Goal: Task Accomplishment & Management: Manage account settings

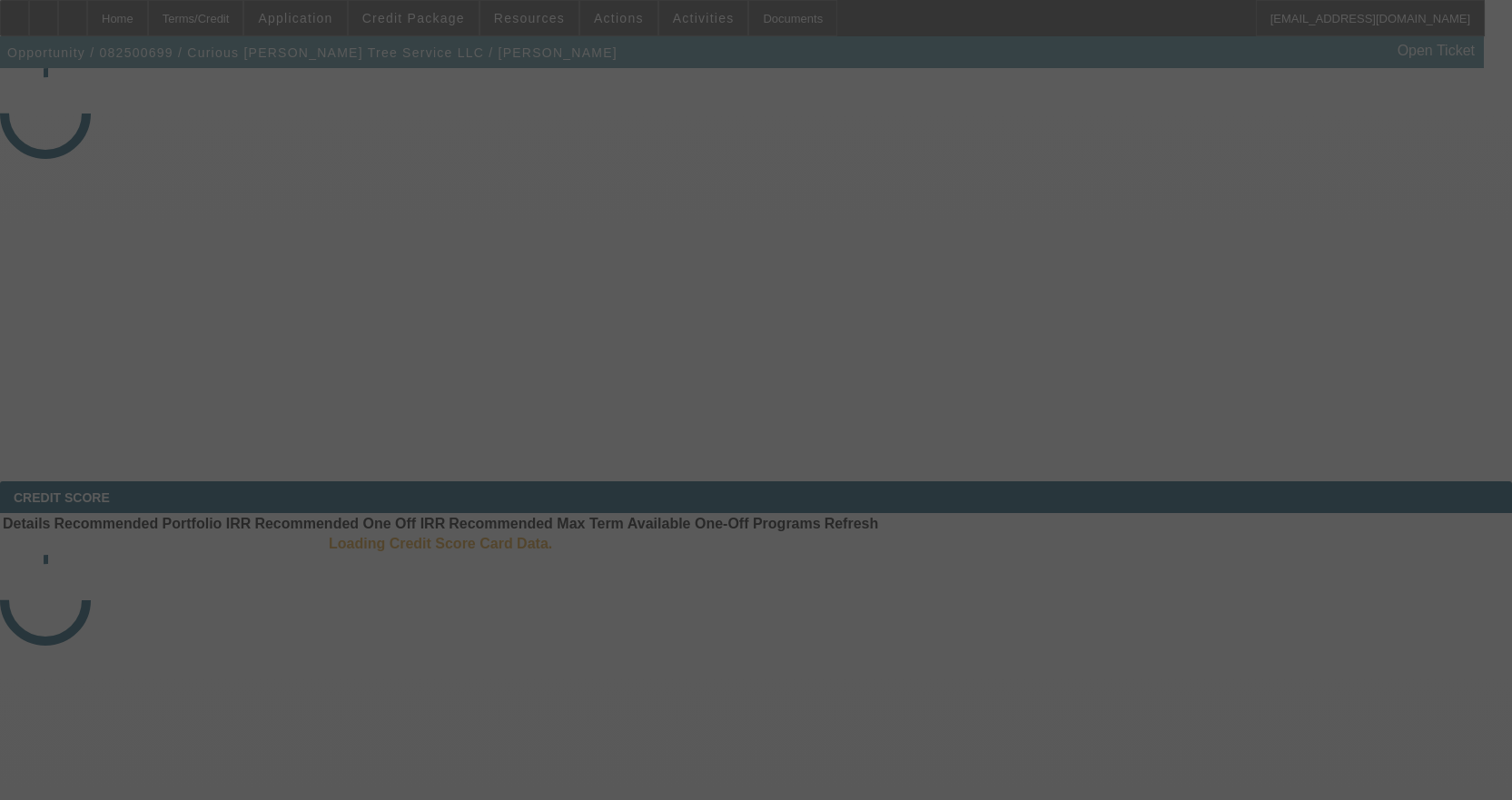
select select "3"
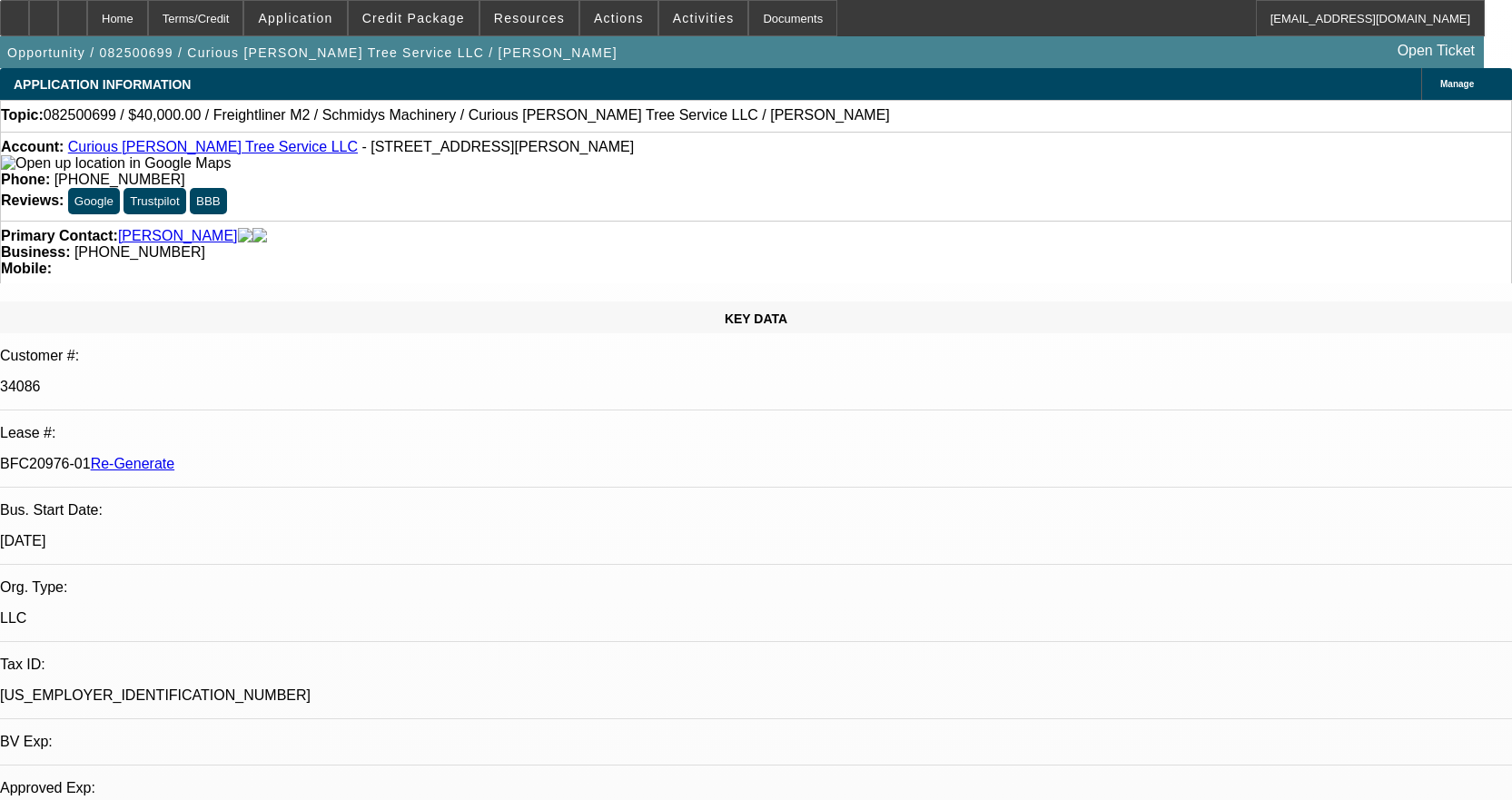
select select "0"
select select "3"
select select "0"
select select "6"
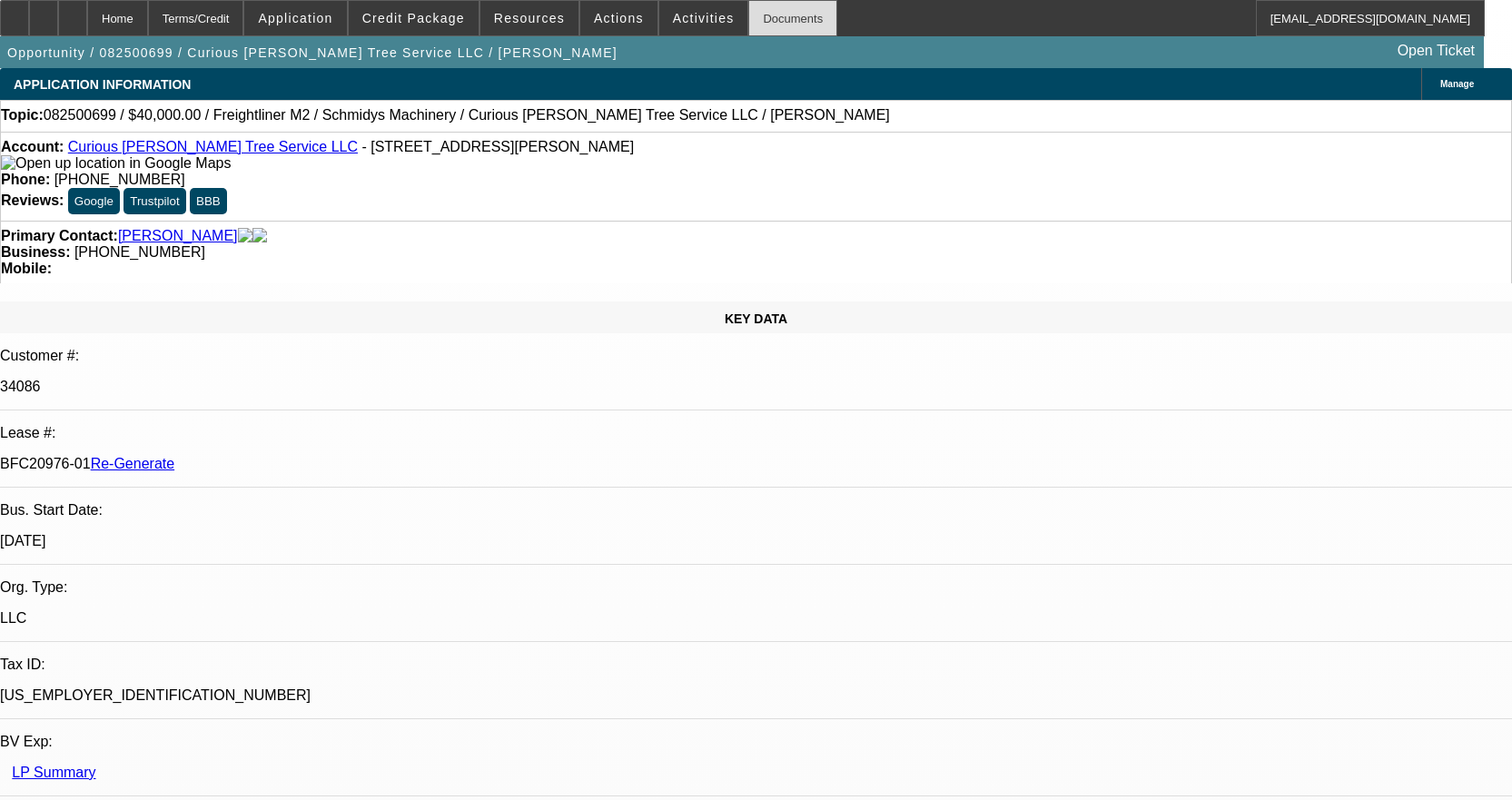
click at [770, 23] on div "Documents" at bounding box center [793, 18] width 89 height 36
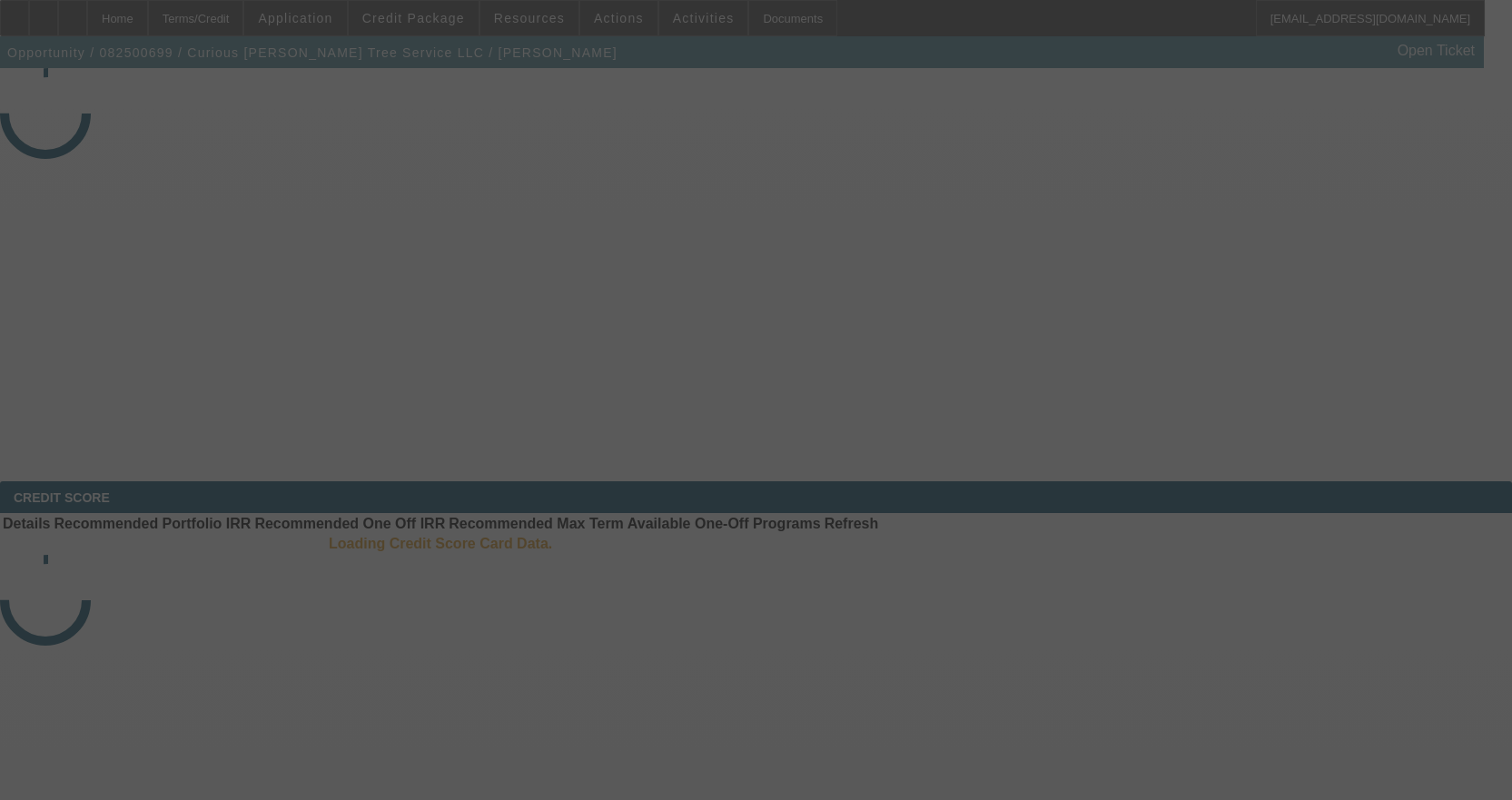
select select "3"
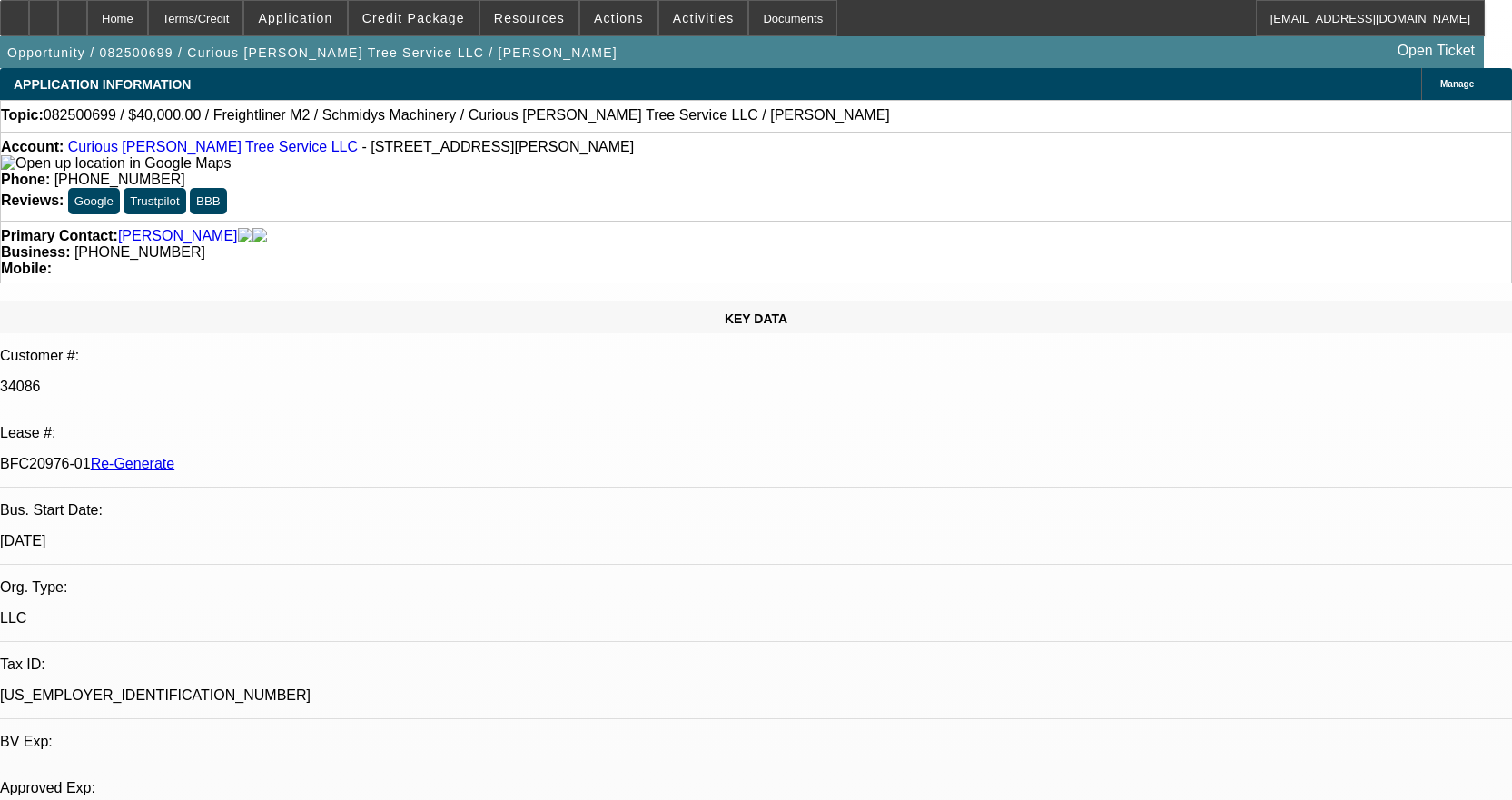
select select "0"
select select "3"
select select "0"
select select "6"
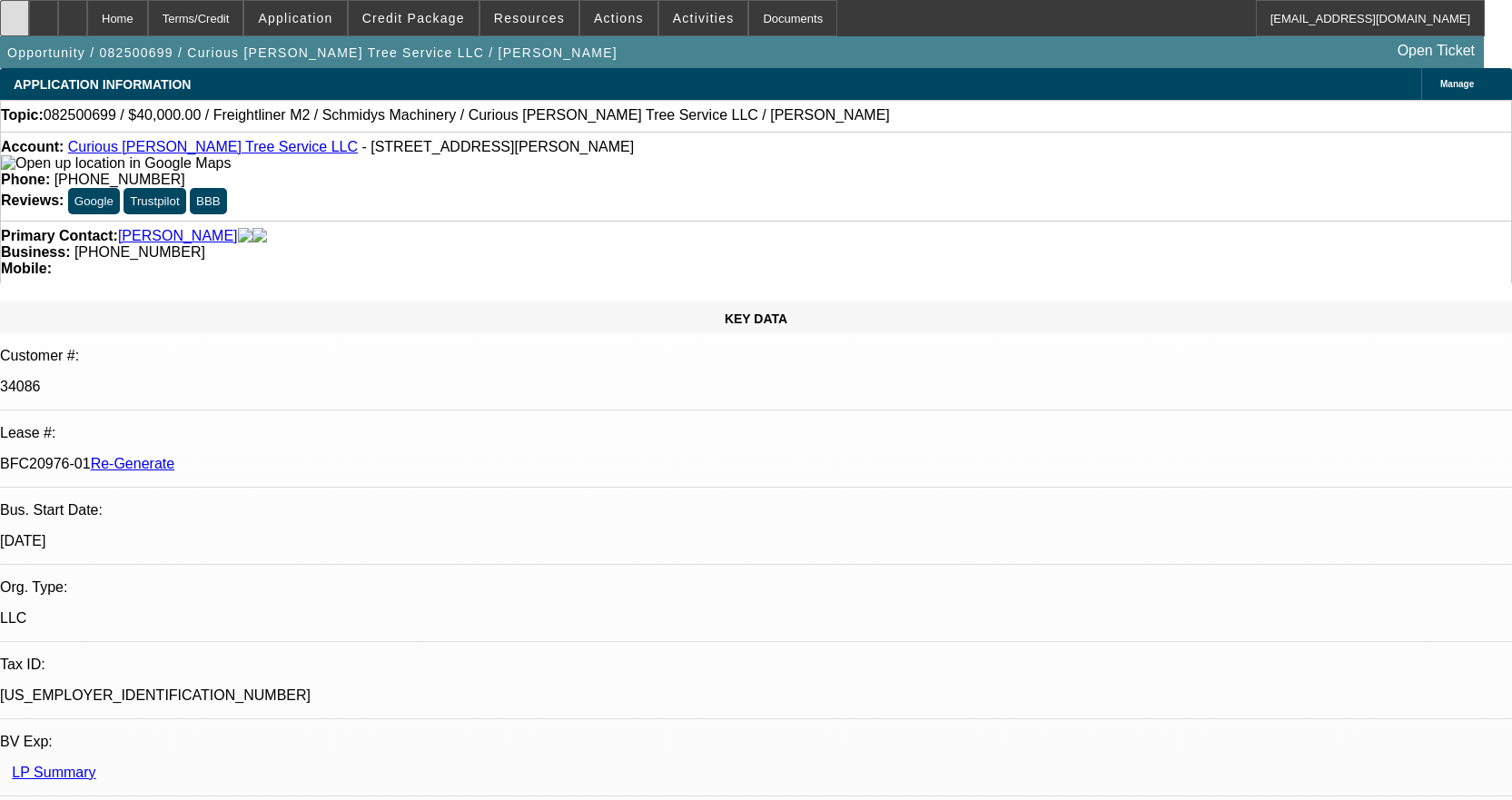
click at [15, 12] on icon at bounding box center [15, 12] width 0 height 0
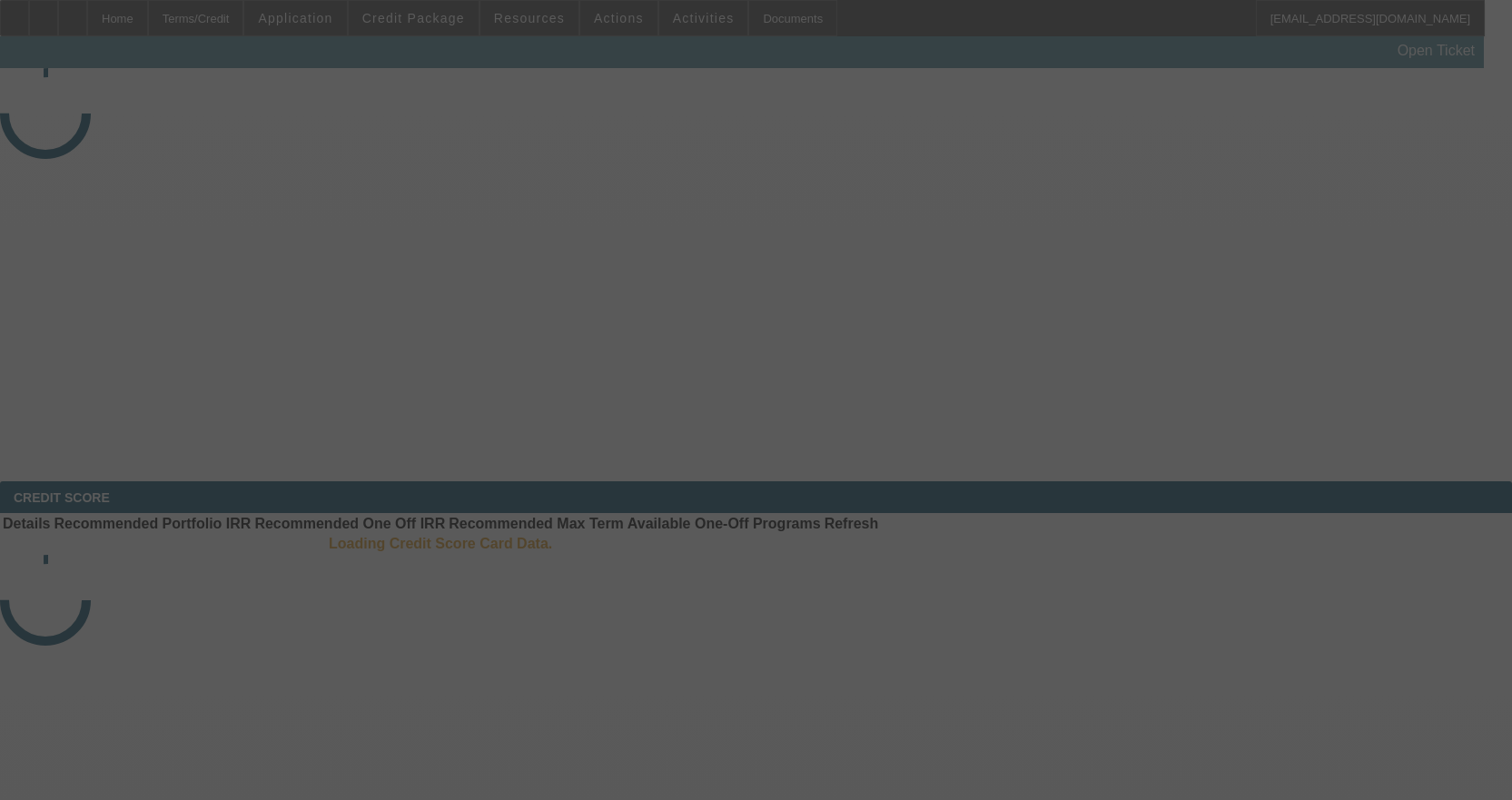
select select "3"
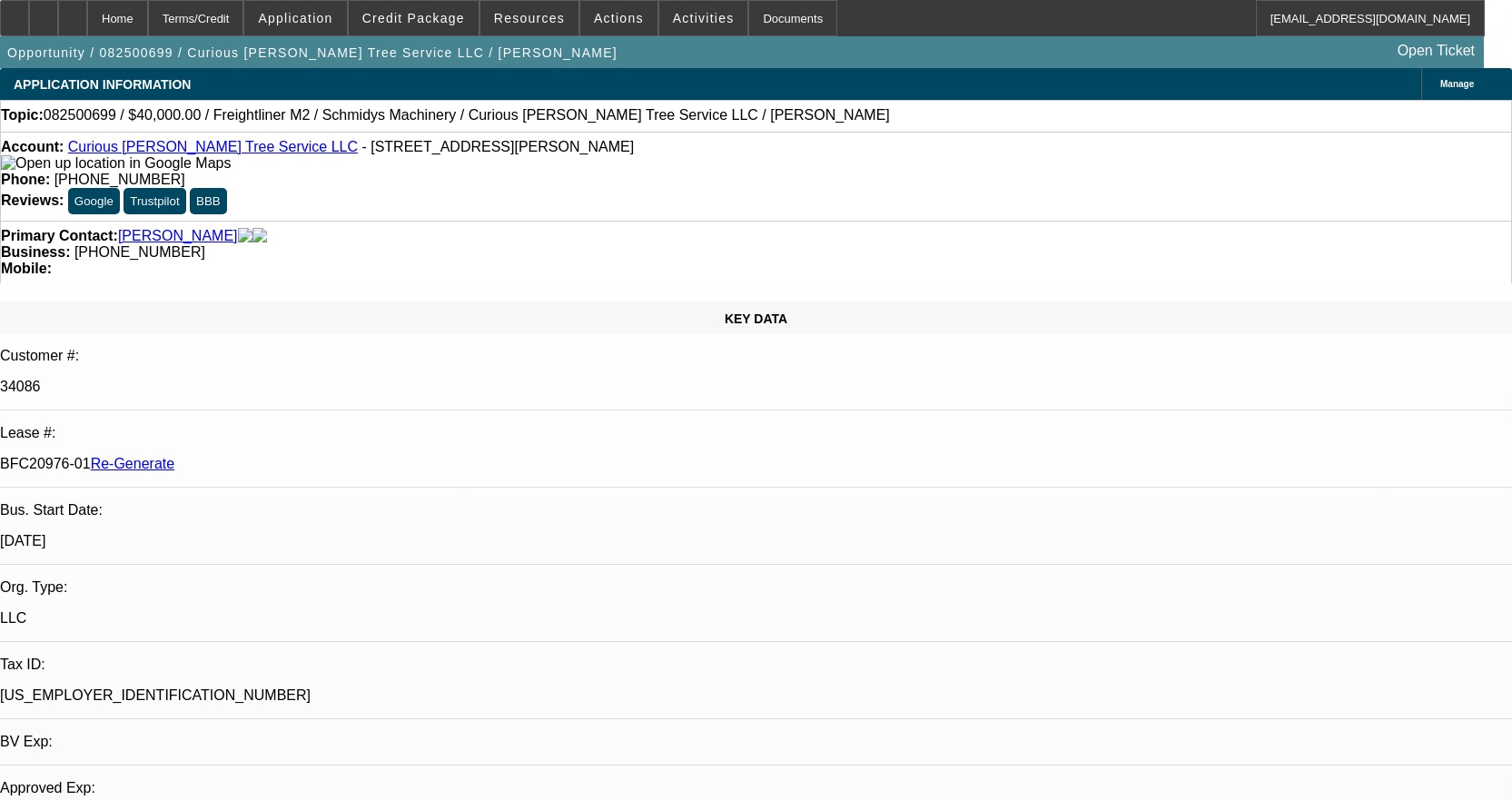
select select "0"
select select "3"
select select "0"
select select "6"
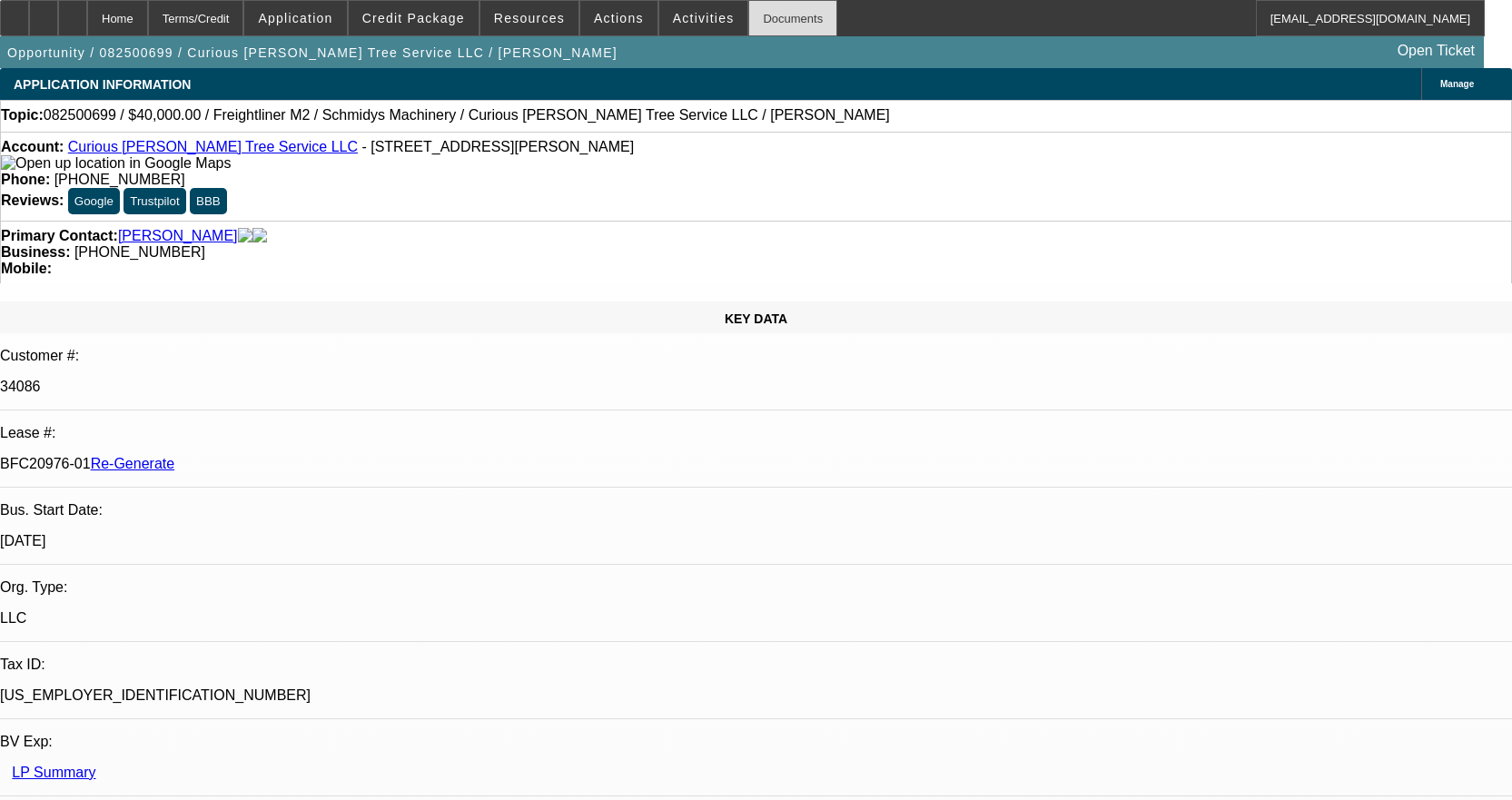
click at [749, 19] on div "Documents" at bounding box center [793, 18] width 89 height 36
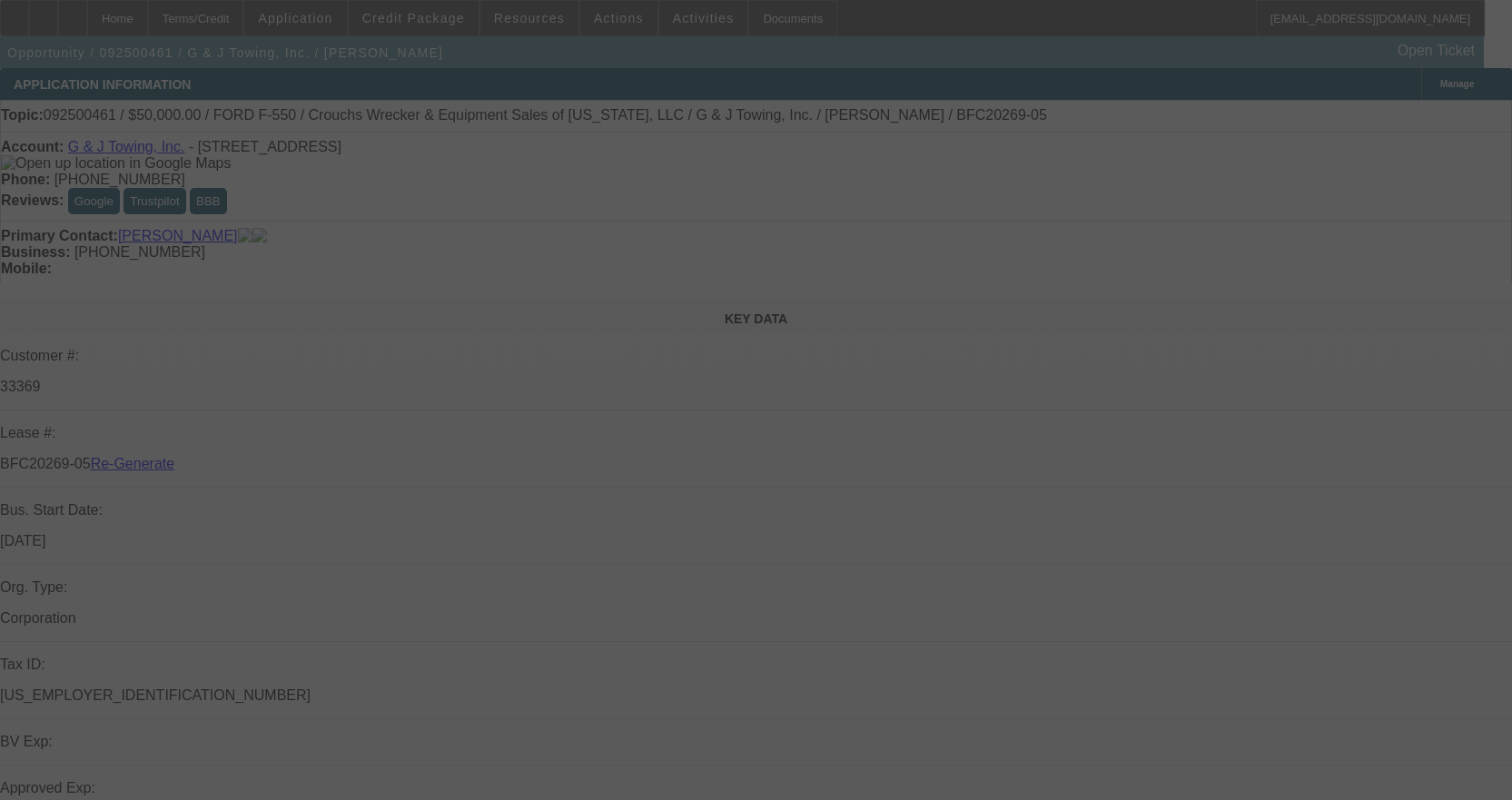
select select "3"
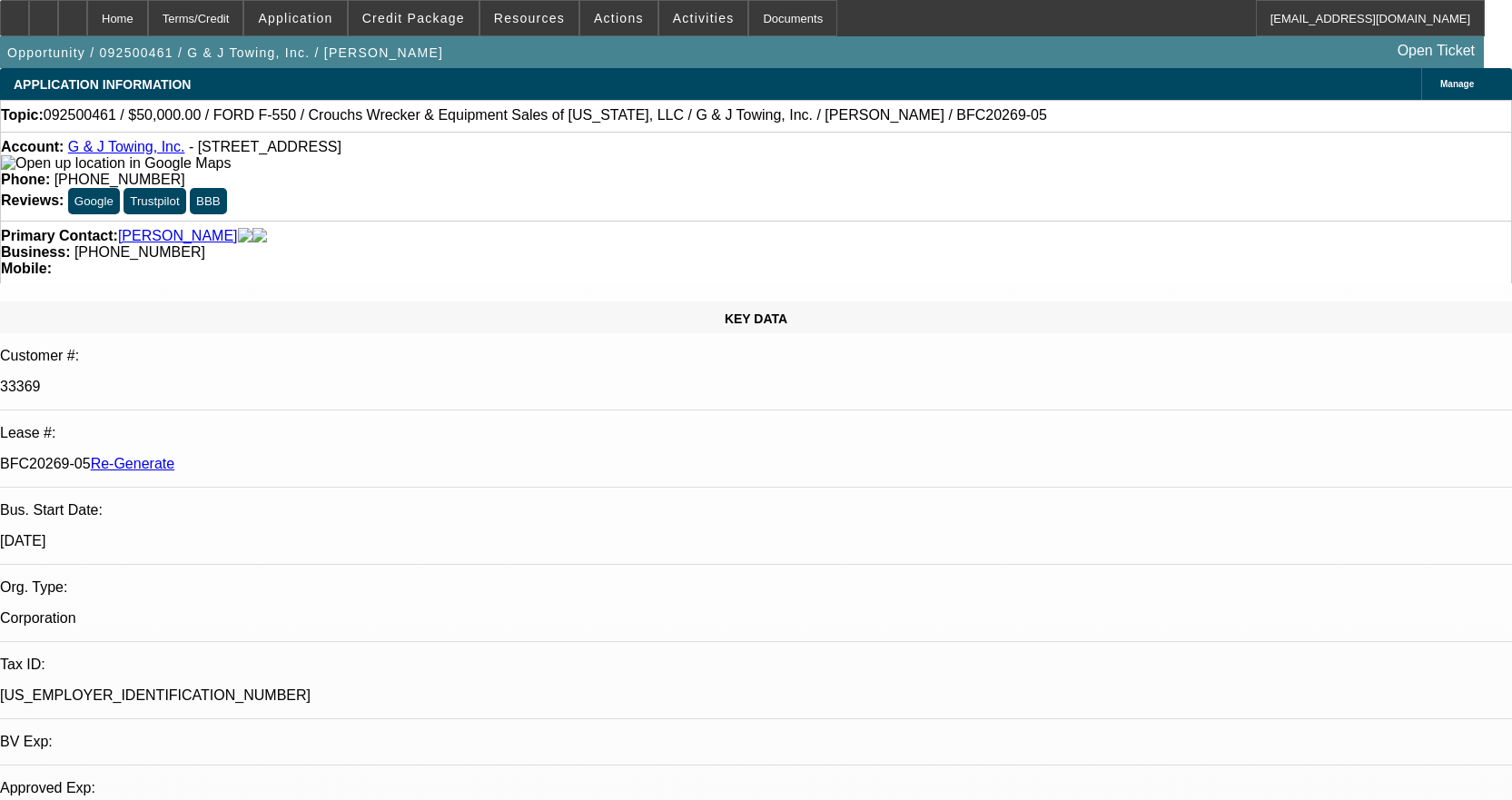
select select "0"
select select "2"
select select "0"
select select "6"
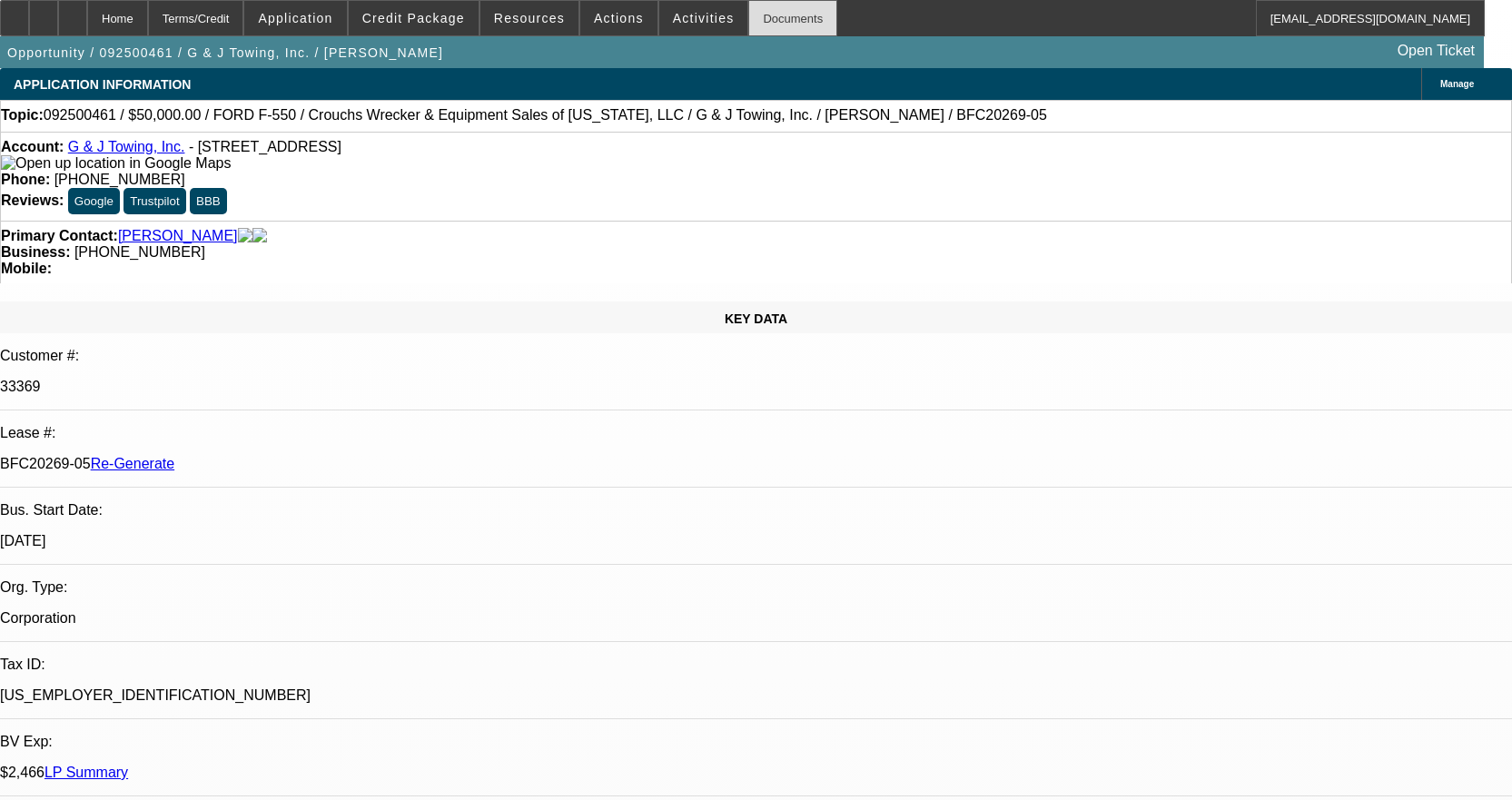
click at [763, 19] on div "Documents" at bounding box center [793, 18] width 89 height 36
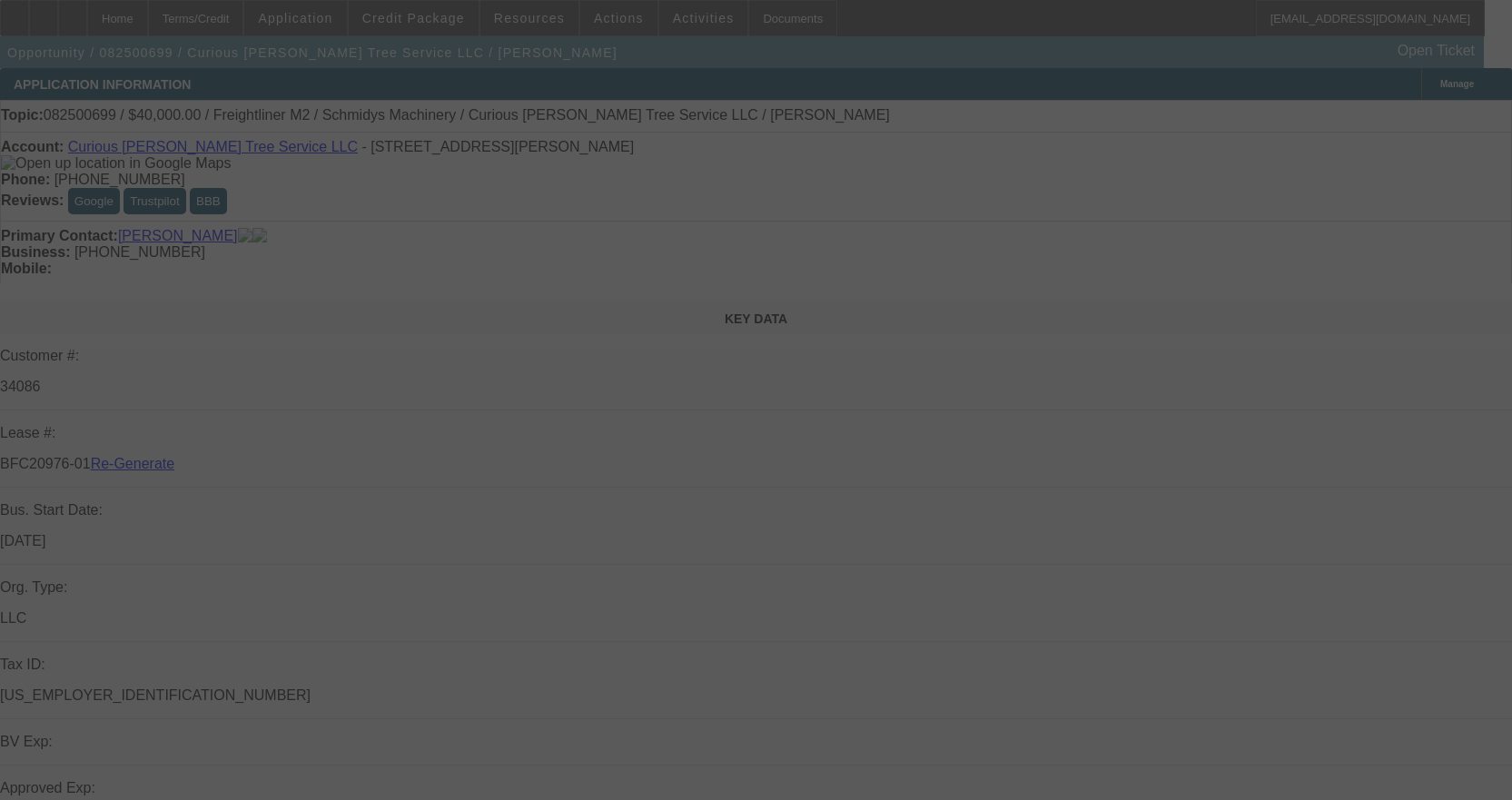
select select "3"
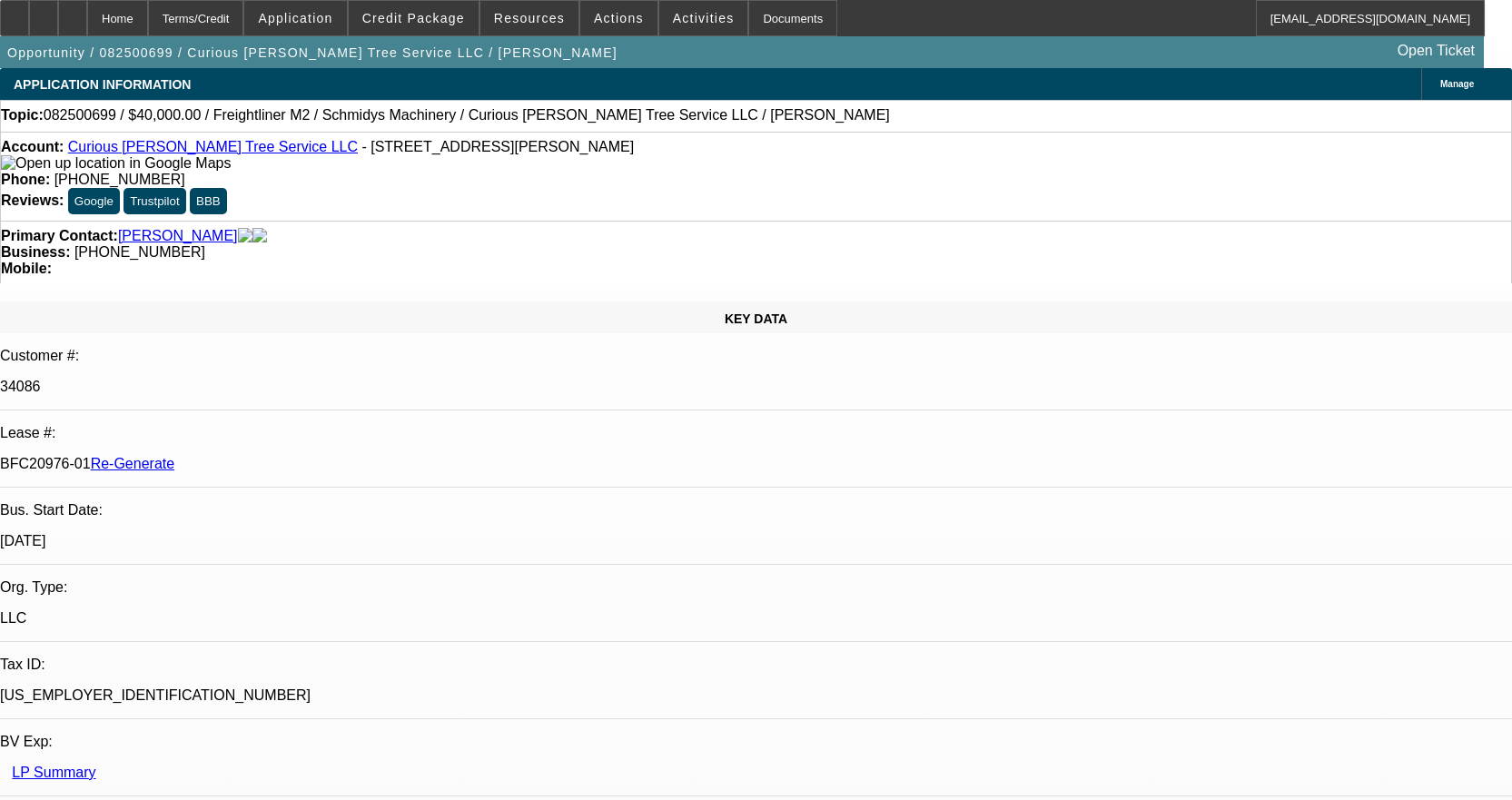
select select "0"
select select "3"
select select "0"
select select "6"
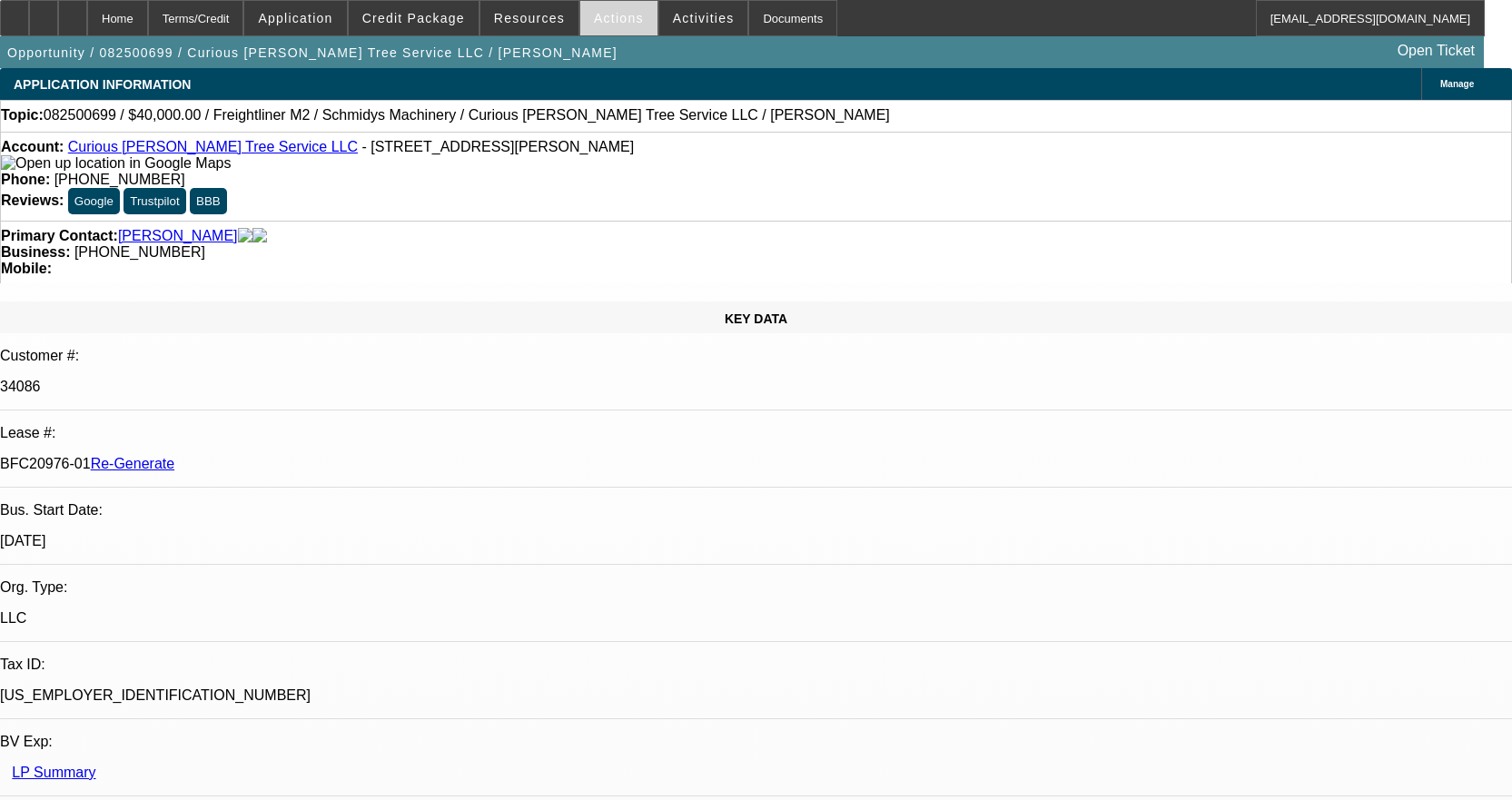
click at [618, 9] on span at bounding box center [619, 18] width 77 height 44
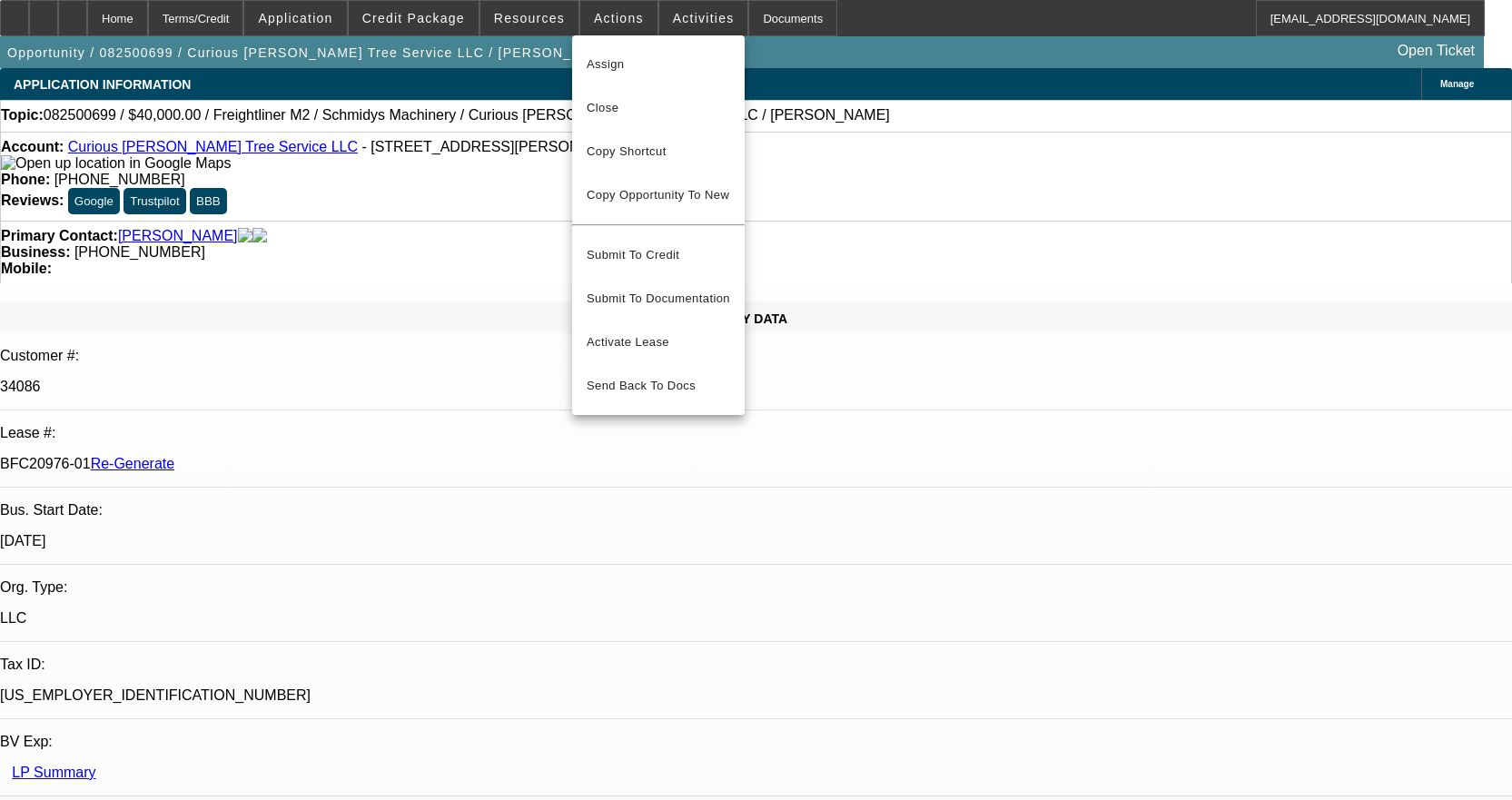
click at [613, 16] on div at bounding box center [756, 400] width 1512 height 800
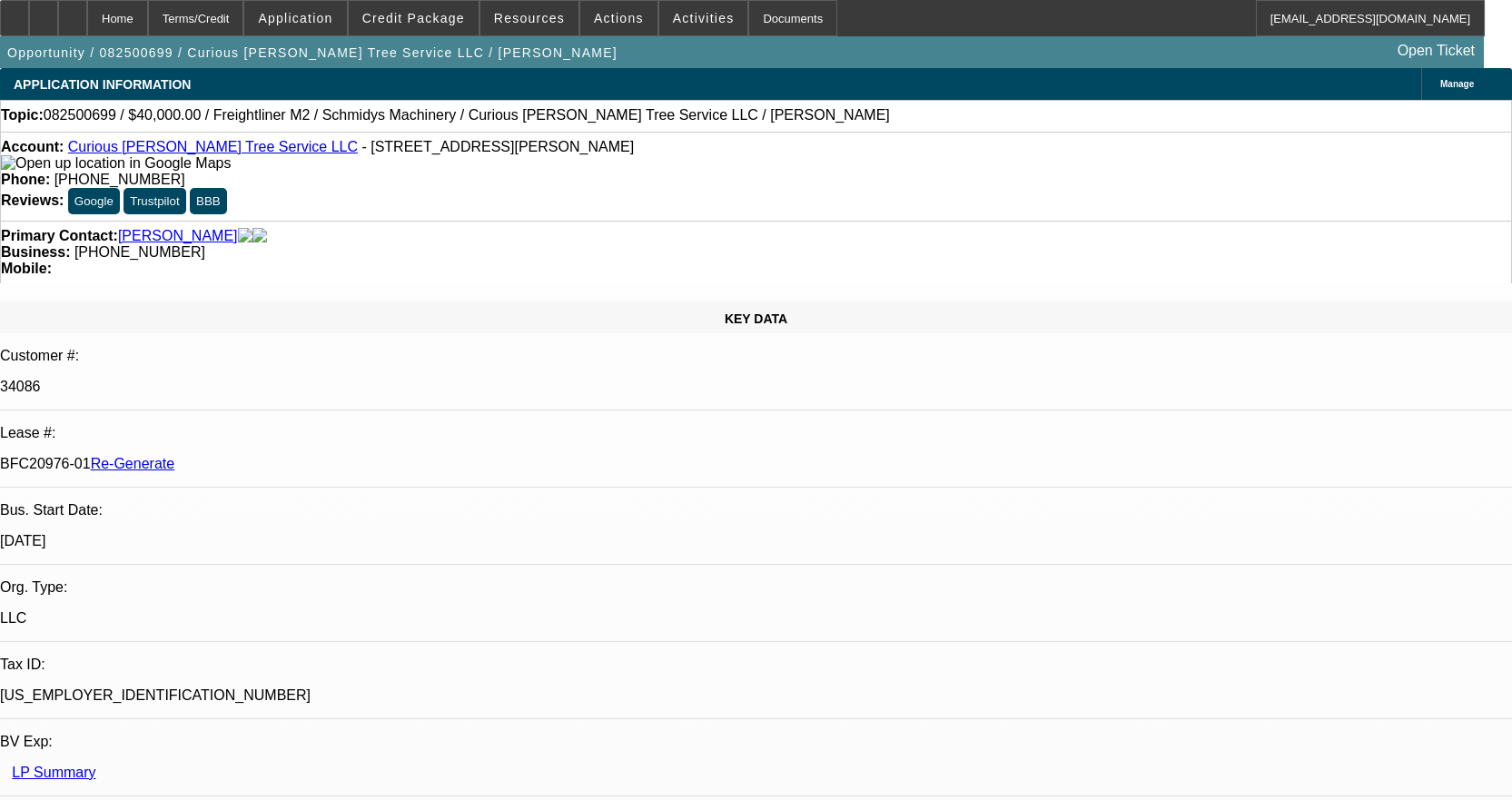
click at [613, 16] on span "Actions" at bounding box center [619, 18] width 50 height 15
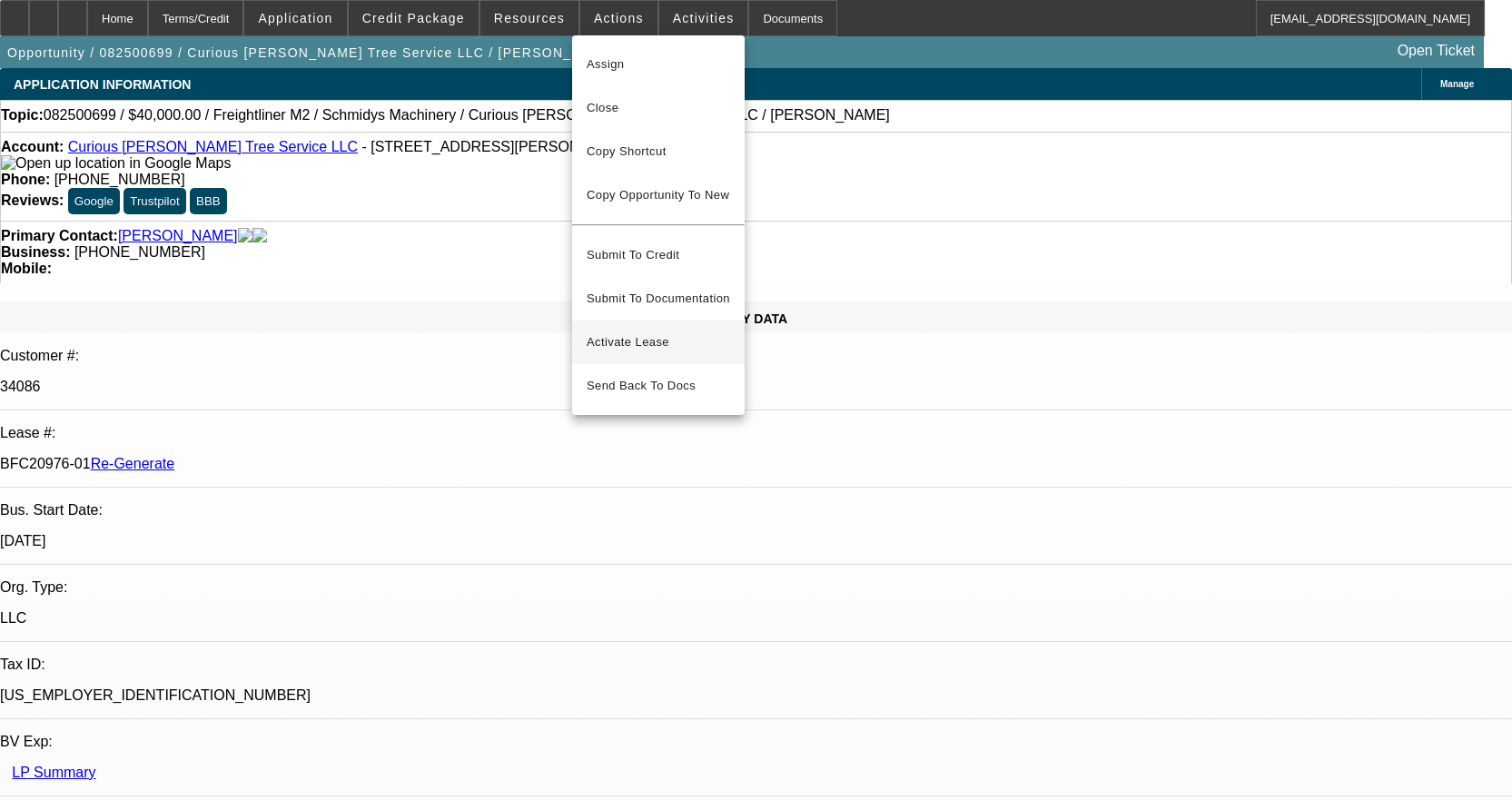
click at [638, 331] on span "Activate Lease" at bounding box center [658, 342] width 144 height 21
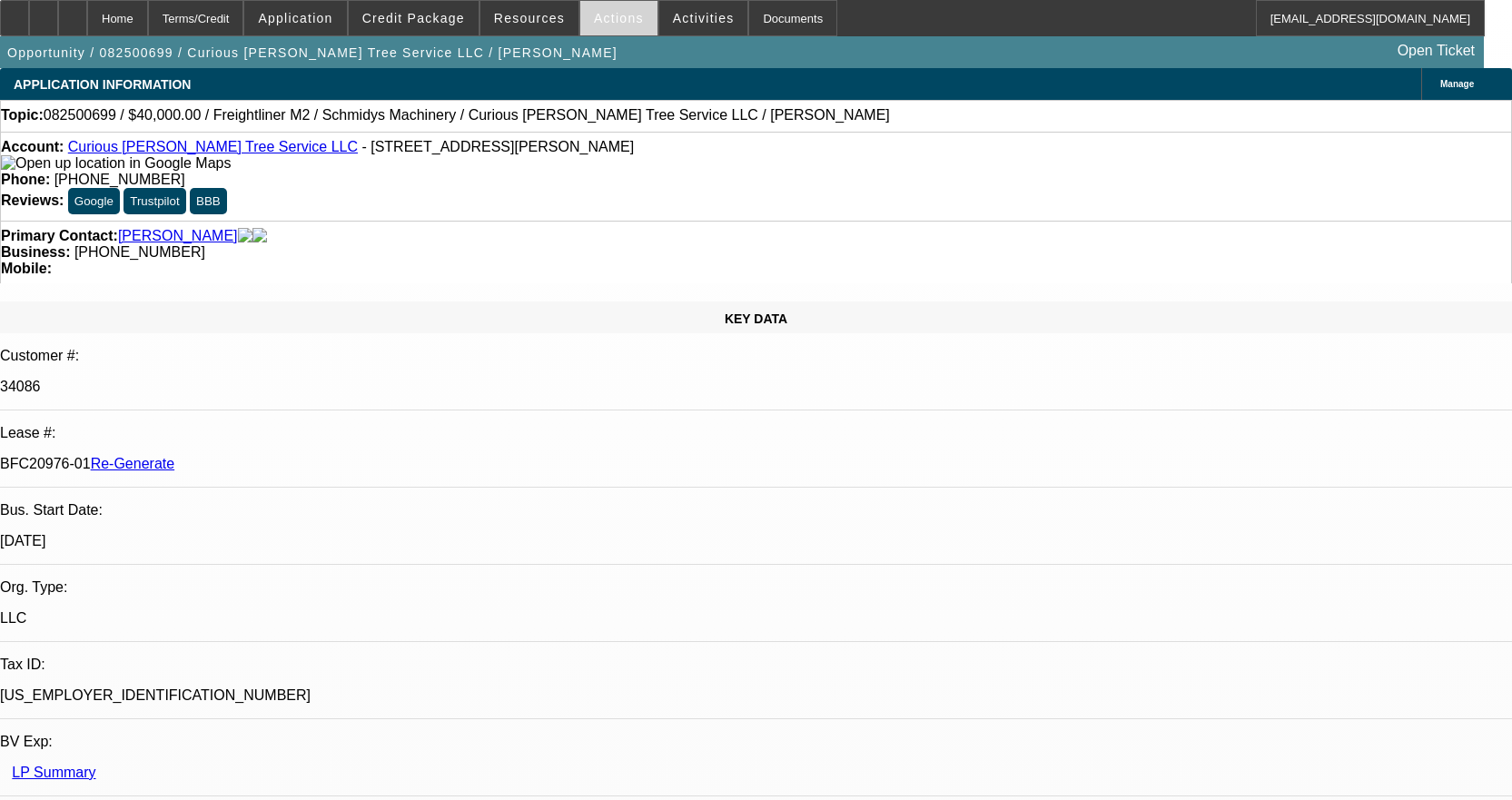
click at [624, 24] on span "Actions" at bounding box center [619, 18] width 50 height 15
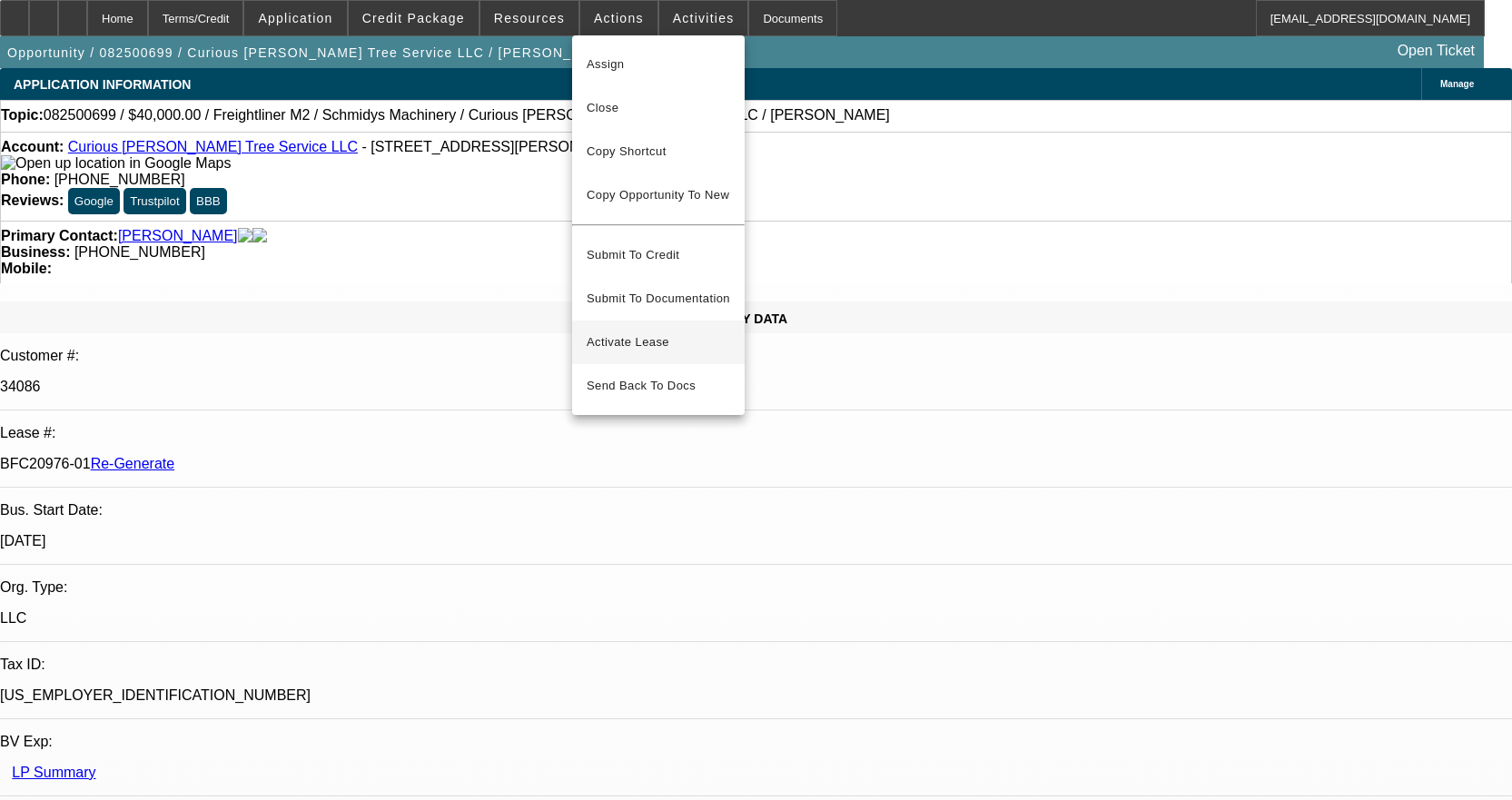
click at [633, 331] on span "Activate Lease" at bounding box center [658, 342] width 144 height 21
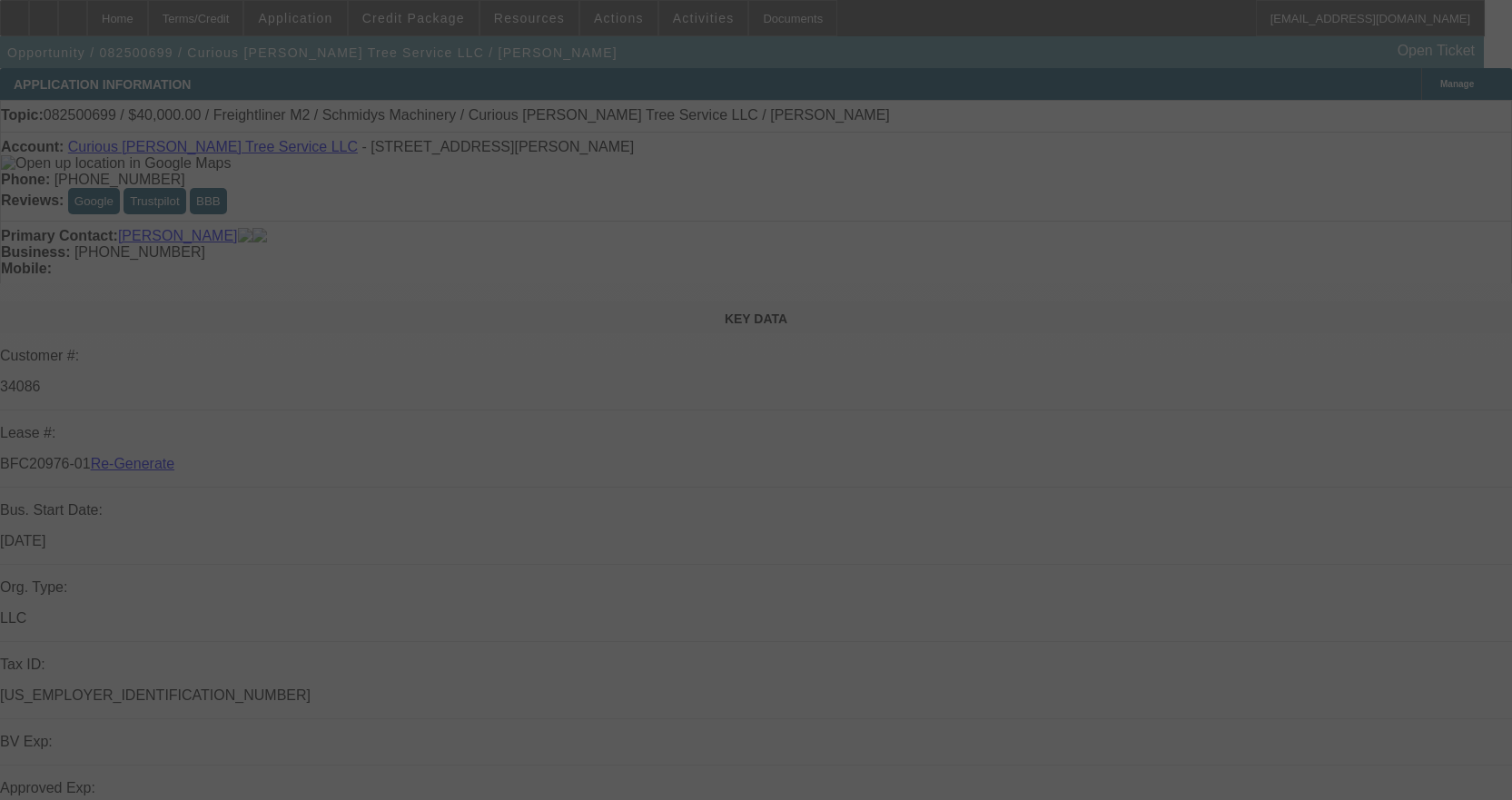
select select "3"
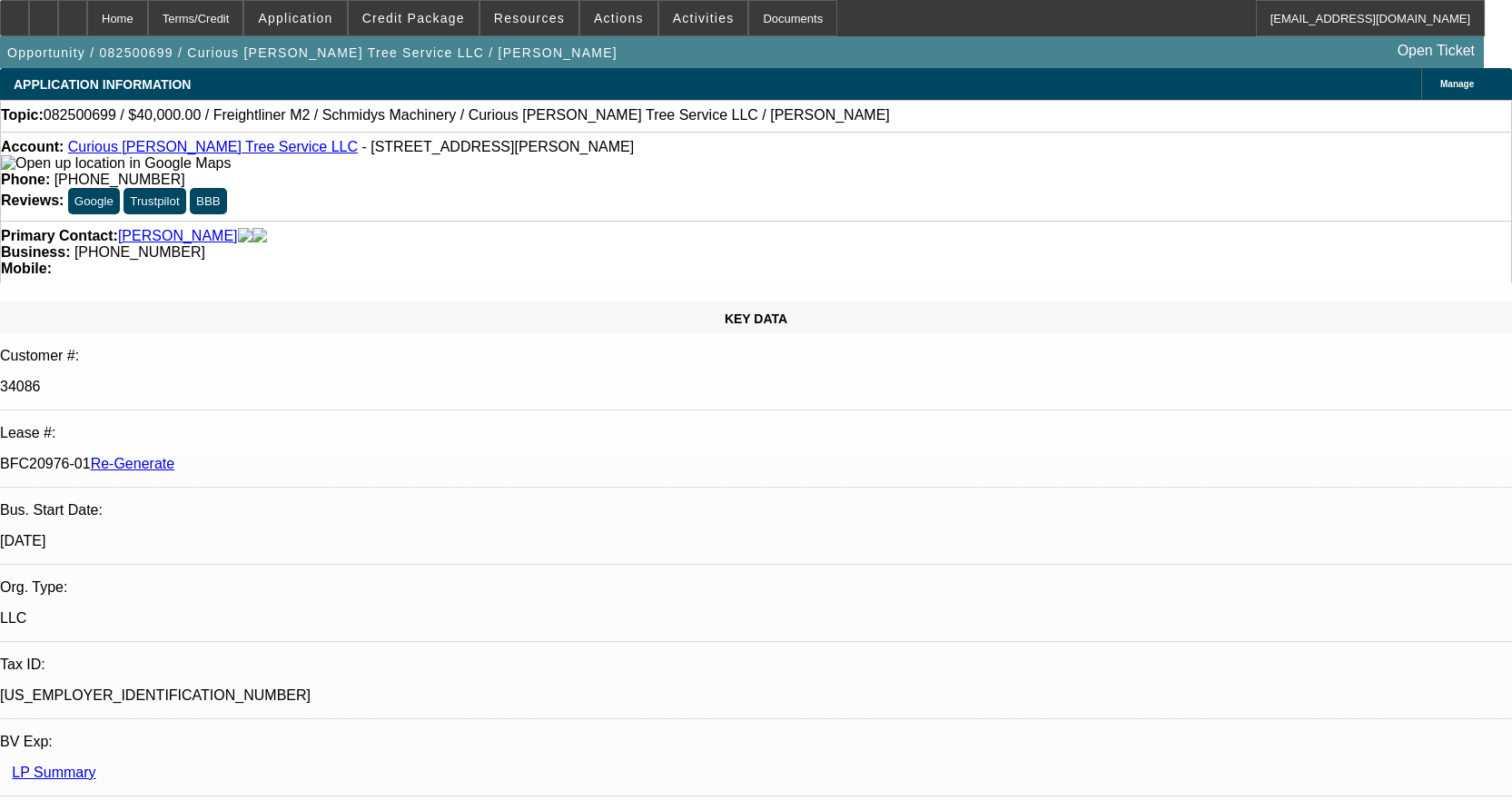
select select "0"
select select "3"
select select "0"
select select "6"
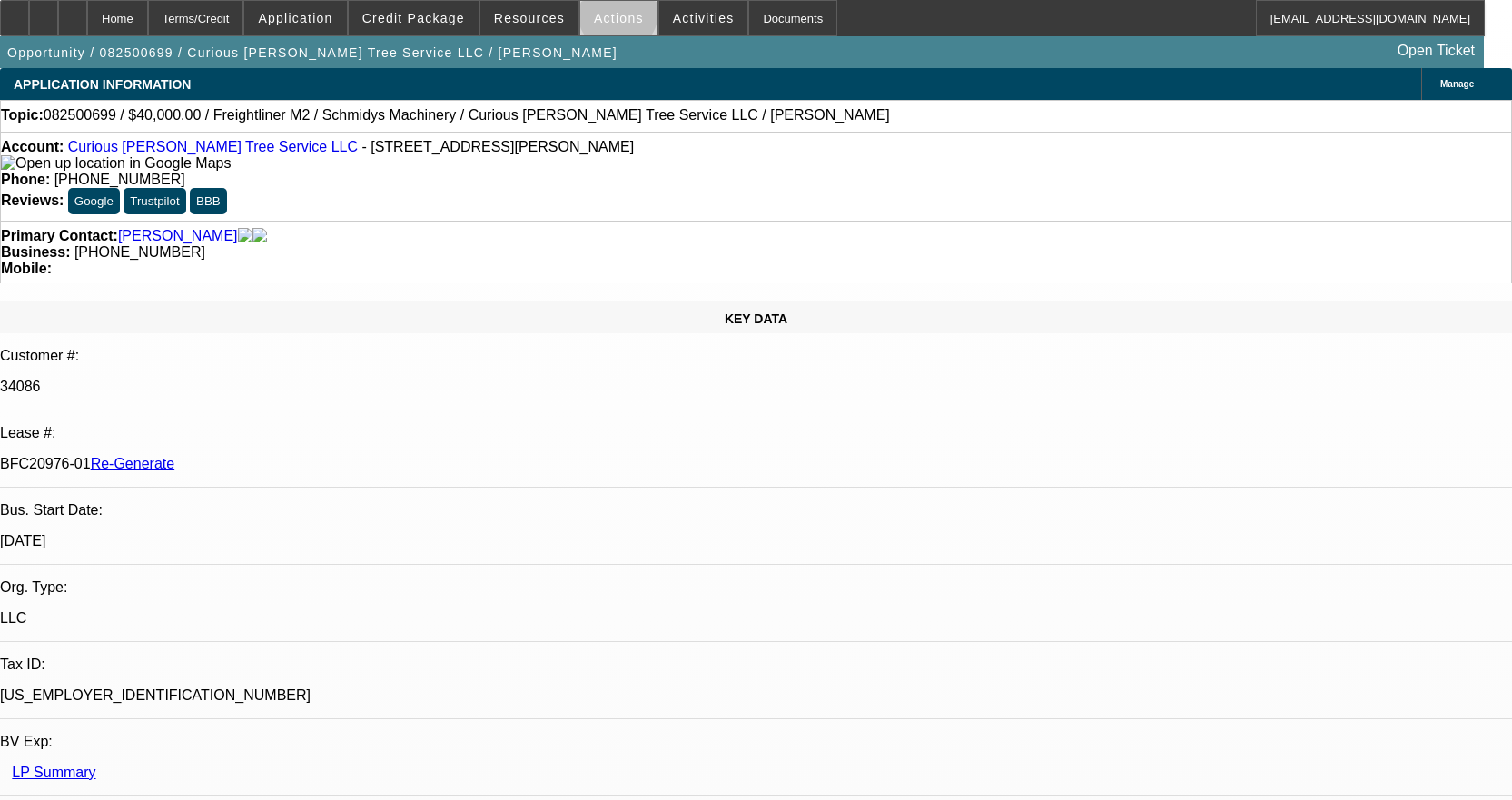
click at [610, 18] on span "Actions" at bounding box center [619, 18] width 50 height 15
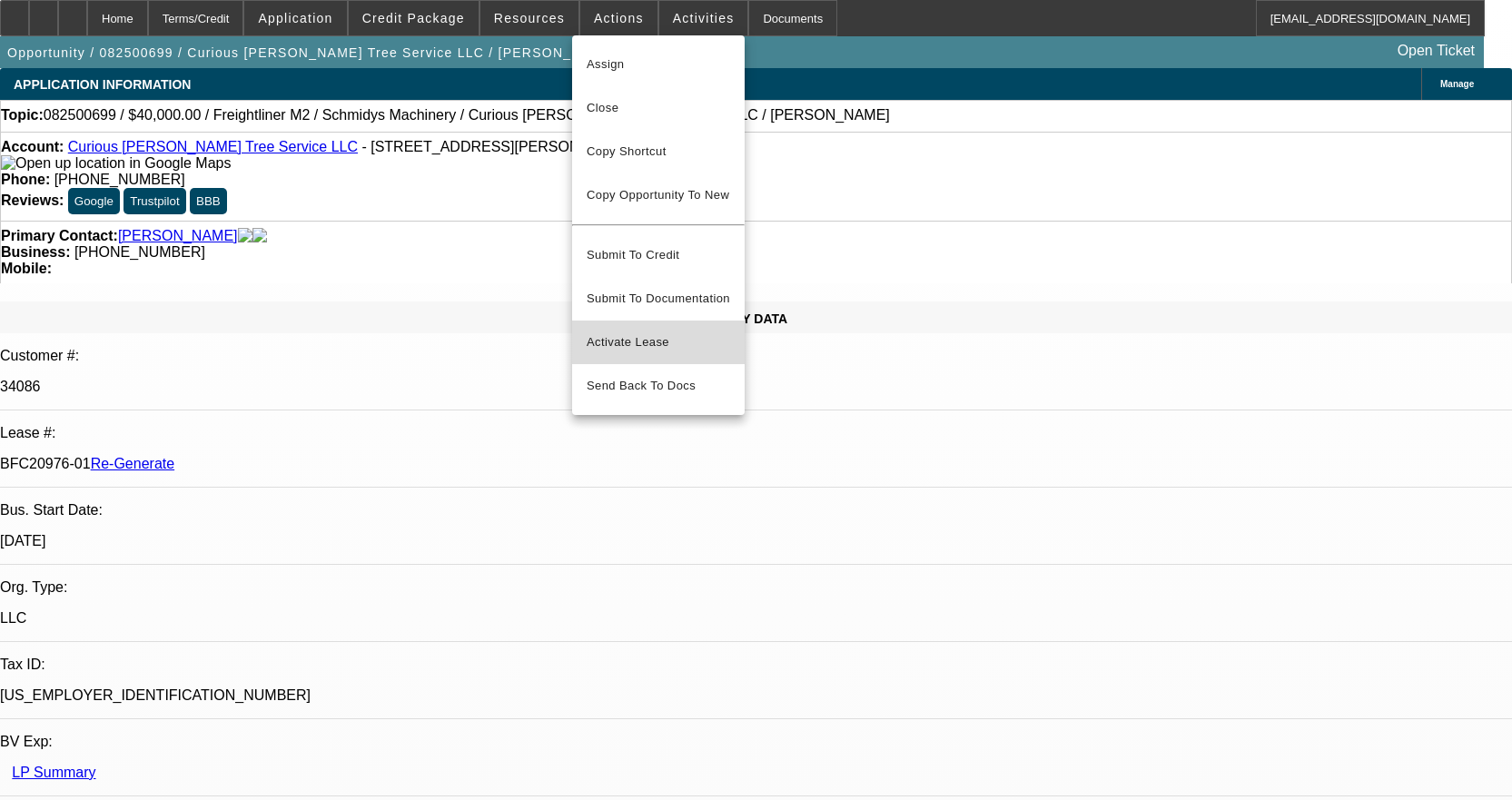
click at [628, 331] on span "Activate Lease" at bounding box center [658, 342] width 144 height 21
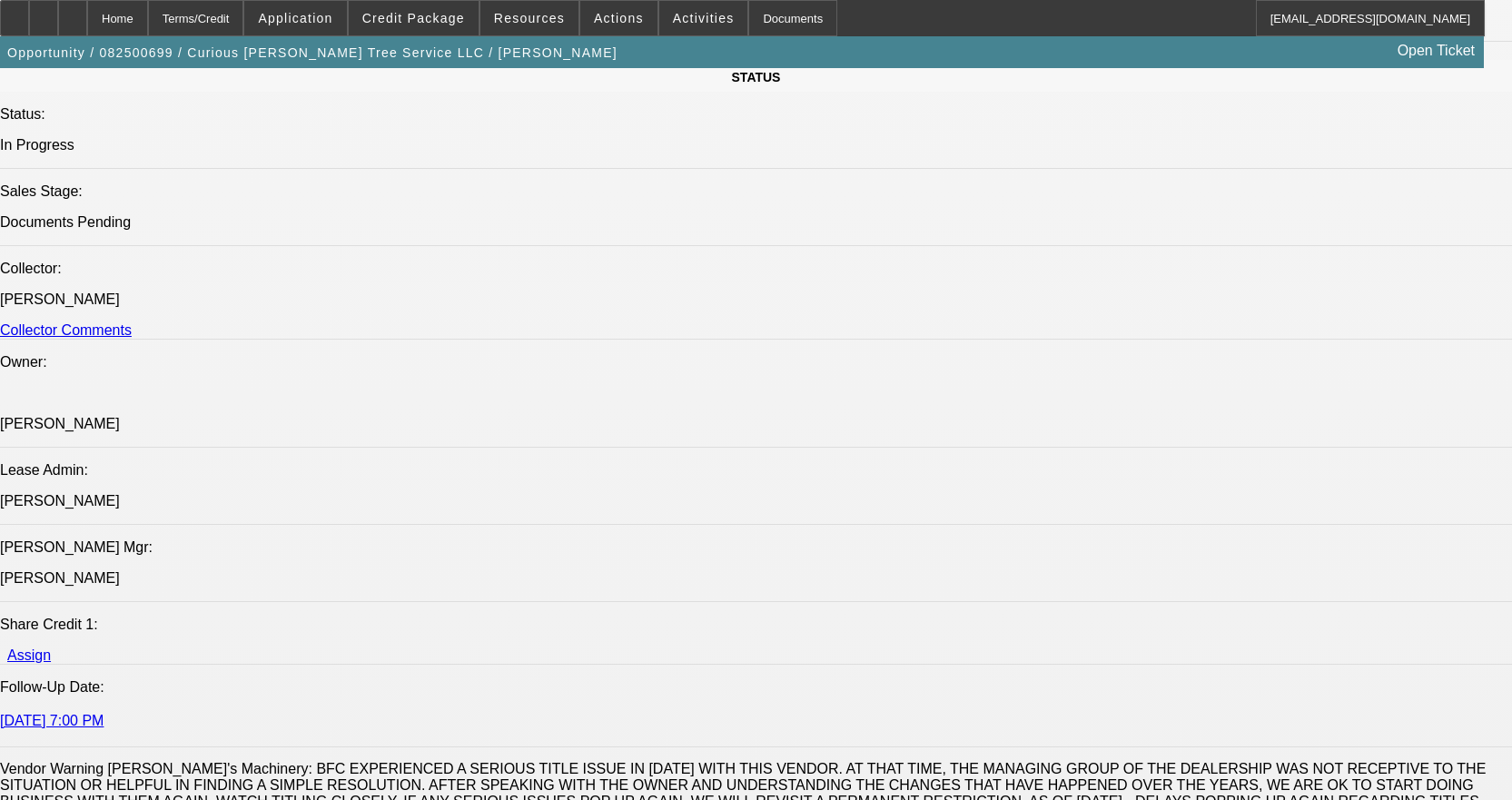
scroll to position [2541, 0]
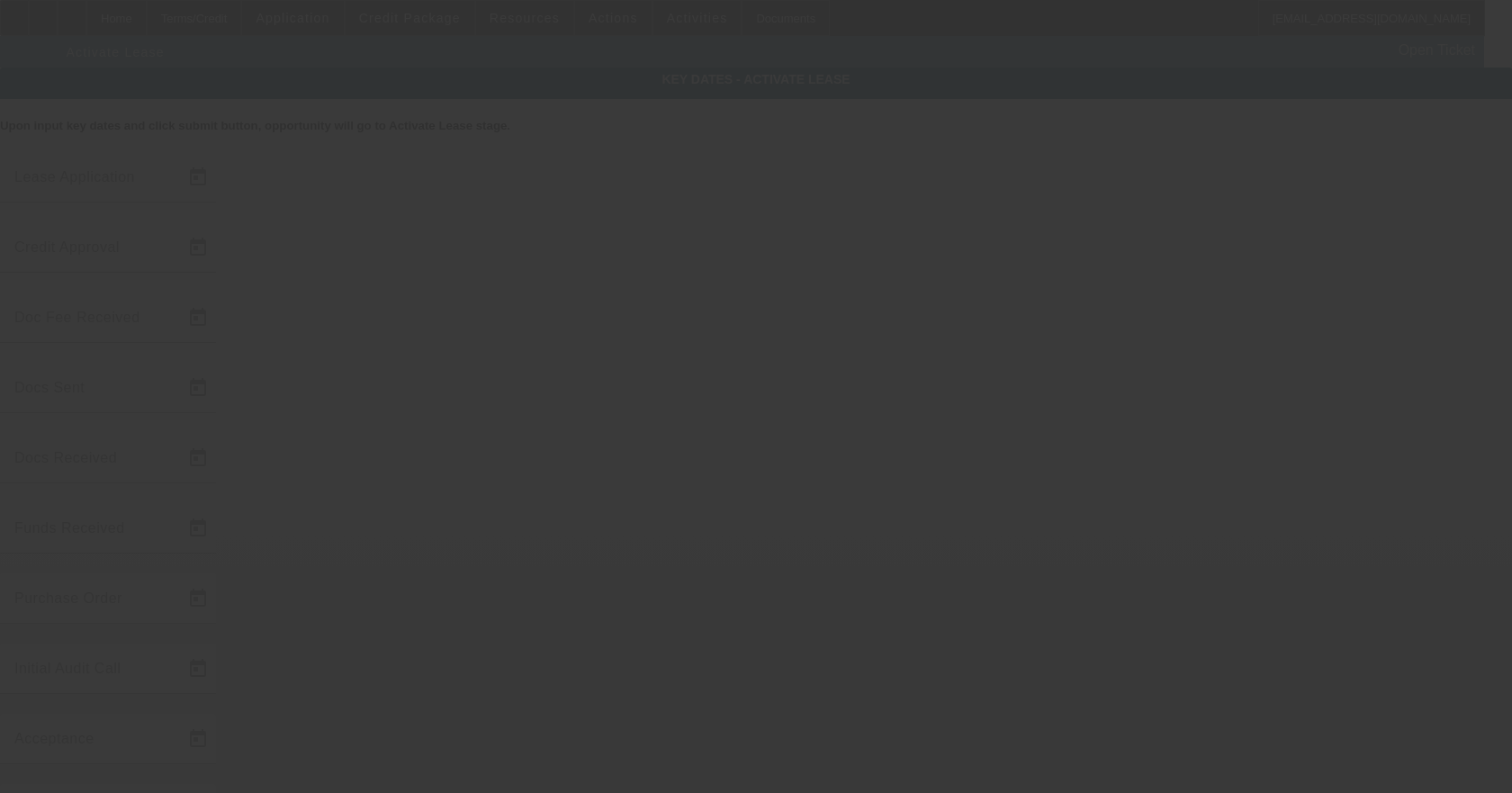
type input "8/26/2025"
type input "8/27/2025"
type input "8/29/2025"
type input "9/6/2025"
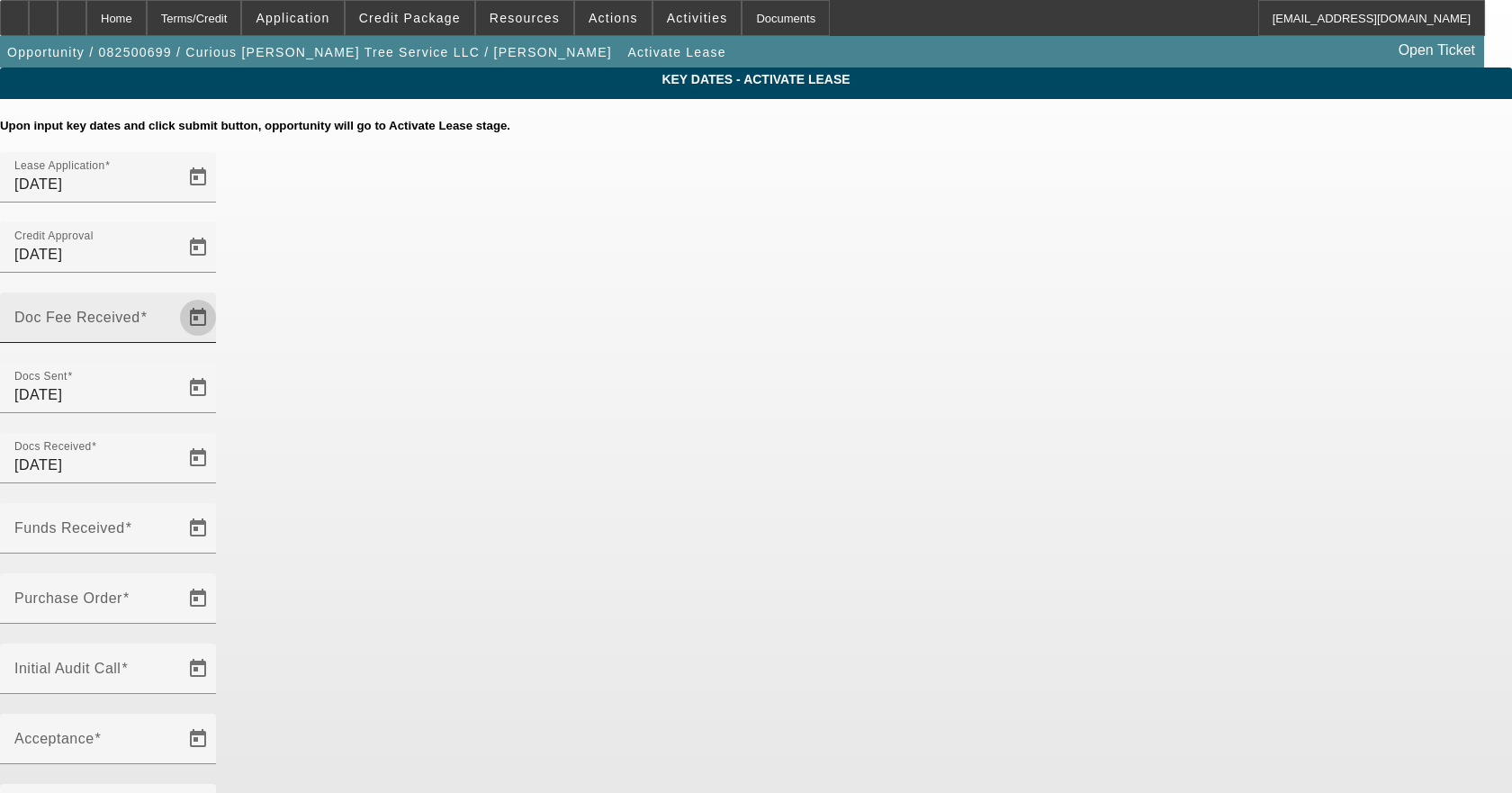
click at [220, 296] on span "Open calendar" at bounding box center [198, 318] width 44 height 44
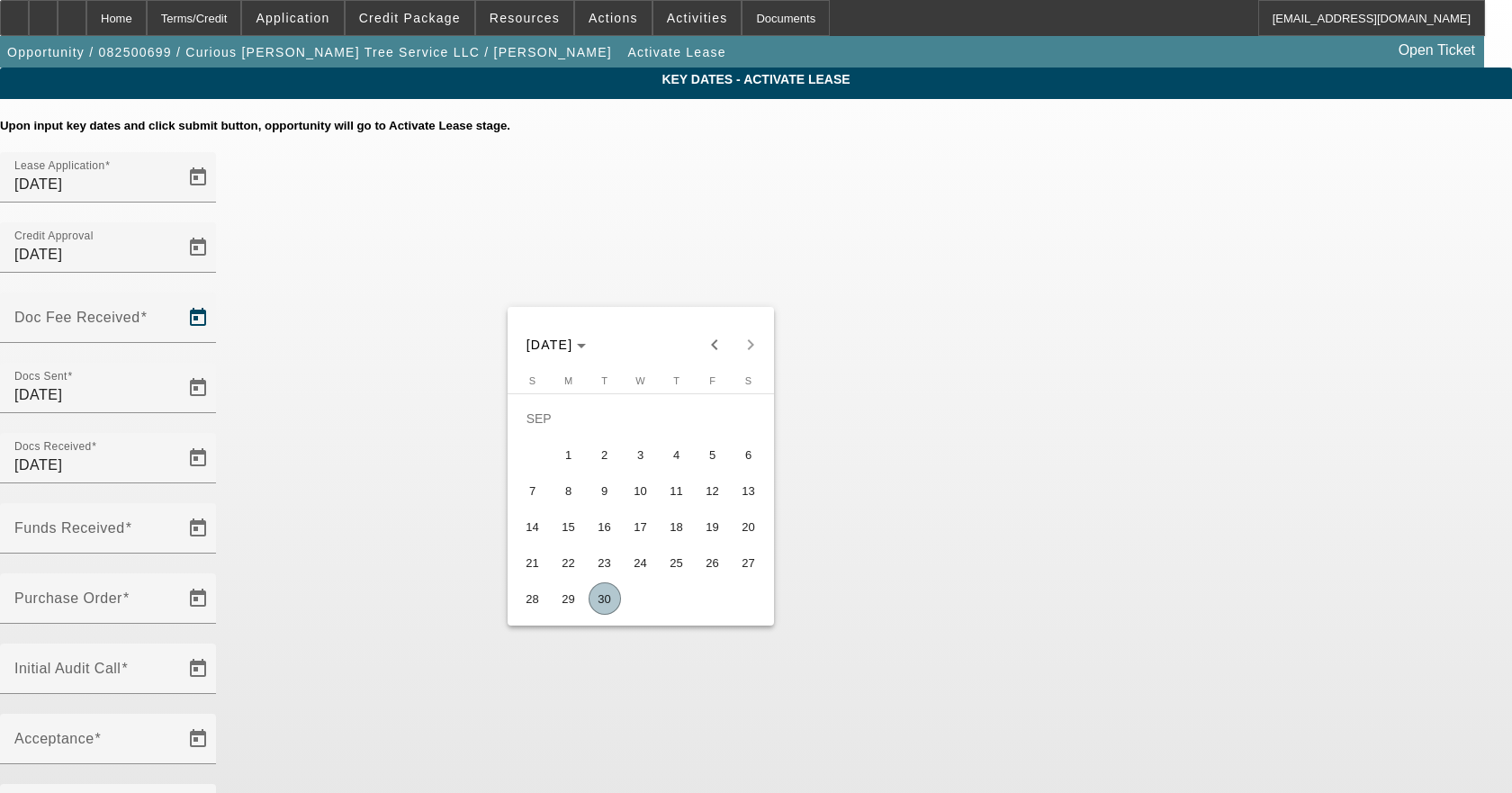
click at [593, 606] on span "30" at bounding box center [604, 597] width 32 height 32
type input "9/30/2025"
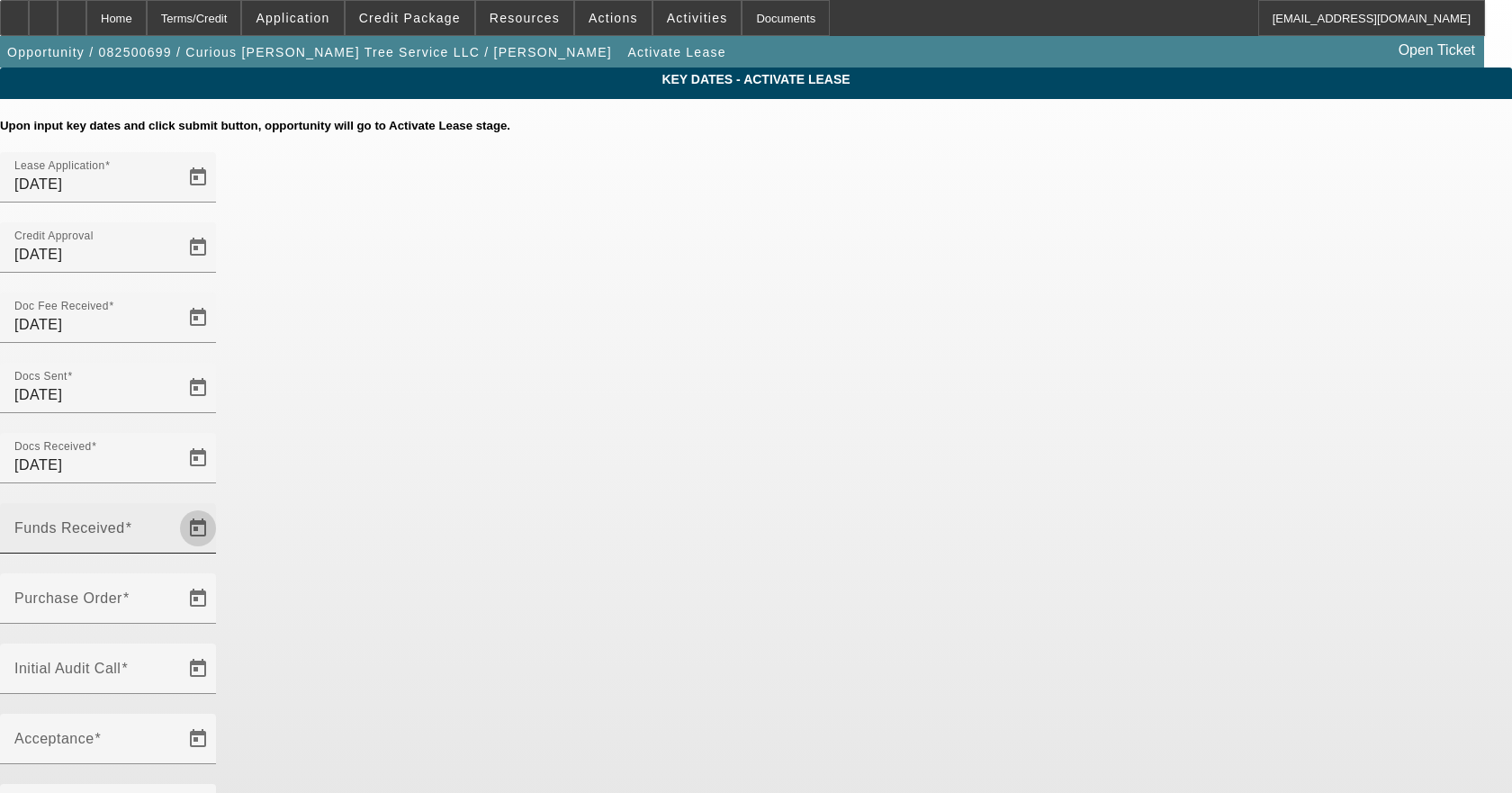
click at [220, 506] on span "Open calendar" at bounding box center [198, 528] width 44 height 44
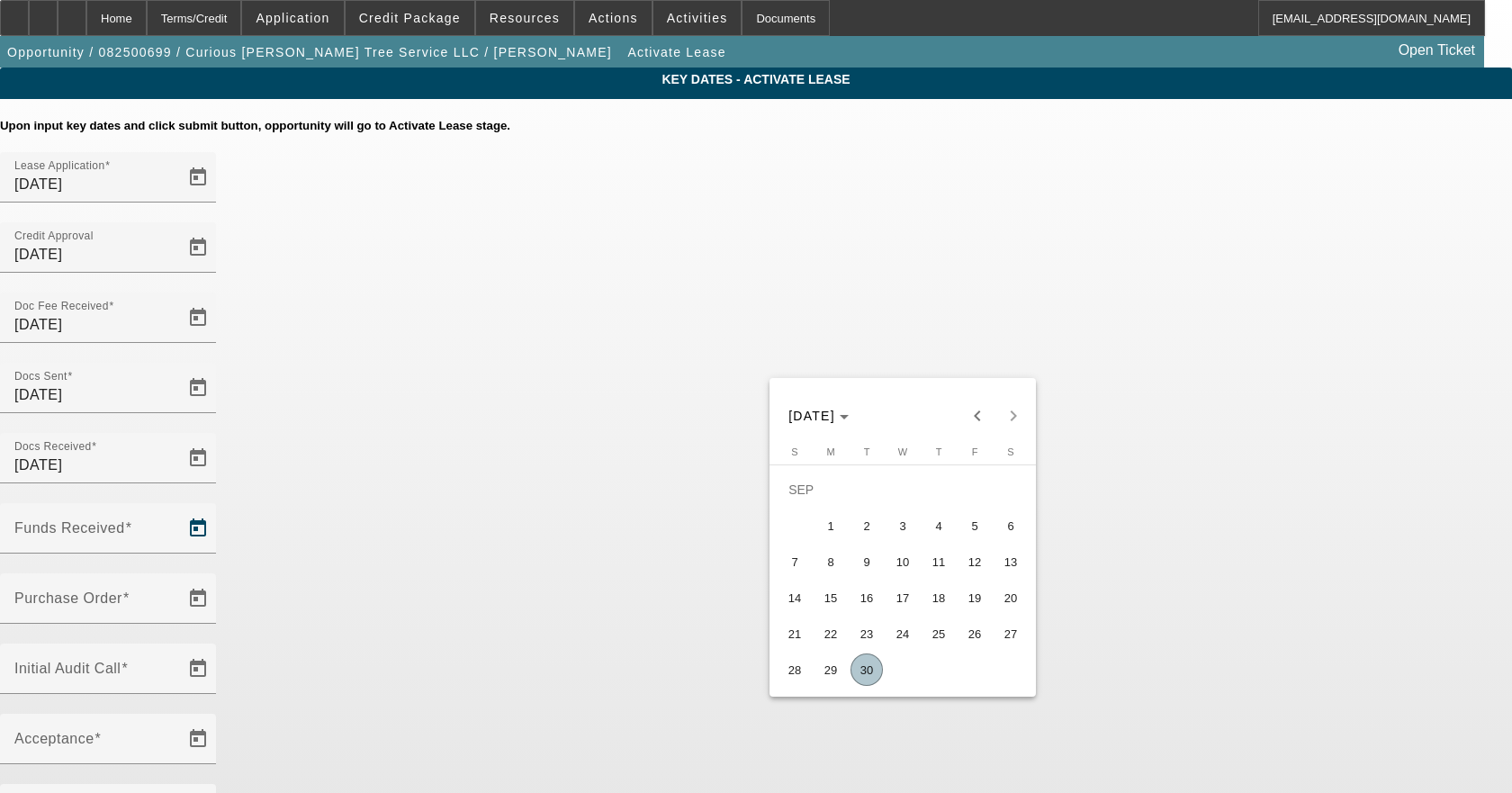
drag, startPoint x: 859, startPoint y: 670, endPoint x: 783, endPoint y: 574, distance: 122.4
click at [858, 667] on span "30" at bounding box center [866, 669] width 32 height 32
type input "9/30/2025"
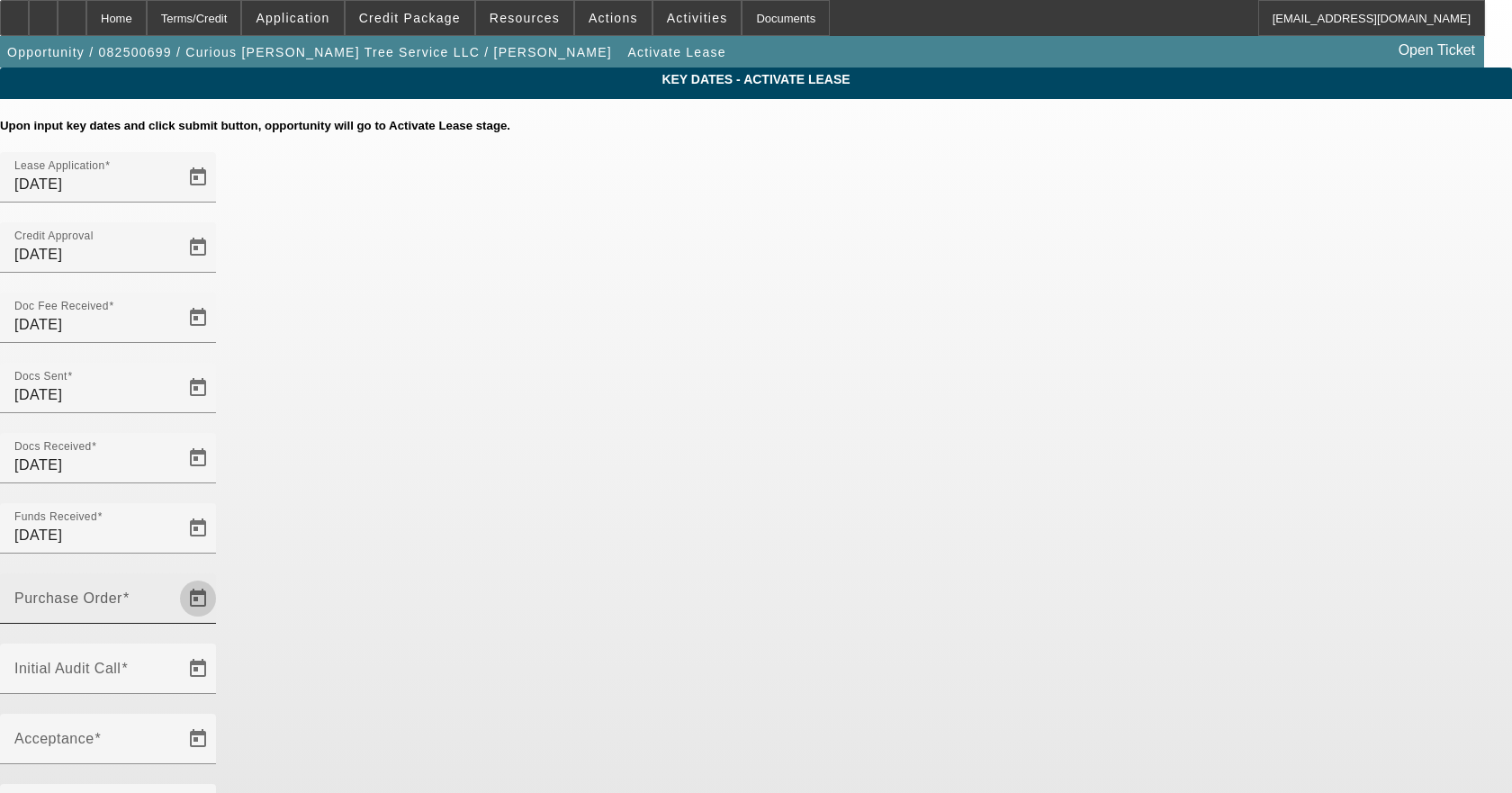
click at [220, 577] on span "Open calendar" at bounding box center [198, 598] width 44 height 44
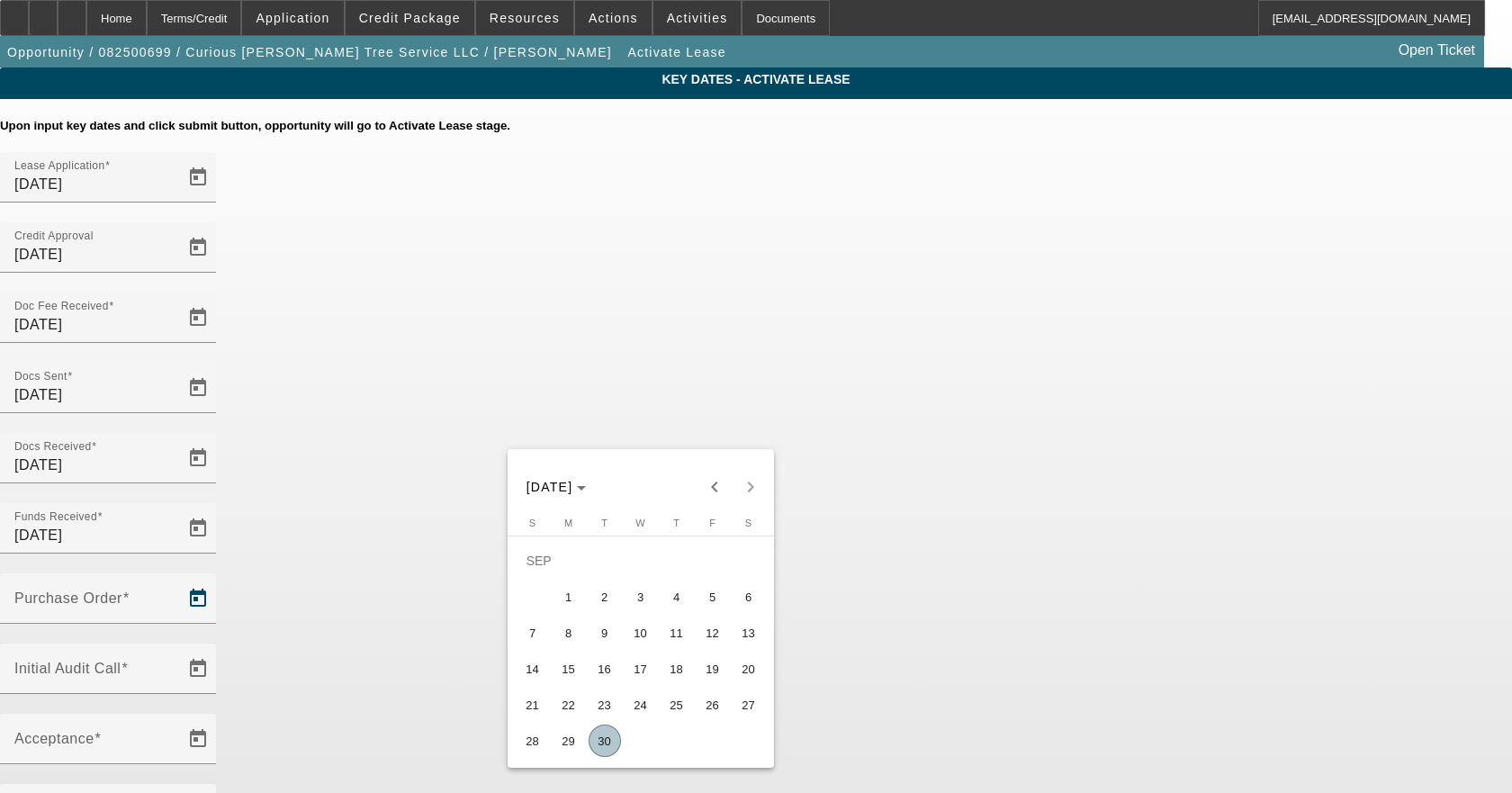
drag, startPoint x: 602, startPoint y: 741, endPoint x: 720, endPoint y: 661, distance: 142.6
click at [608, 736] on span "30" at bounding box center [604, 740] width 32 height 32
type input "9/30/2025"
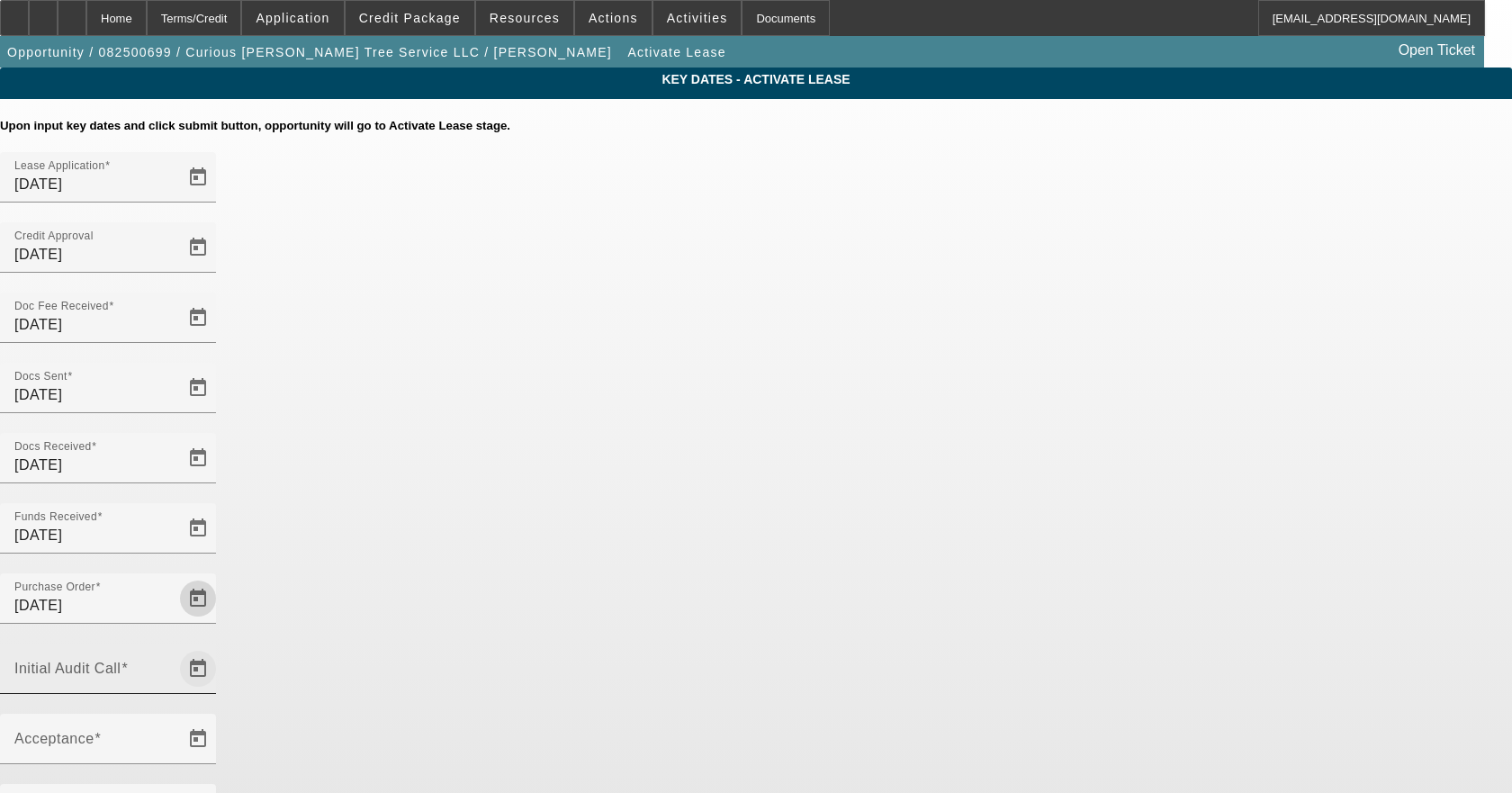
click at [220, 647] on span "Open calendar" at bounding box center [198, 668] width 44 height 44
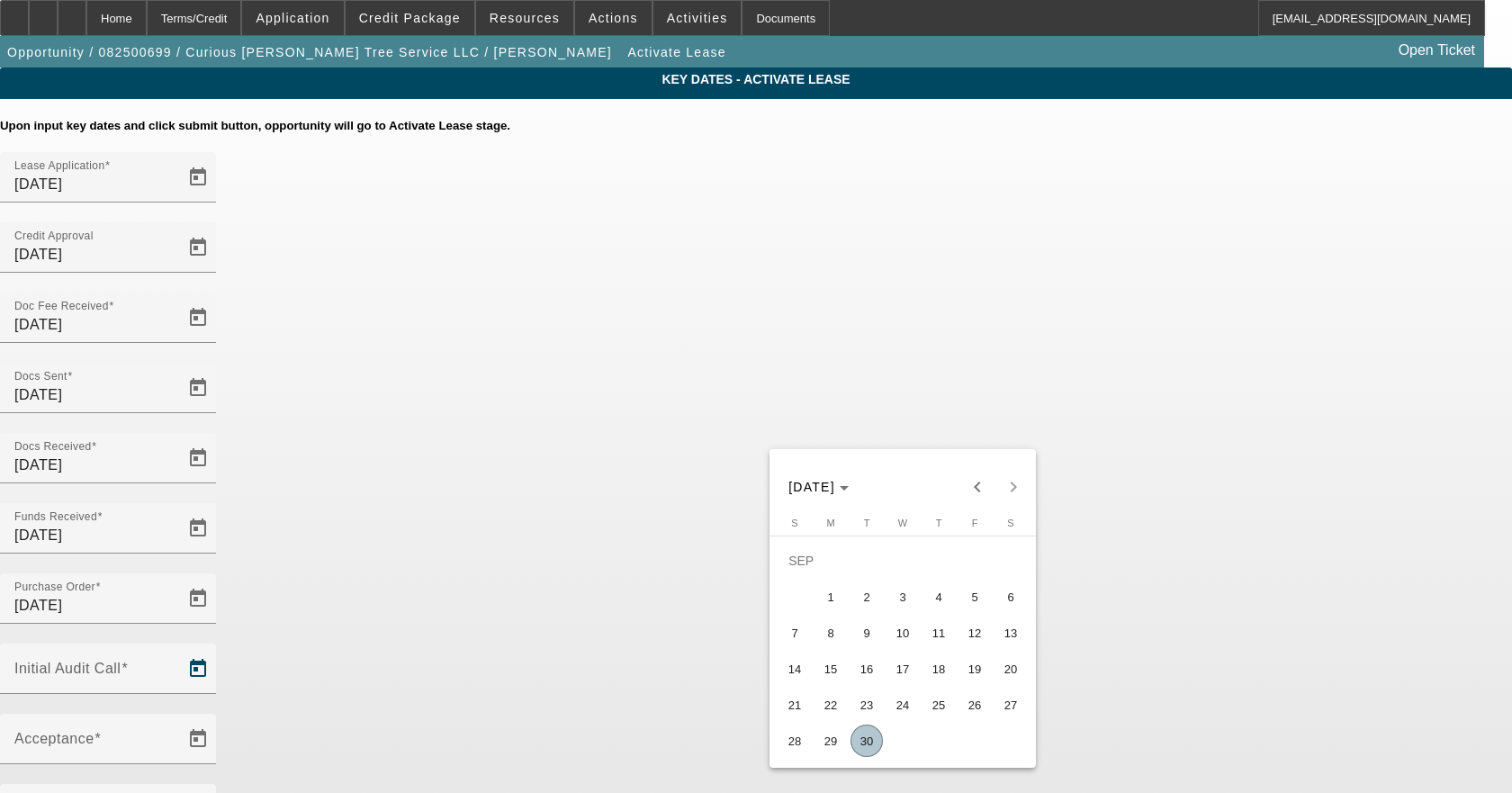
click at [869, 743] on span "30" at bounding box center [866, 740] width 32 height 32
type input "9/30/2025"
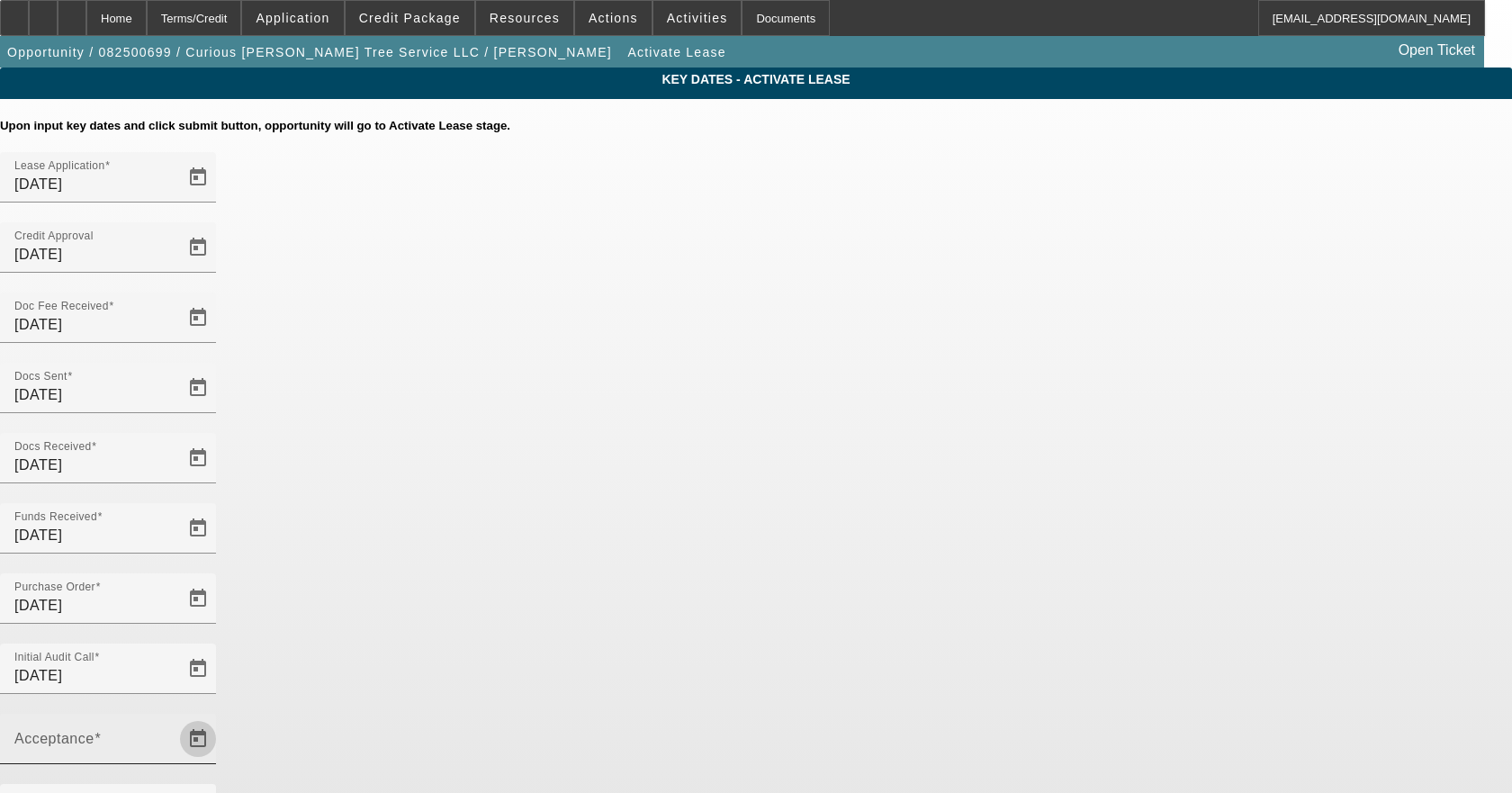
click at [220, 717] on span "Open calendar" at bounding box center [198, 738] width 44 height 44
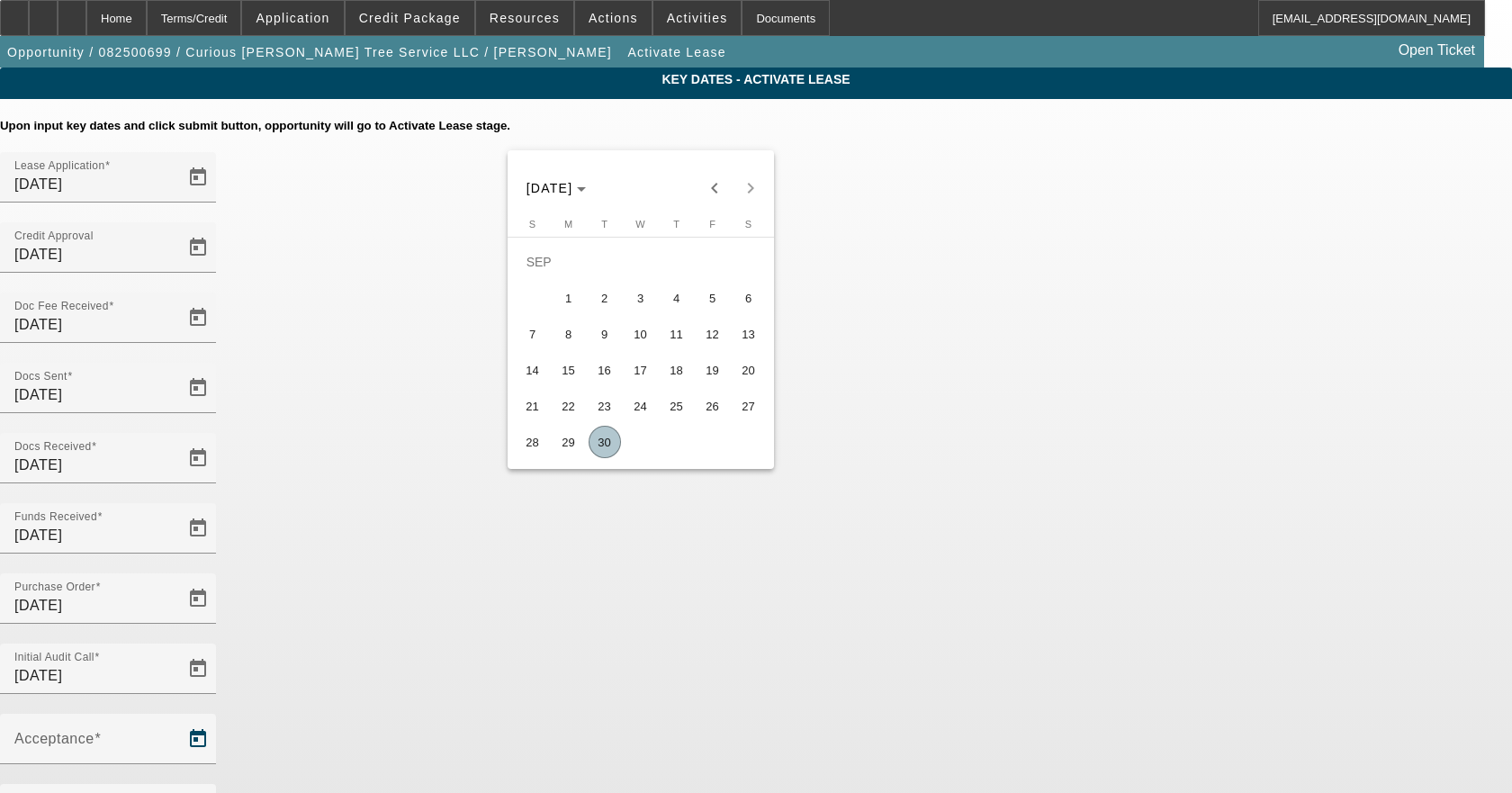
click at [600, 440] on span "30" at bounding box center [604, 441] width 32 height 32
type input "9/30/2025"
type input "10/1/2025"
type input "11/1/2025"
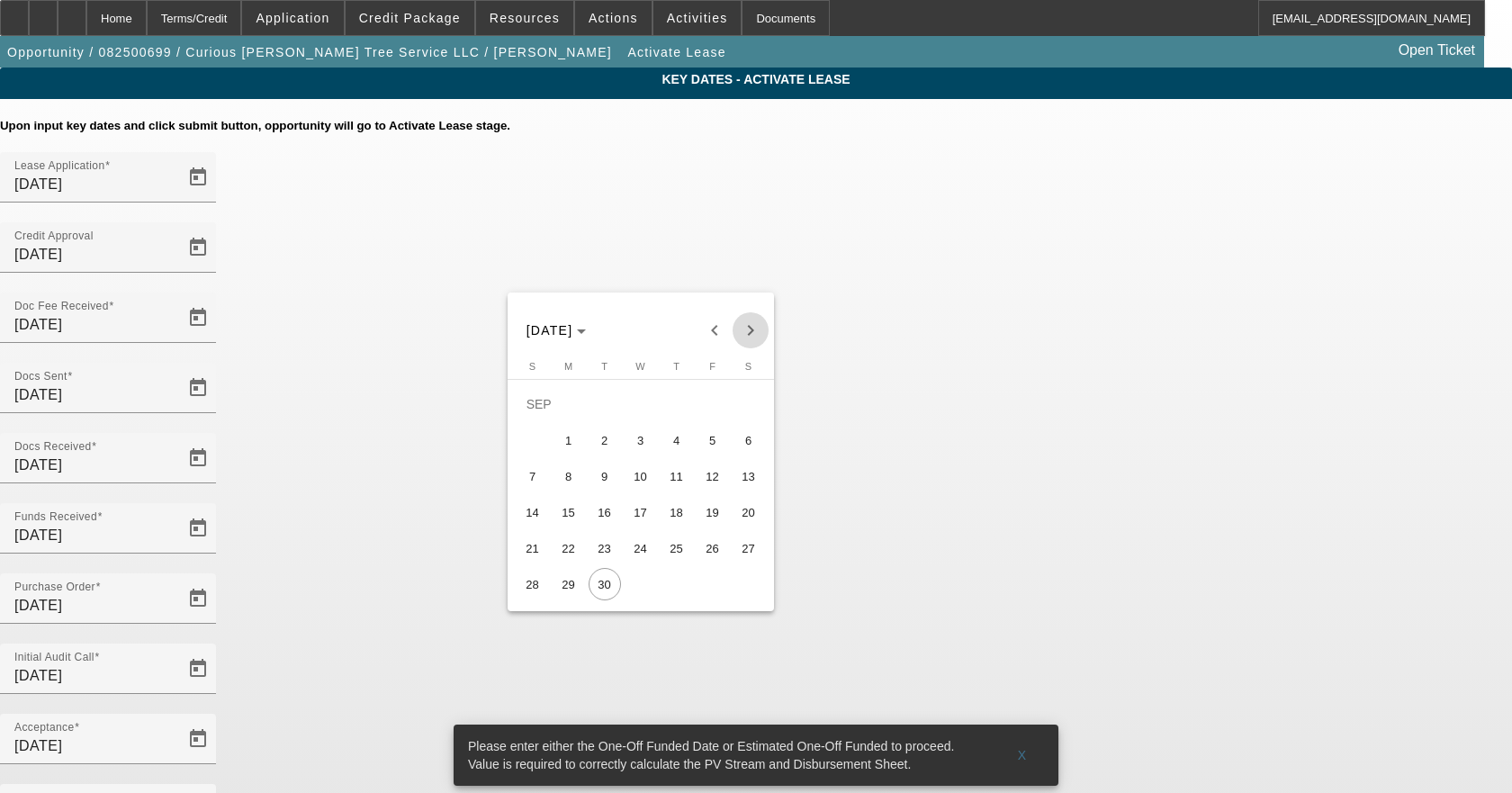
click at [748, 328] on span "Next month" at bounding box center [750, 329] width 36 height 36
click at [631, 409] on span "1" at bounding box center [640, 403] width 32 height 32
type input "10/1/2025"
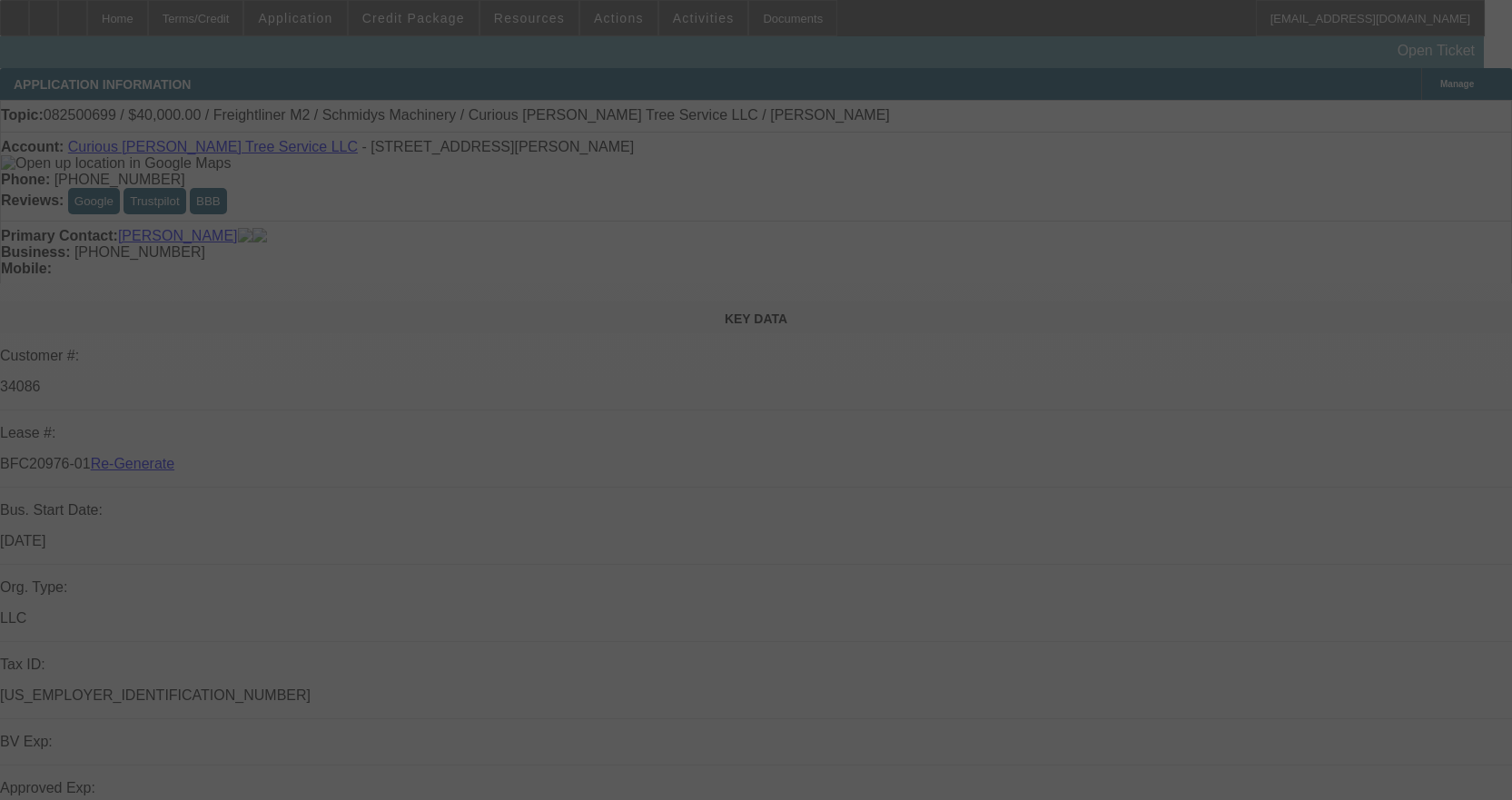
select select "4"
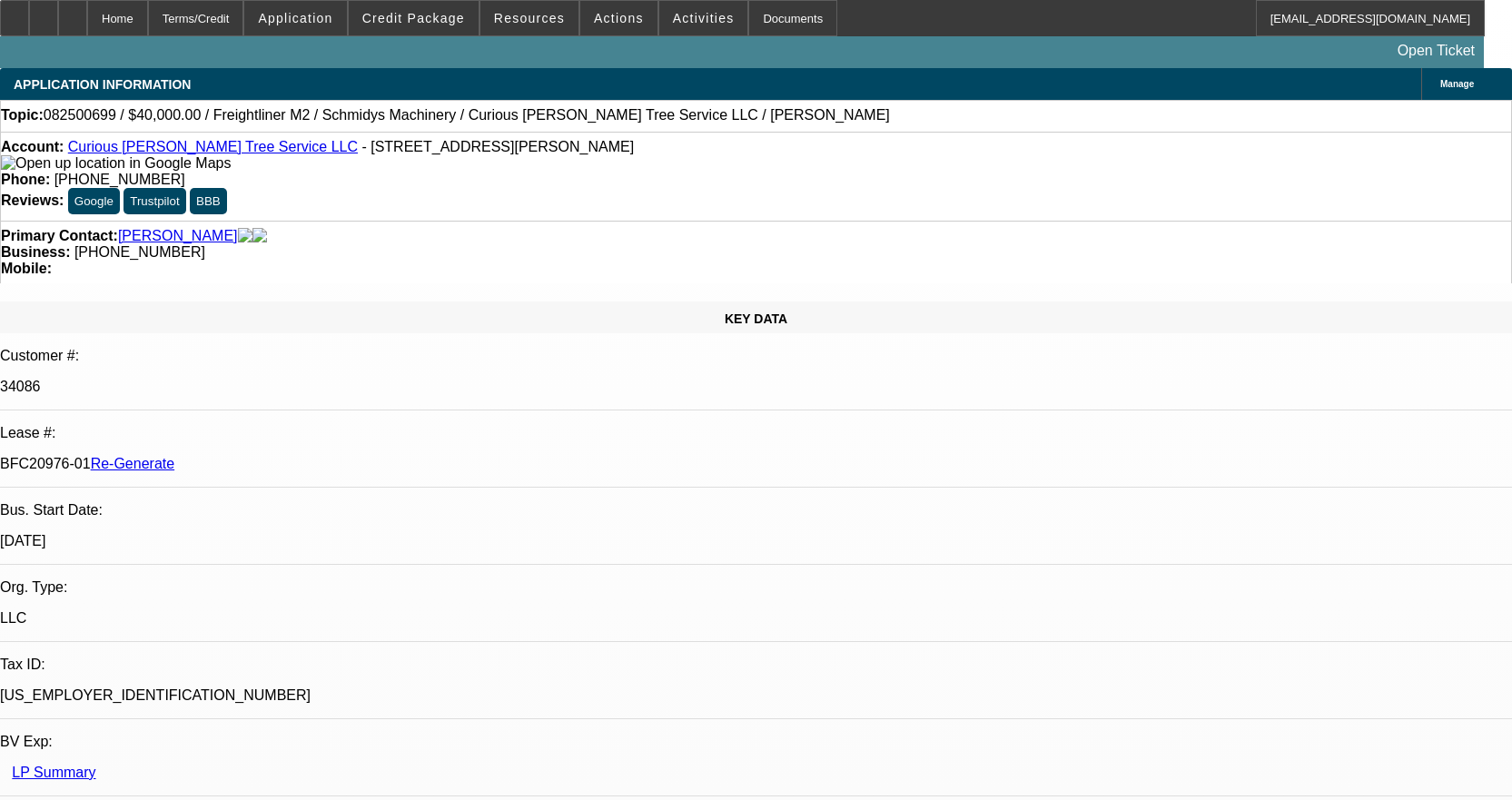
select select "0"
select select "3"
select select "0"
select select "6"
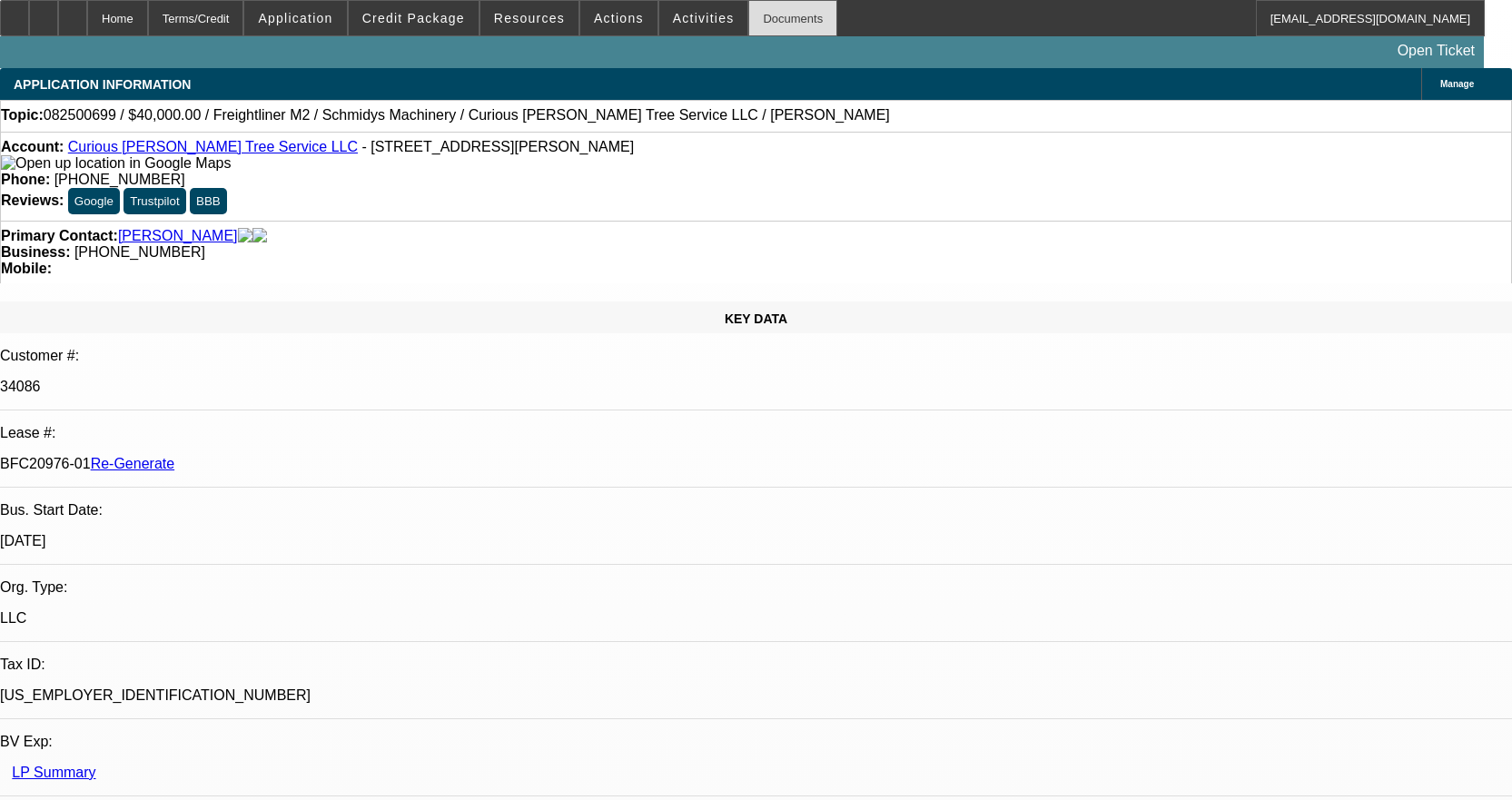
click at [752, 20] on div "Documents" at bounding box center [793, 18] width 89 height 36
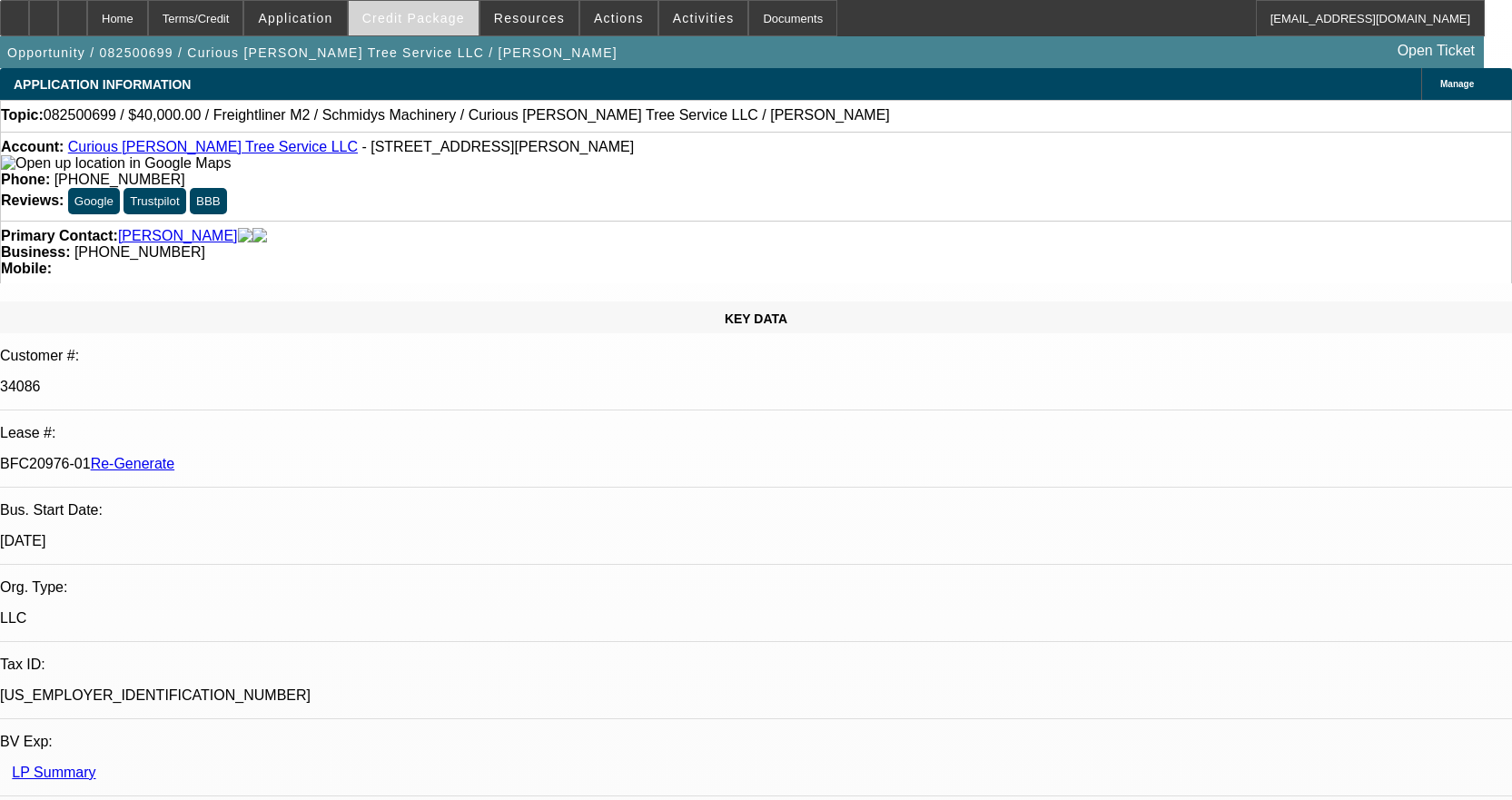
click at [460, 15] on span "Credit Package" at bounding box center [413, 18] width 103 height 15
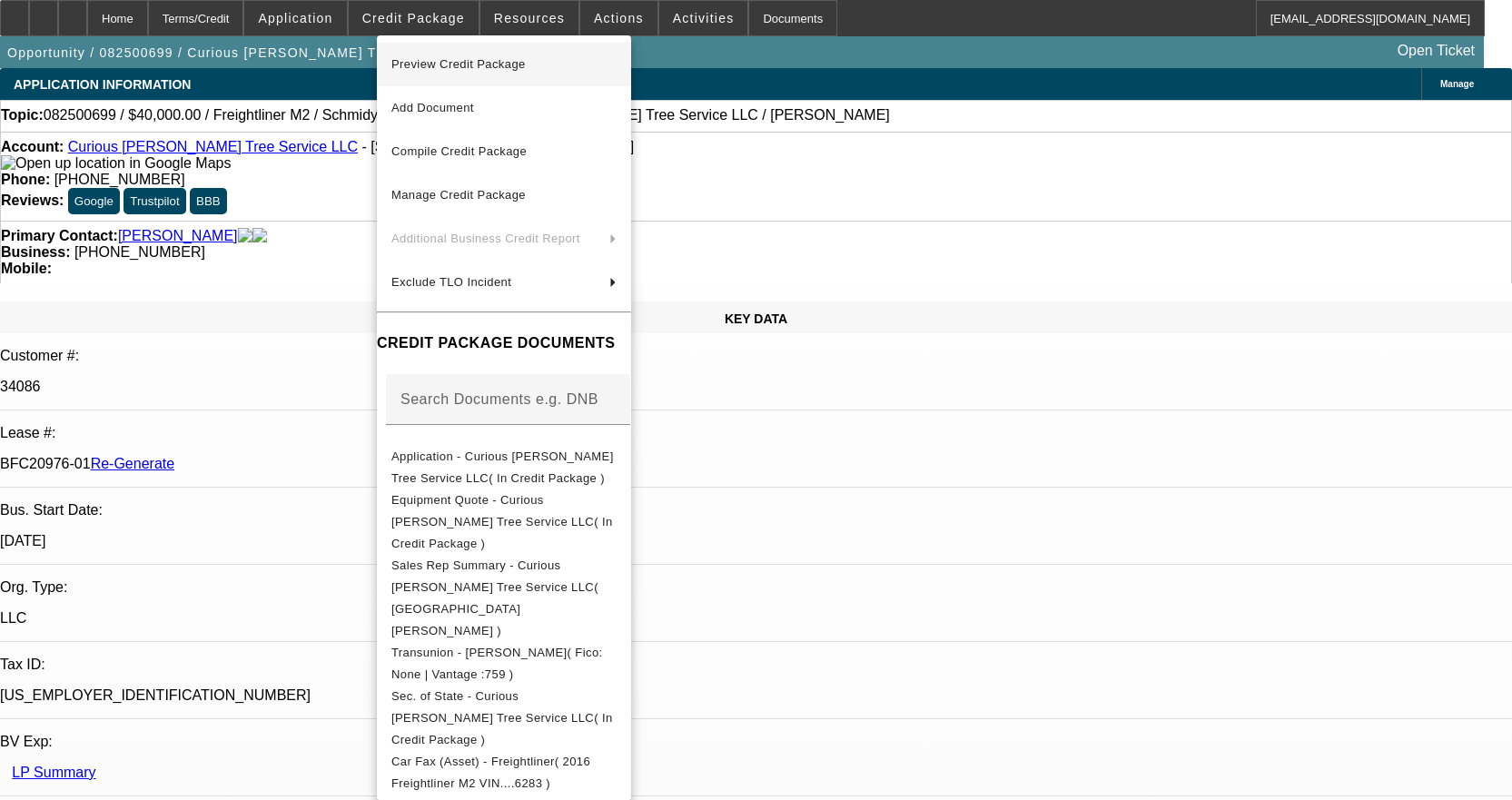
click at [465, 57] on span "Preview Credit Package" at bounding box center [503, 64] width 225 height 21
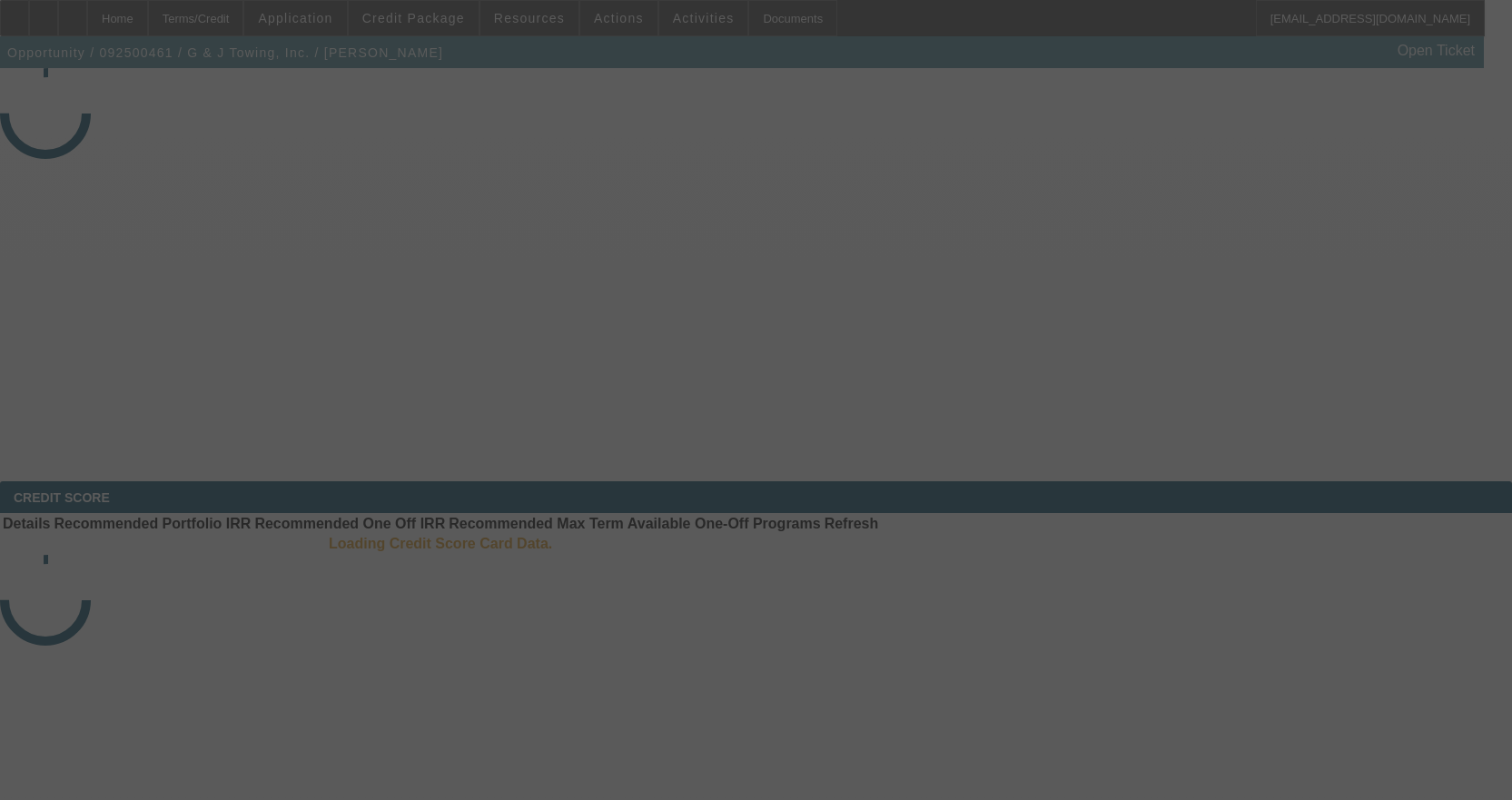
select select "3"
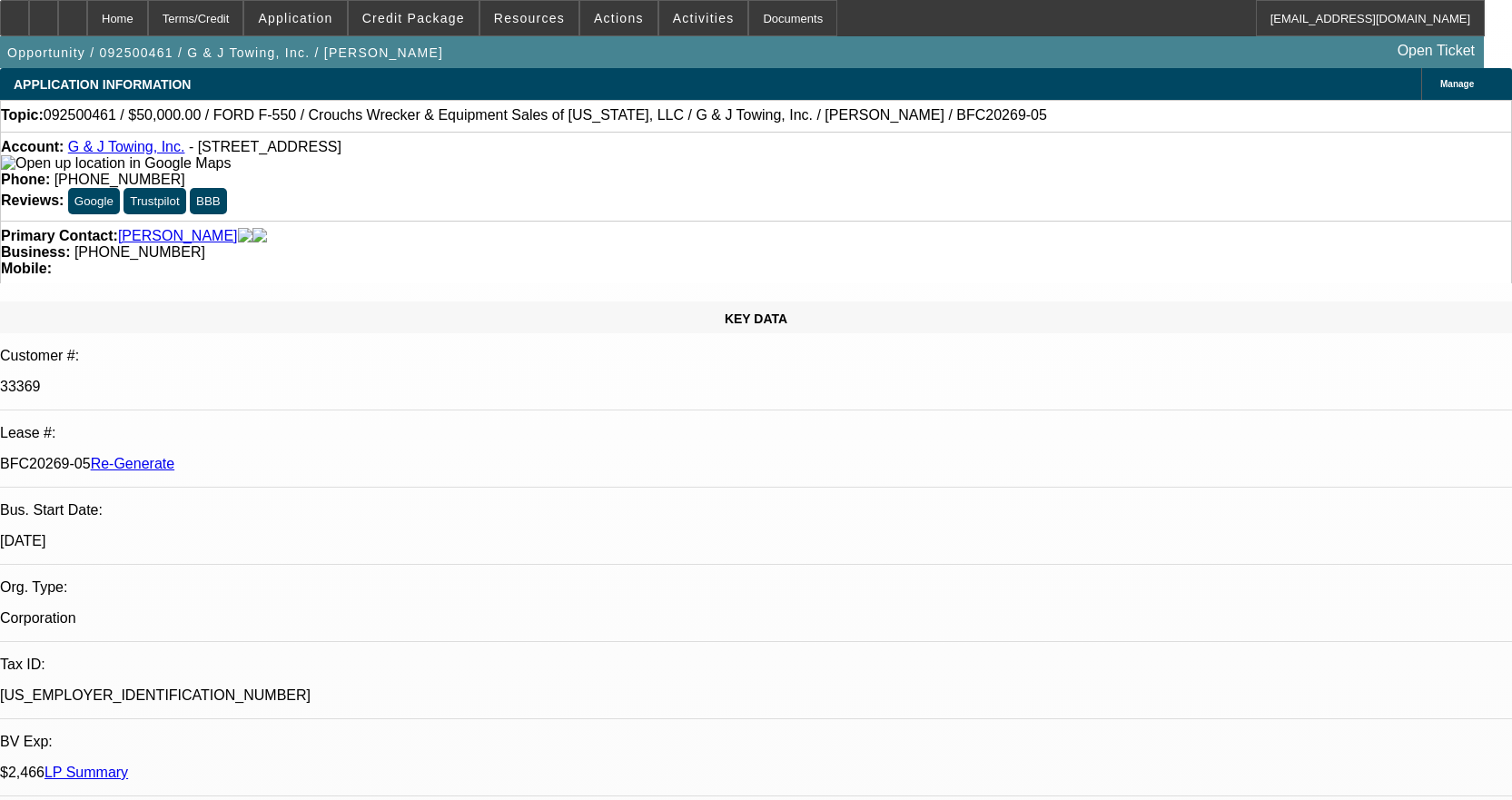
select select "0"
select select "2"
select select "0"
select select "6"
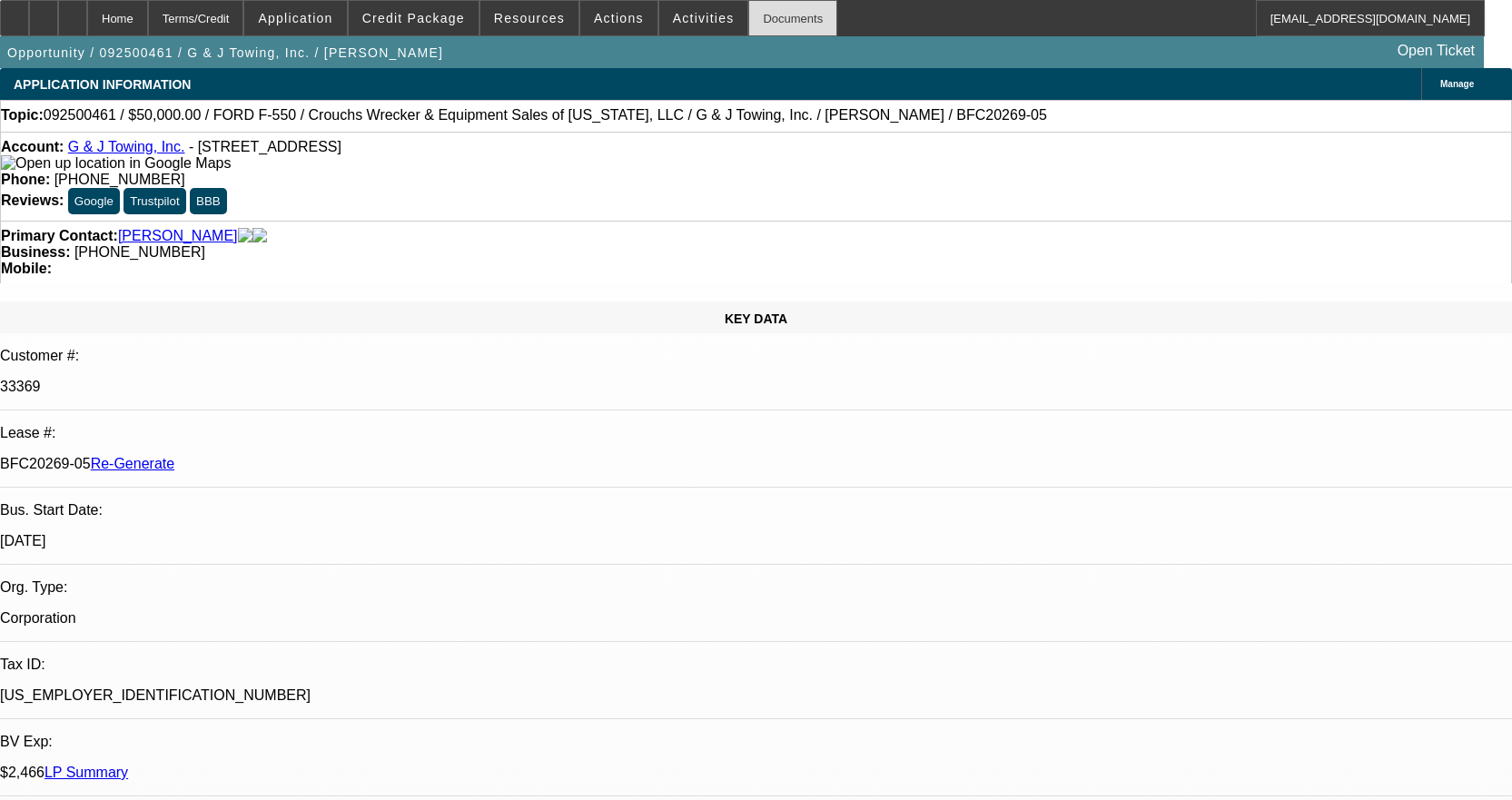
click at [757, 20] on div "Documents" at bounding box center [793, 18] width 89 height 36
click at [749, 20] on div "Documents" at bounding box center [793, 18] width 89 height 36
click at [686, 20] on span "Activities" at bounding box center [703, 18] width 62 height 15
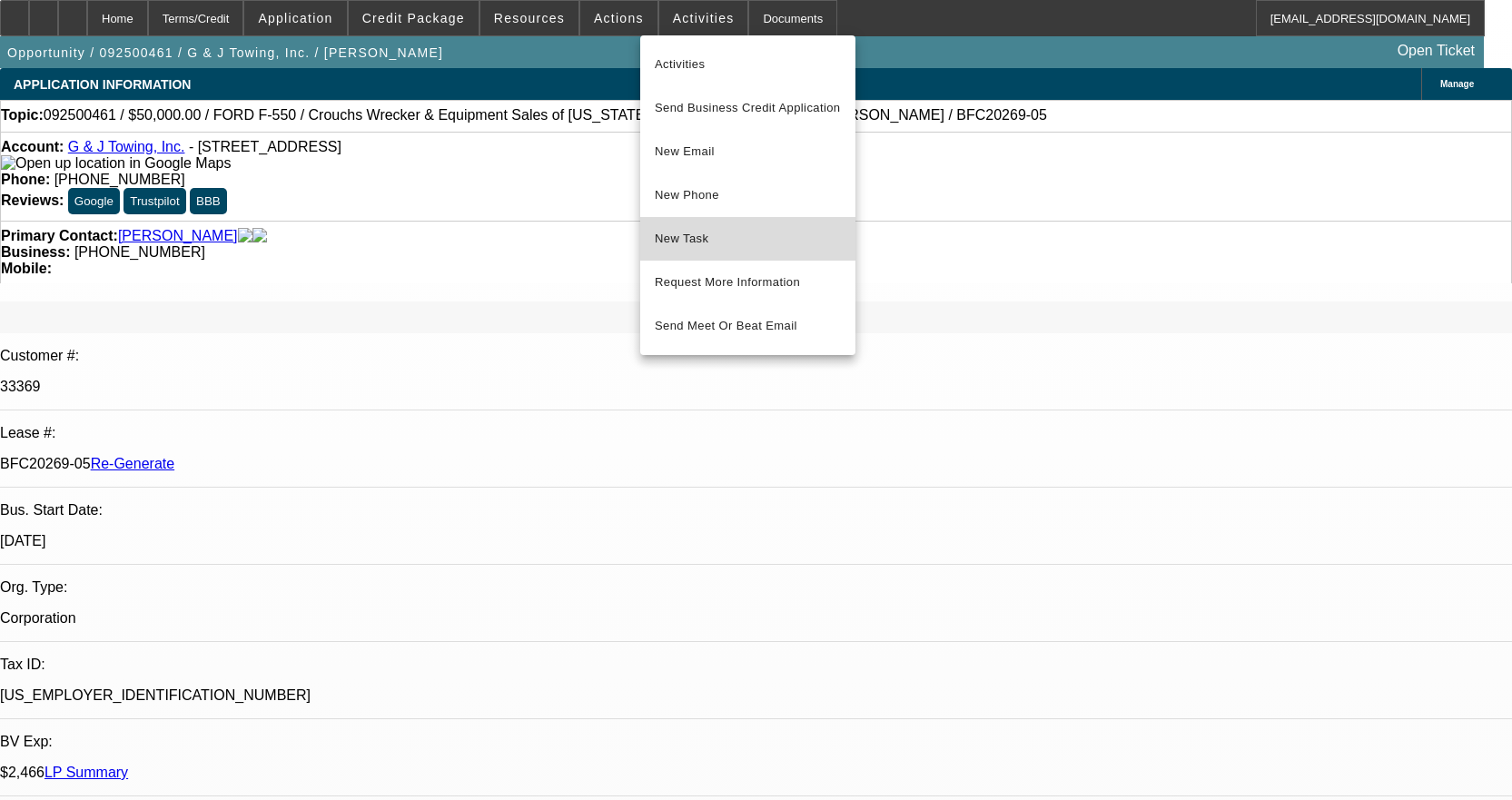
click at [719, 233] on span "New Task" at bounding box center [748, 238] width 186 height 21
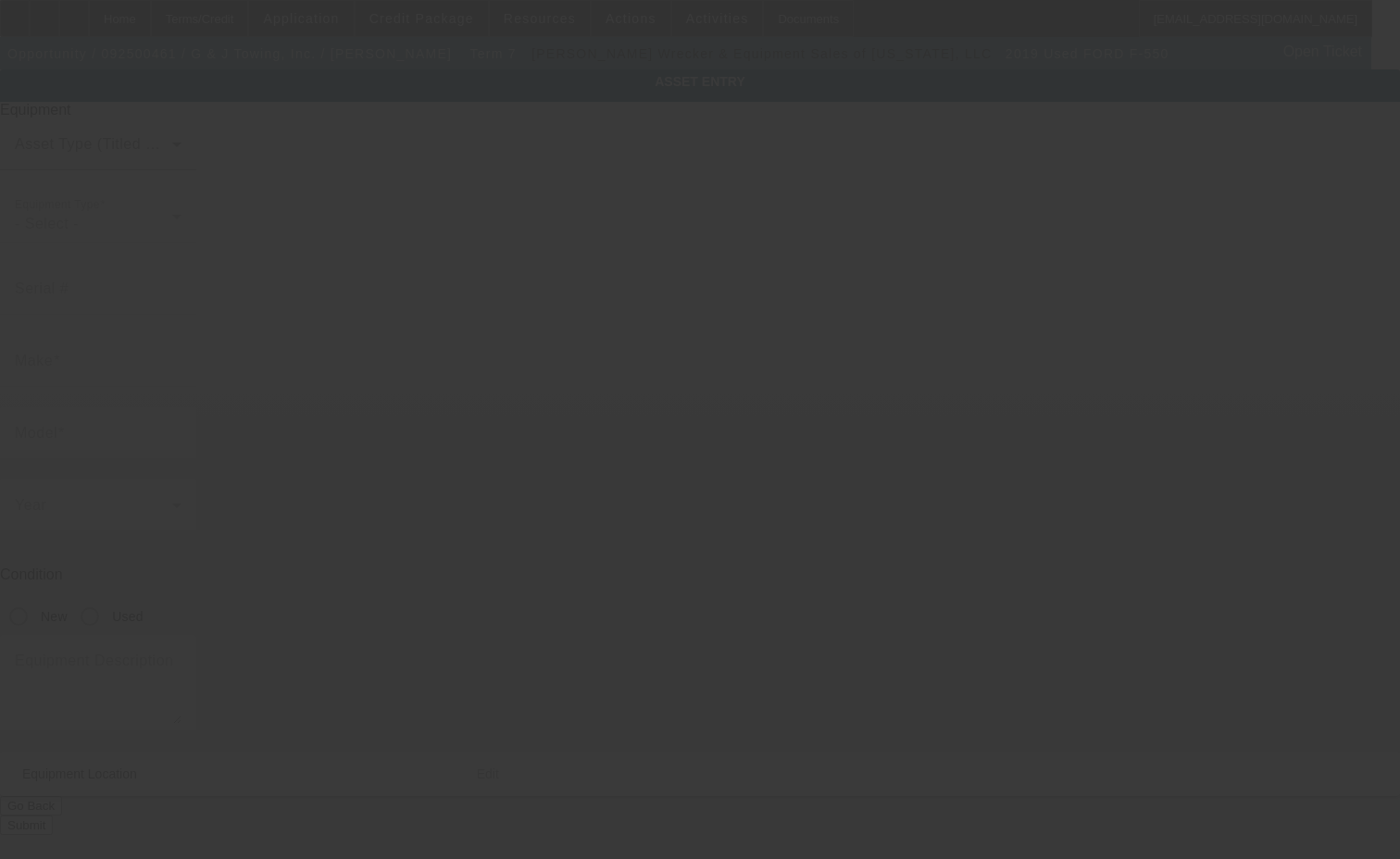
type input "1FDUF5GT0KEF96807"
type input "Ford"
type input "F-550"
radio input "true"
type textarea "Tow truck"
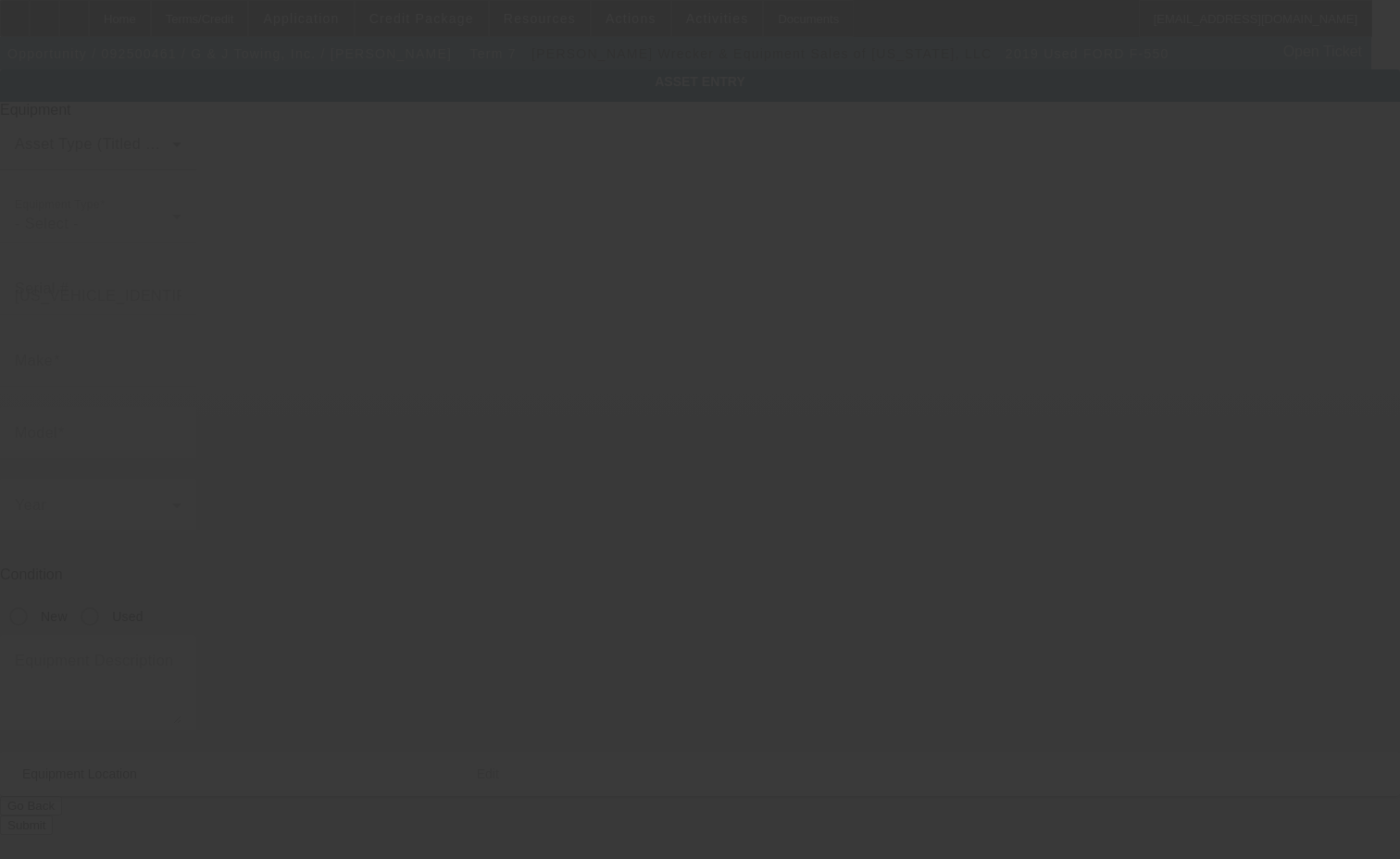
type input "2125 Avocado Ave"
type input "Melbourne"
type input "32935"
type input "Brevard"
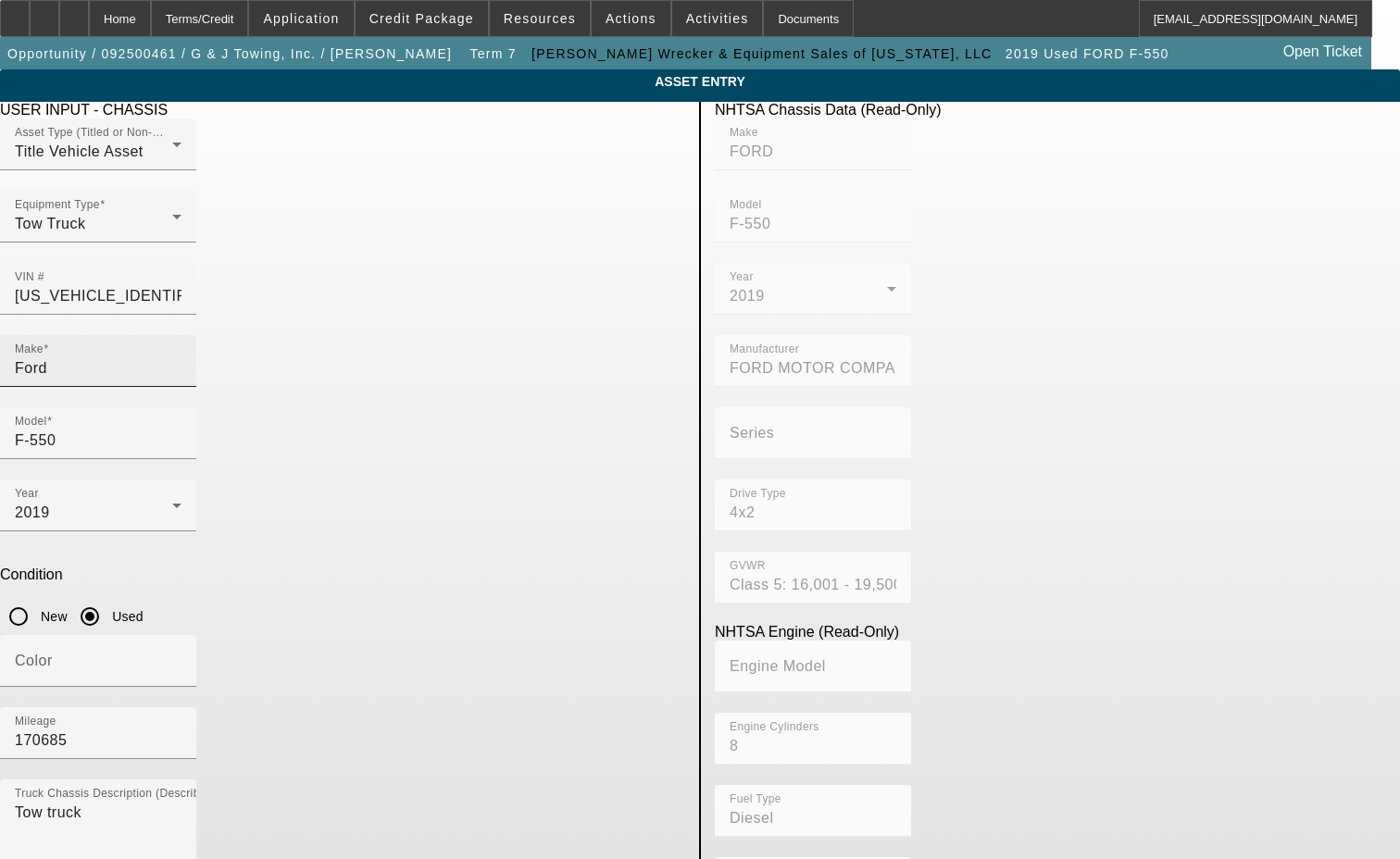
click at [181, 358] on input "Ford" at bounding box center [98, 369] width 166 height 22
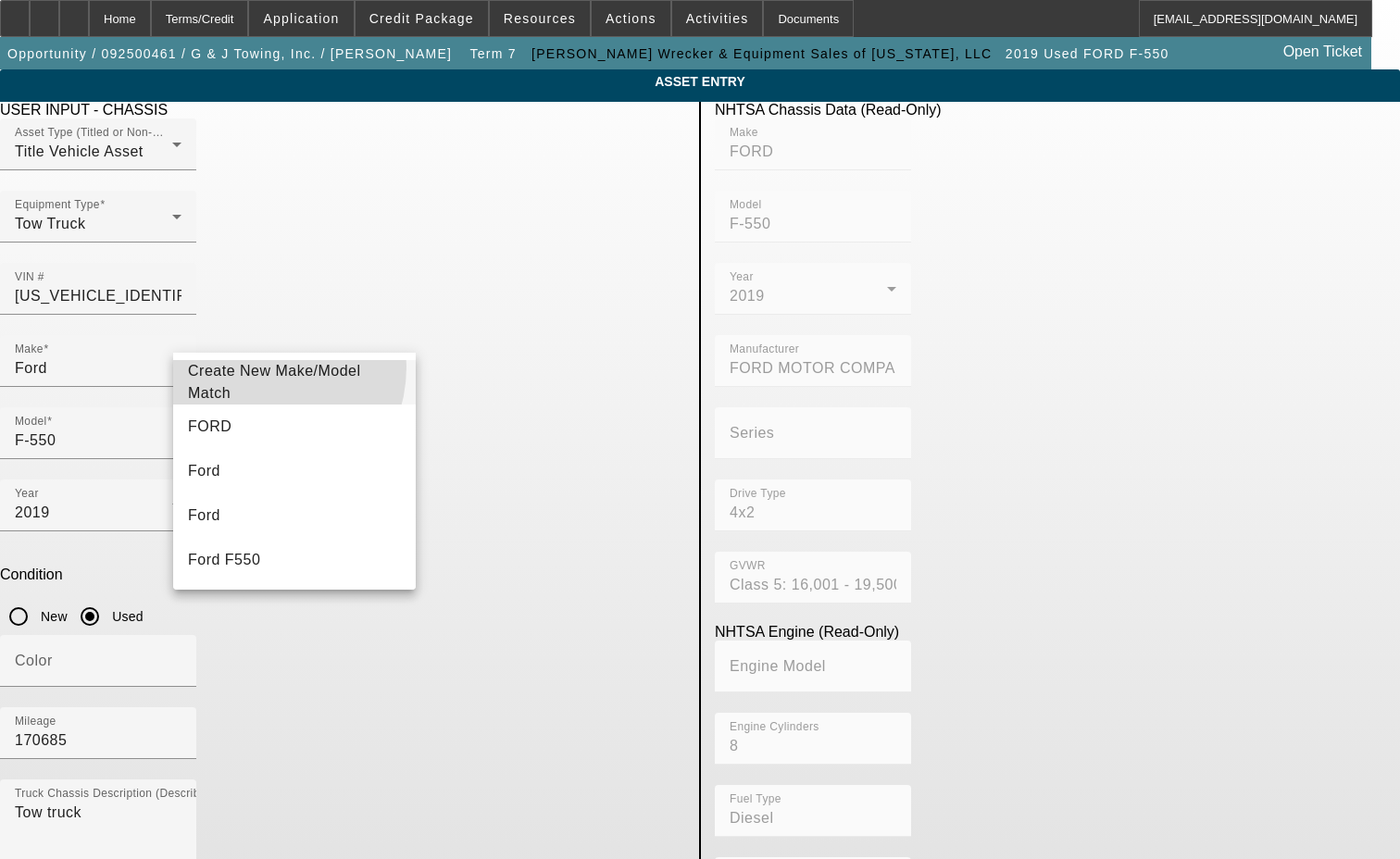
click at [254, 367] on mat-option "Create New Make/Model Match" at bounding box center [294, 382] width 242 height 45
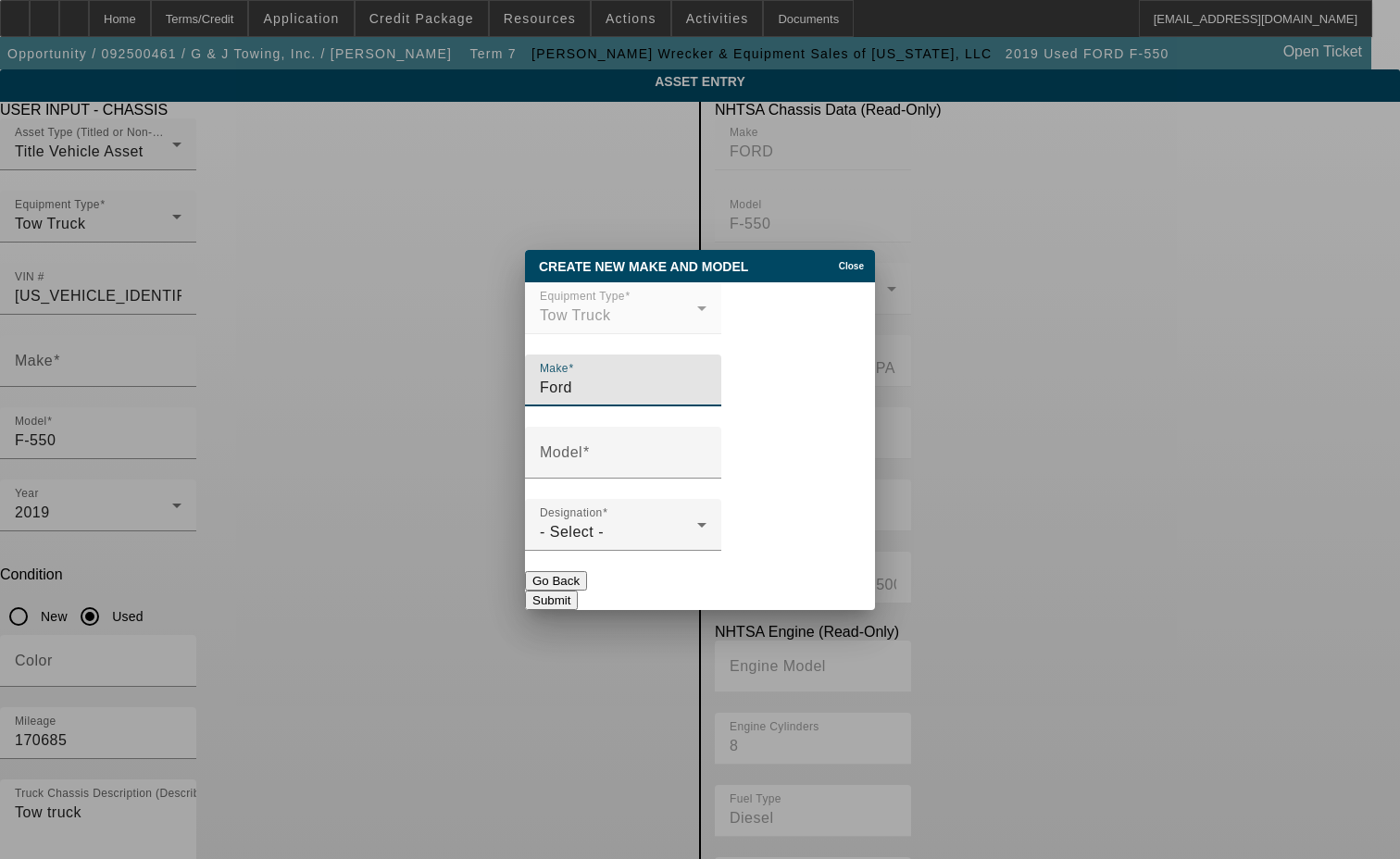
type input "Ford"
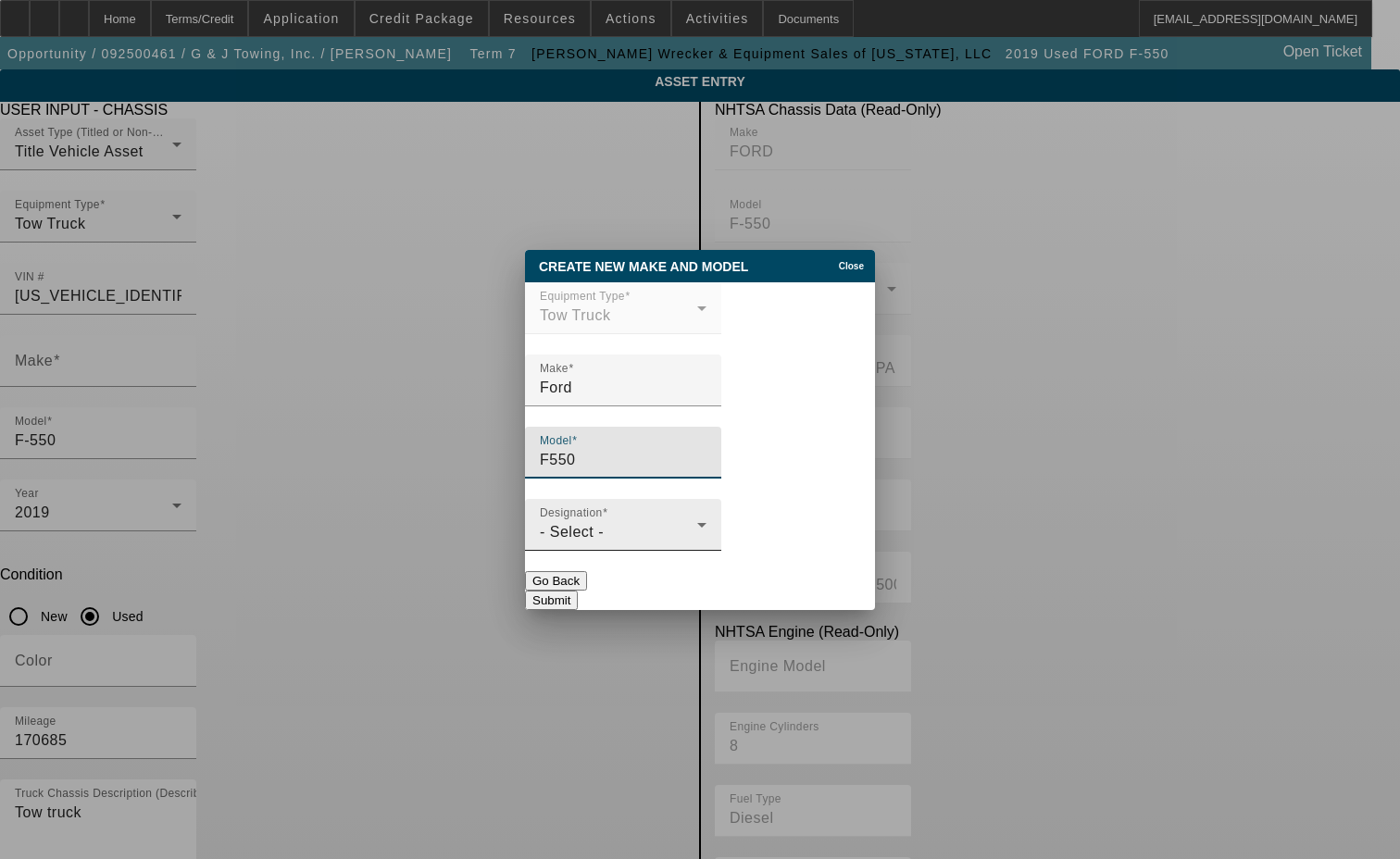
type input "F550"
click at [595, 537] on span "- Select -" at bounding box center [572, 532] width 64 height 16
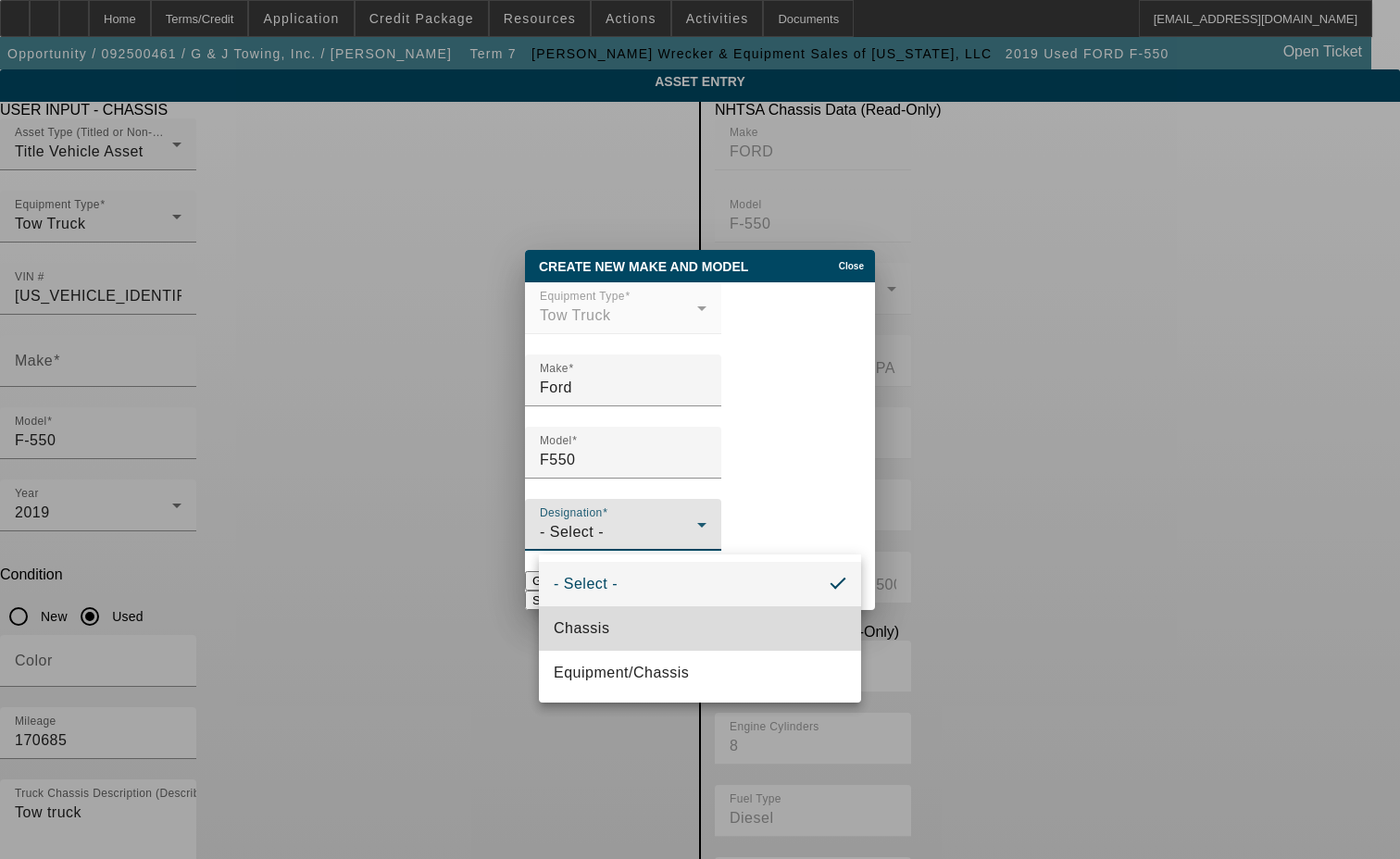
click at [594, 621] on span "Chassis" at bounding box center [582, 629] width 56 height 22
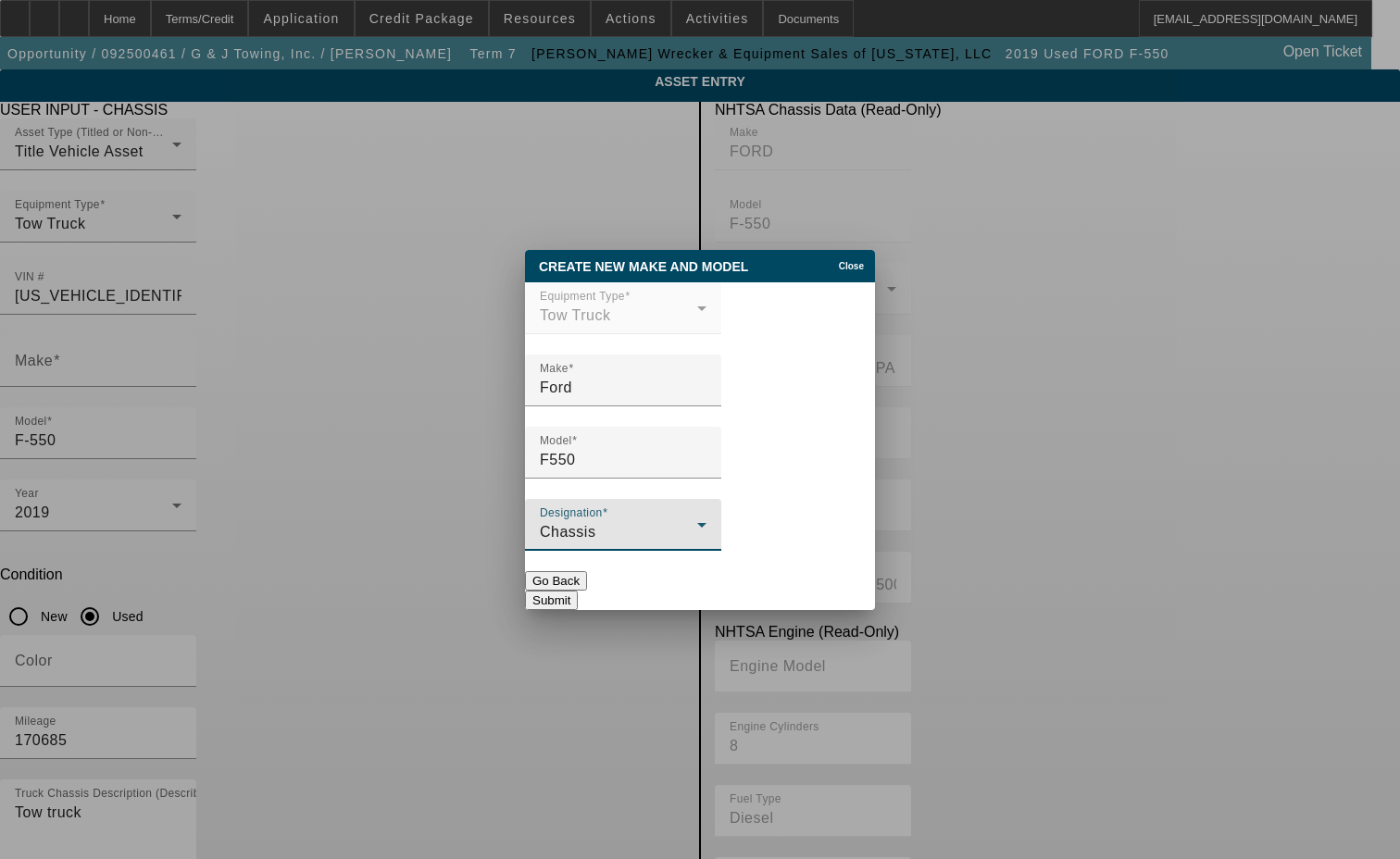
click at [578, 591] on button "Submit" at bounding box center [551, 601] width 53 height 20
click at [578, 596] on button "Submit" at bounding box center [551, 601] width 53 height 20
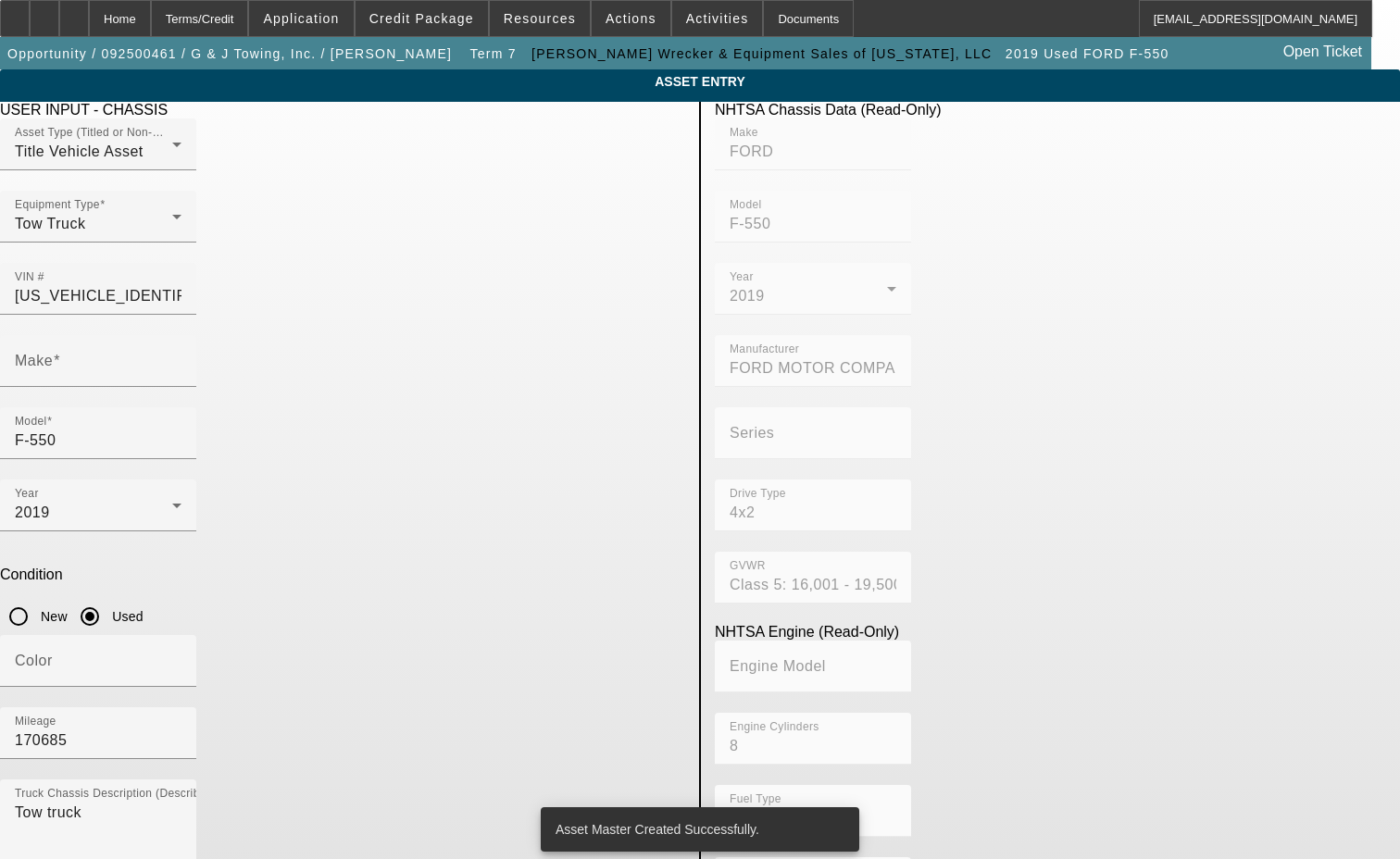
type input "Ford"
type input "F550"
drag, startPoint x: 256, startPoint y: 563, endPoint x: 125, endPoint y: 552, distance: 131.5
click at [123, 554] on app-asset-collateral-manage "ASSET ENTRY Delete asset USER INPUT - CHASSIS Asset Type (Titled or Non-Titled)…" at bounding box center [700, 583] width 1400 height 1026
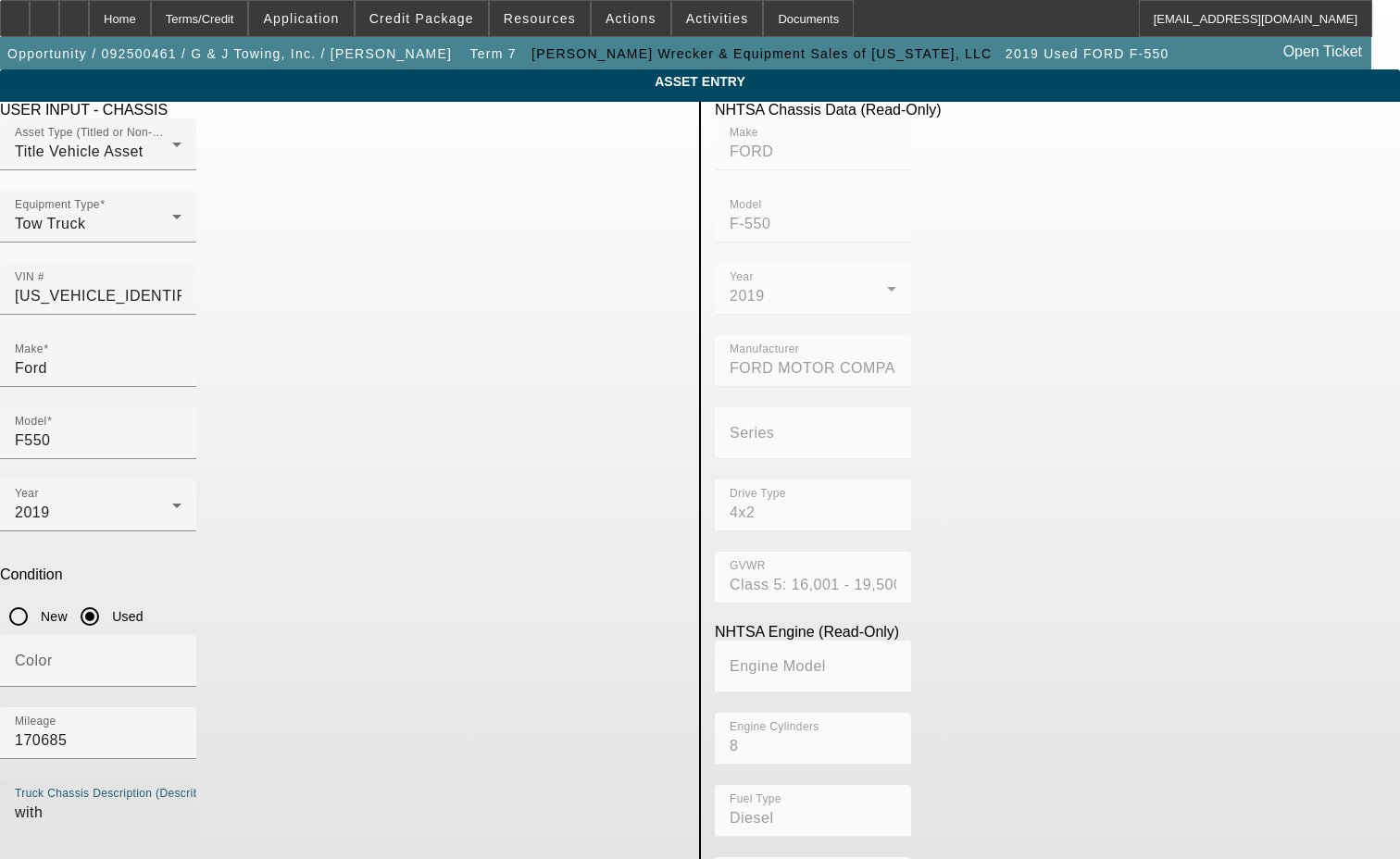
type textarea "with"
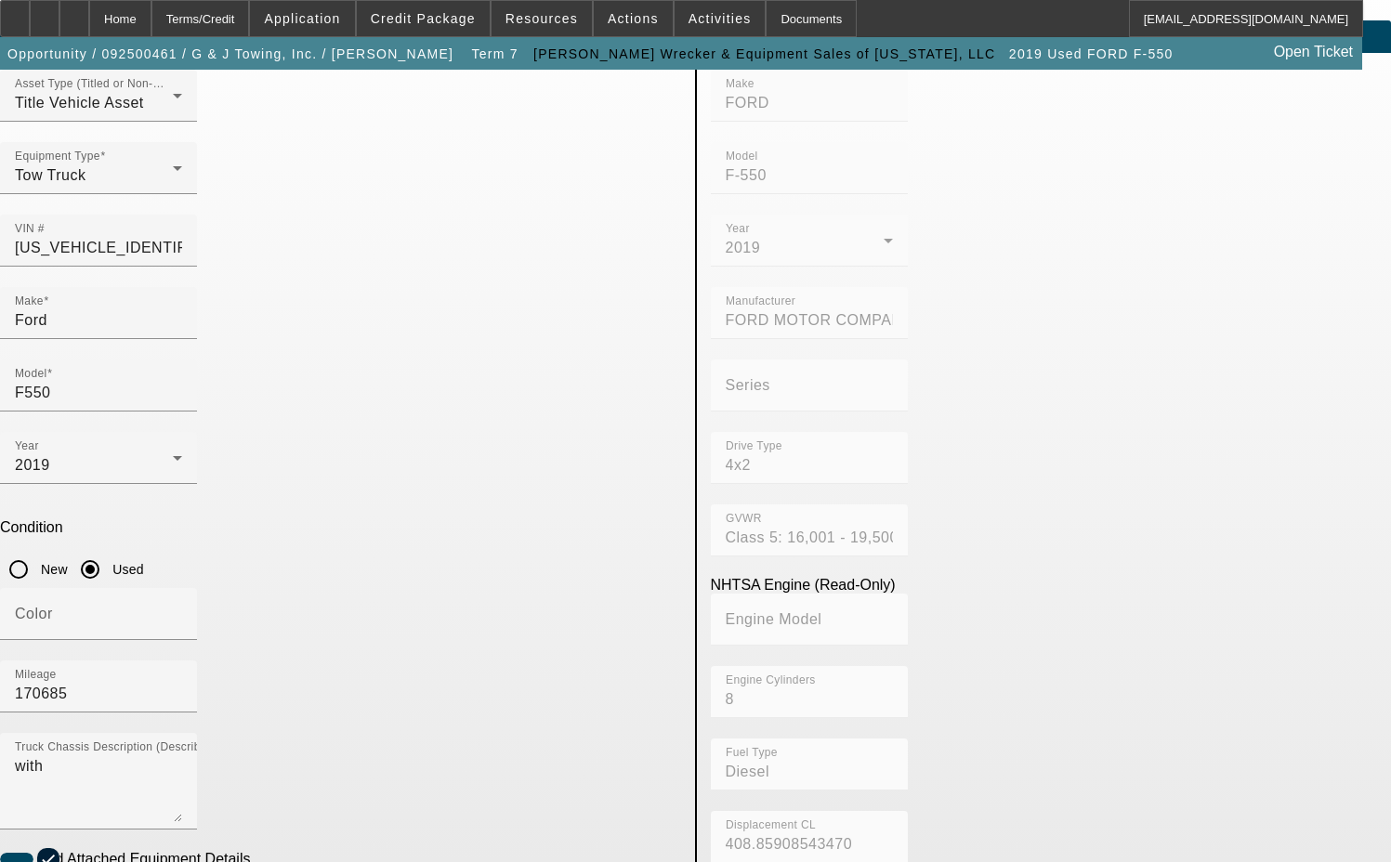
scroll to position [186, 0]
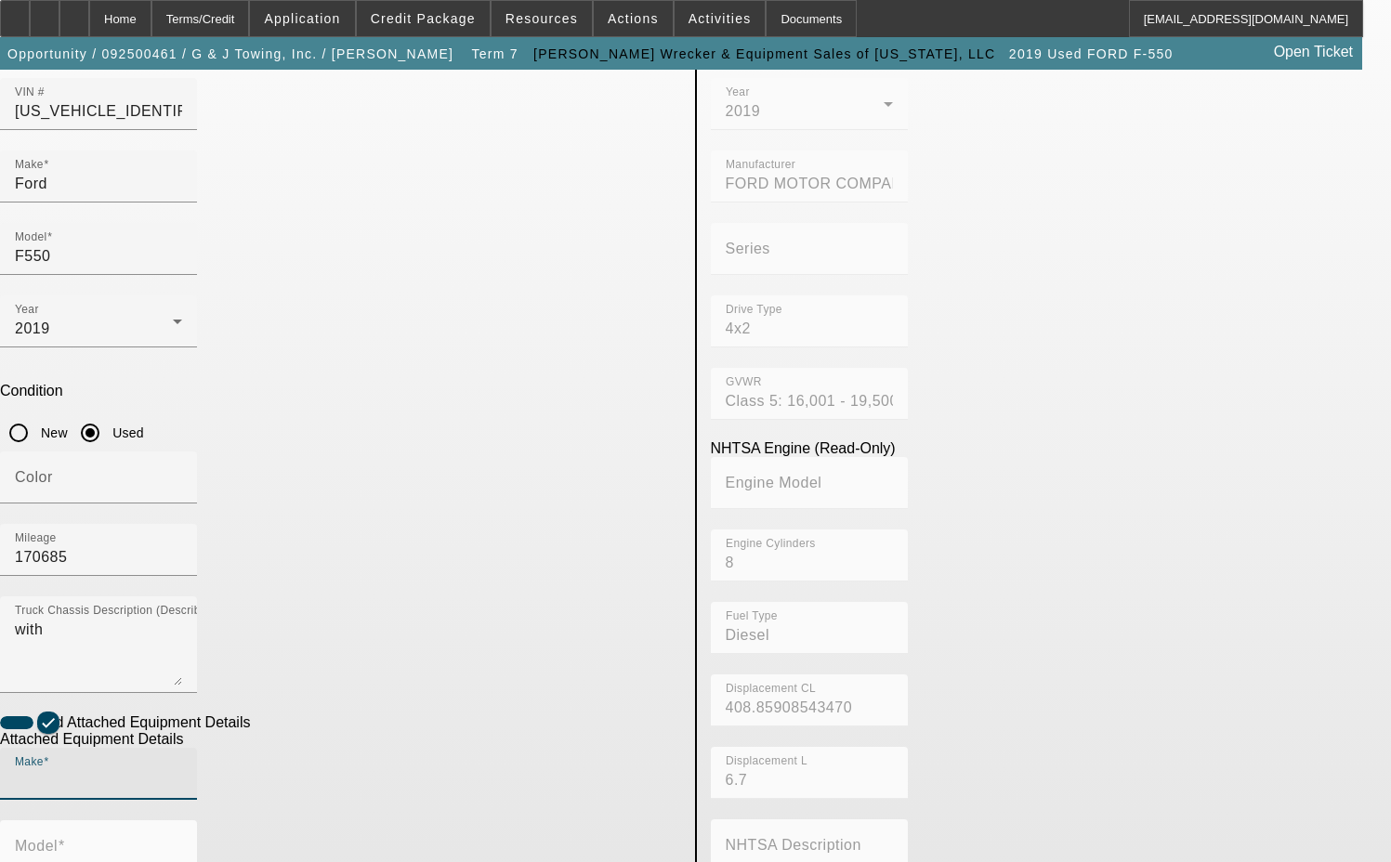
click at [182, 770] on input "Make" at bounding box center [98, 781] width 167 height 22
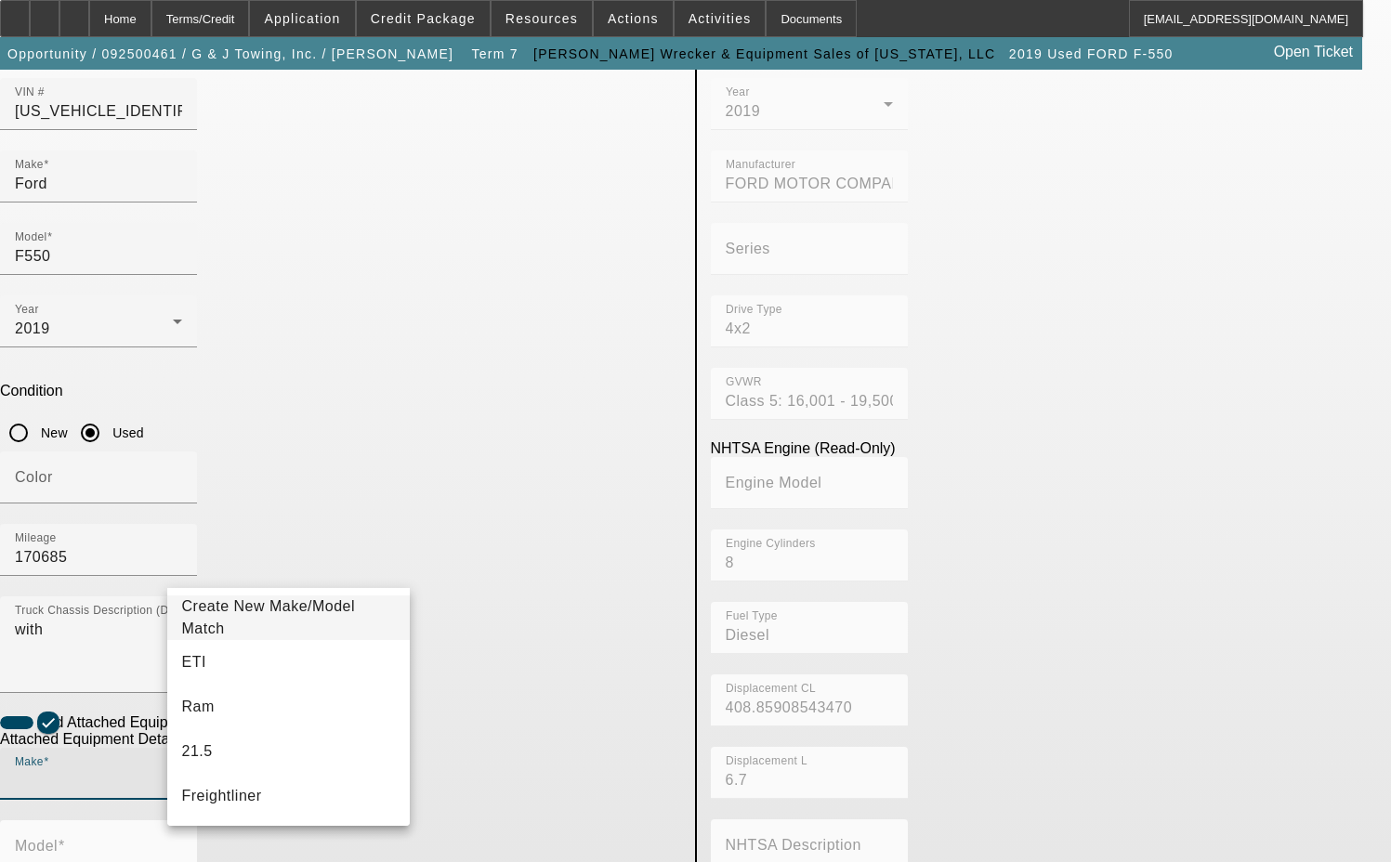
click at [290, 609] on span "Create New Make/Model Match" at bounding box center [289, 618] width 214 height 45
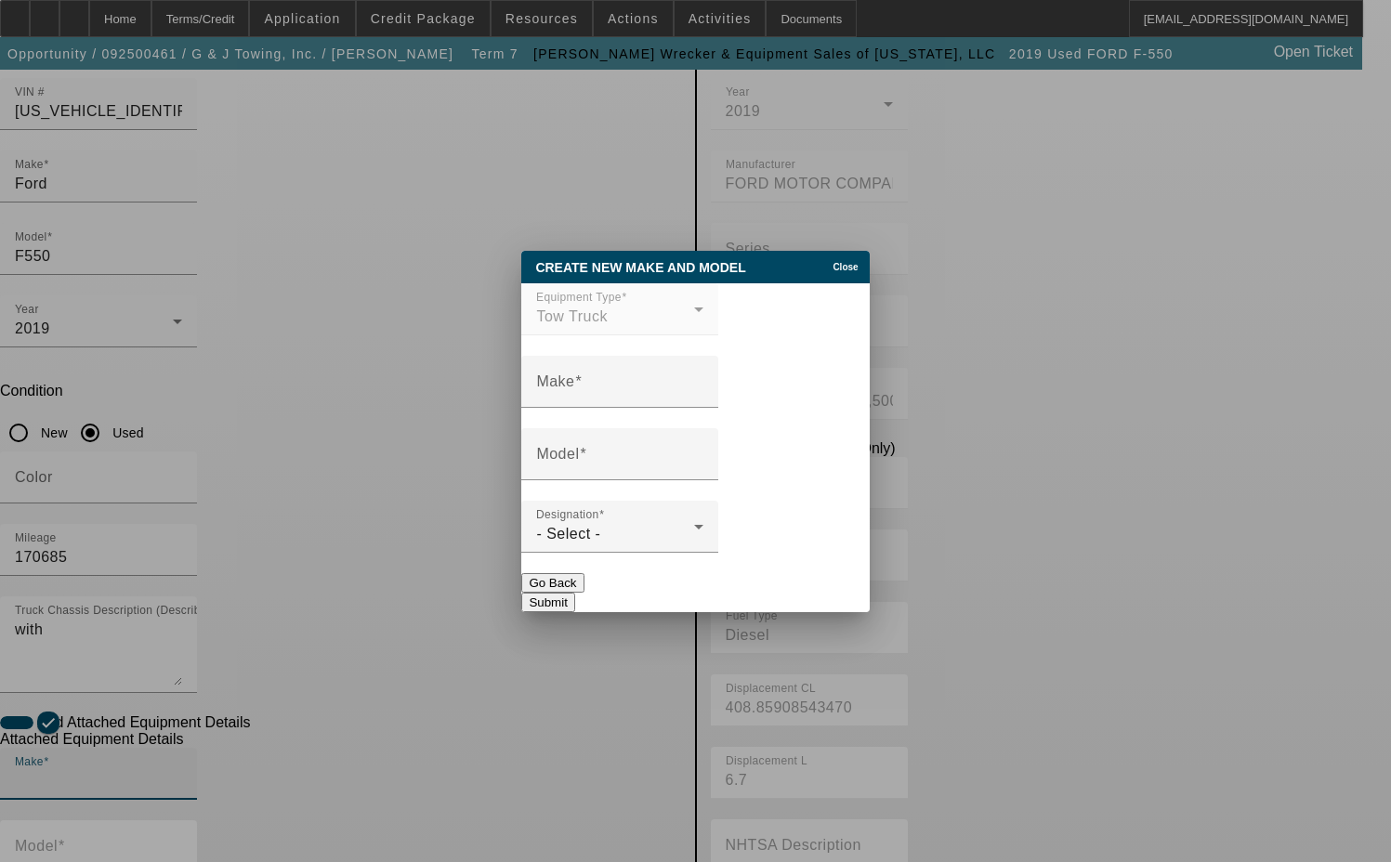
scroll to position [0, 0]
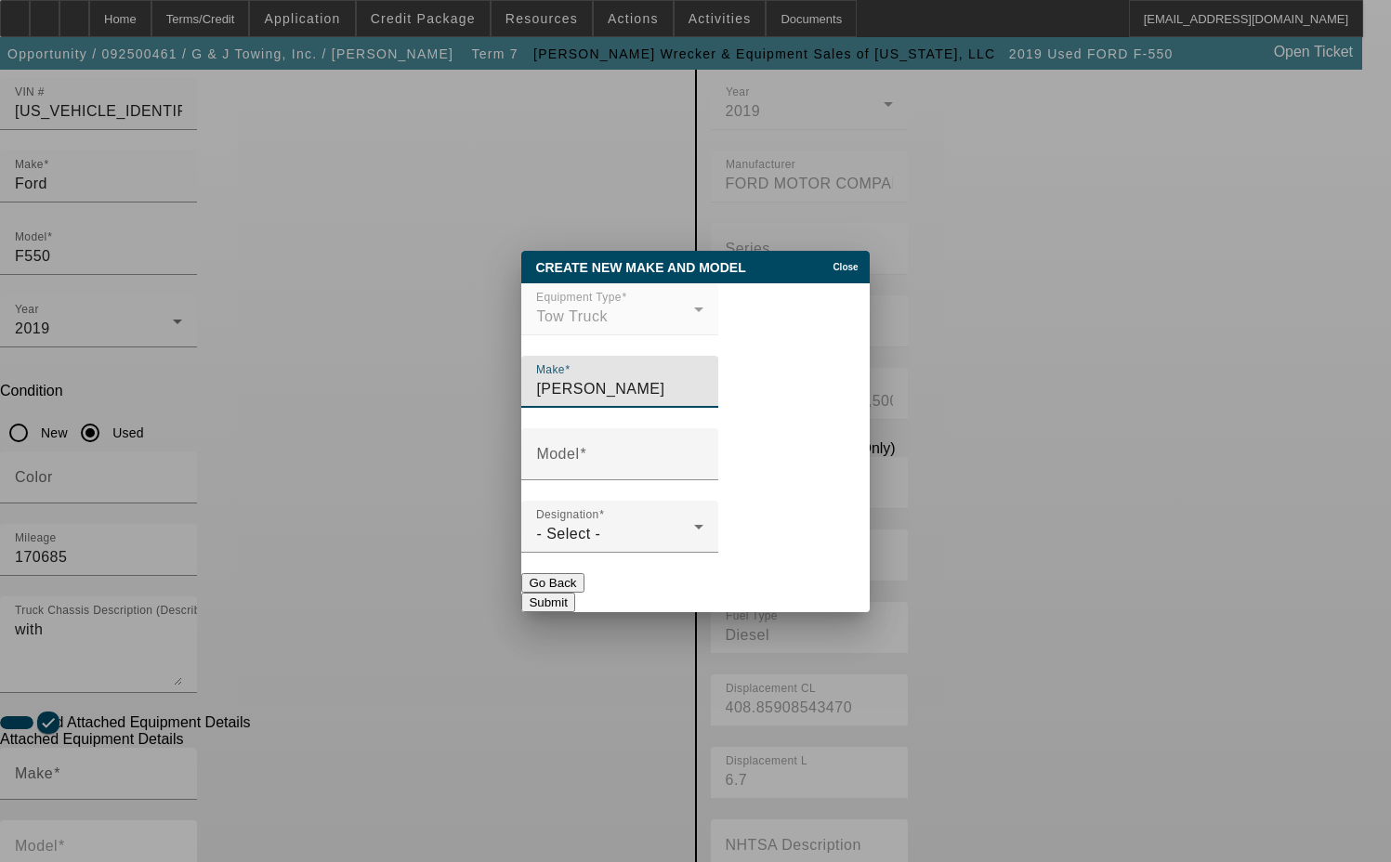
type input "Jerr-Dan"
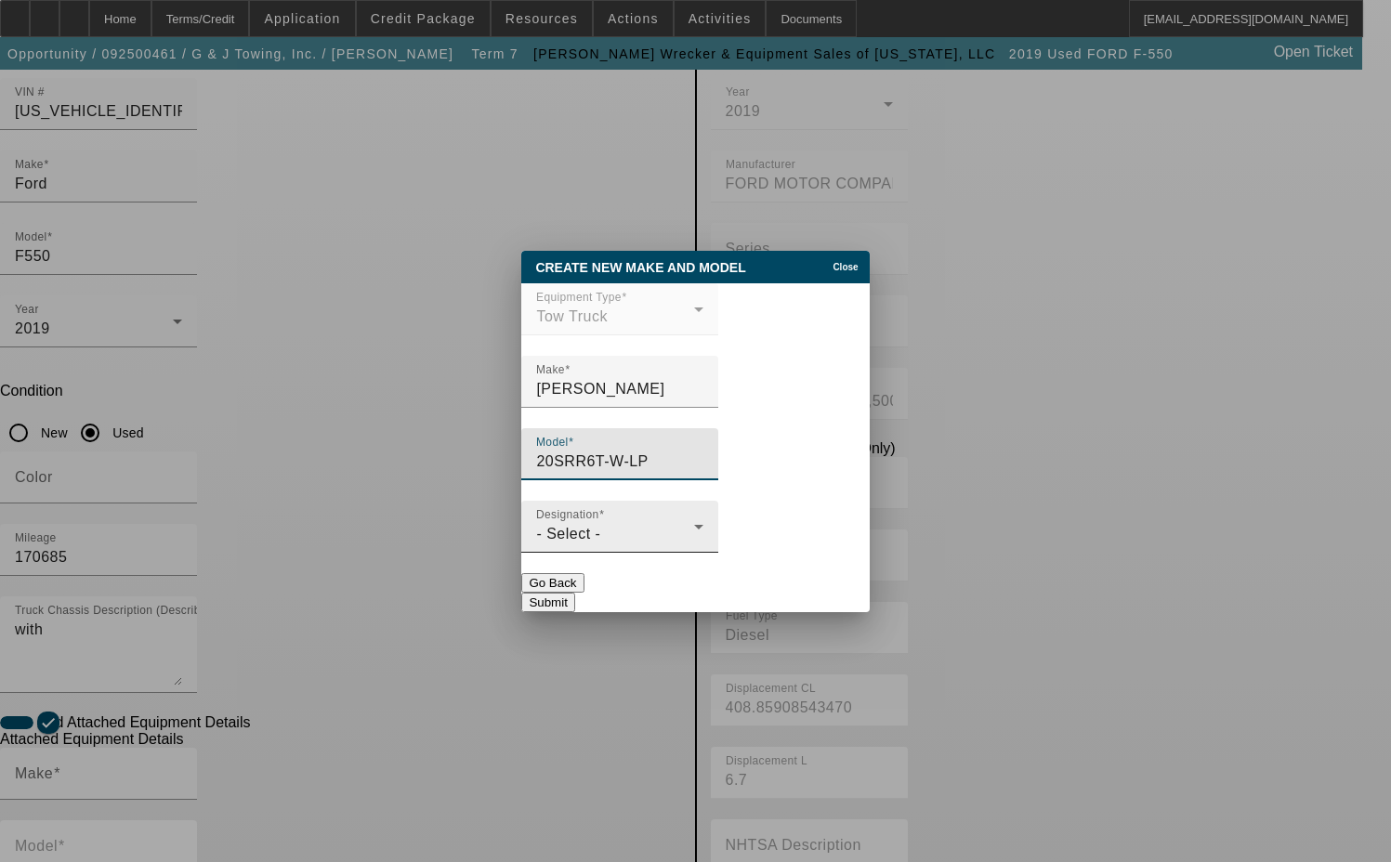
type input "20SRR6T-W-LP"
click at [660, 536] on div "- Select -" at bounding box center [615, 534] width 158 height 22
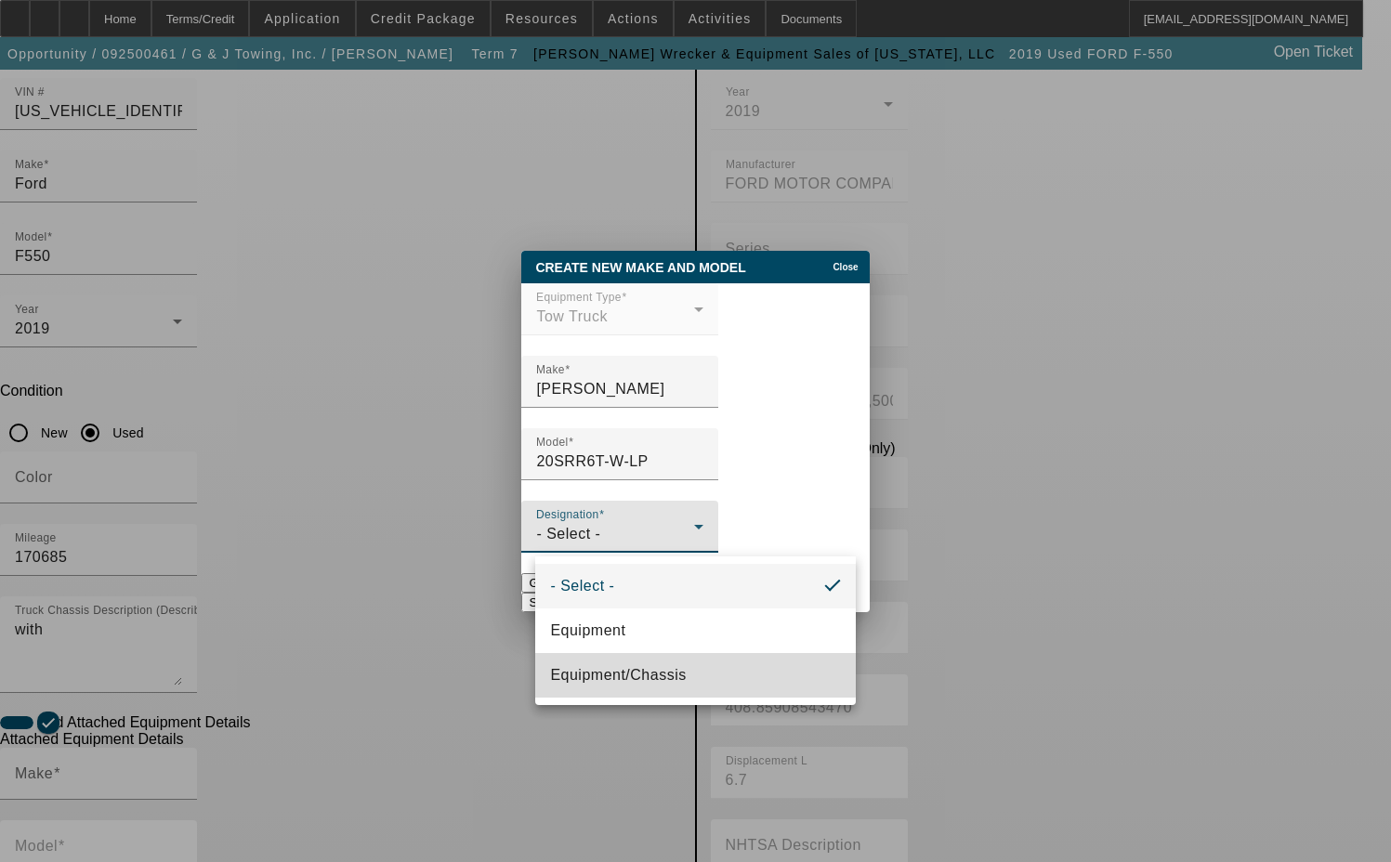
click at [603, 674] on span "Equipment/Chassis" at bounding box center [618, 675] width 136 height 22
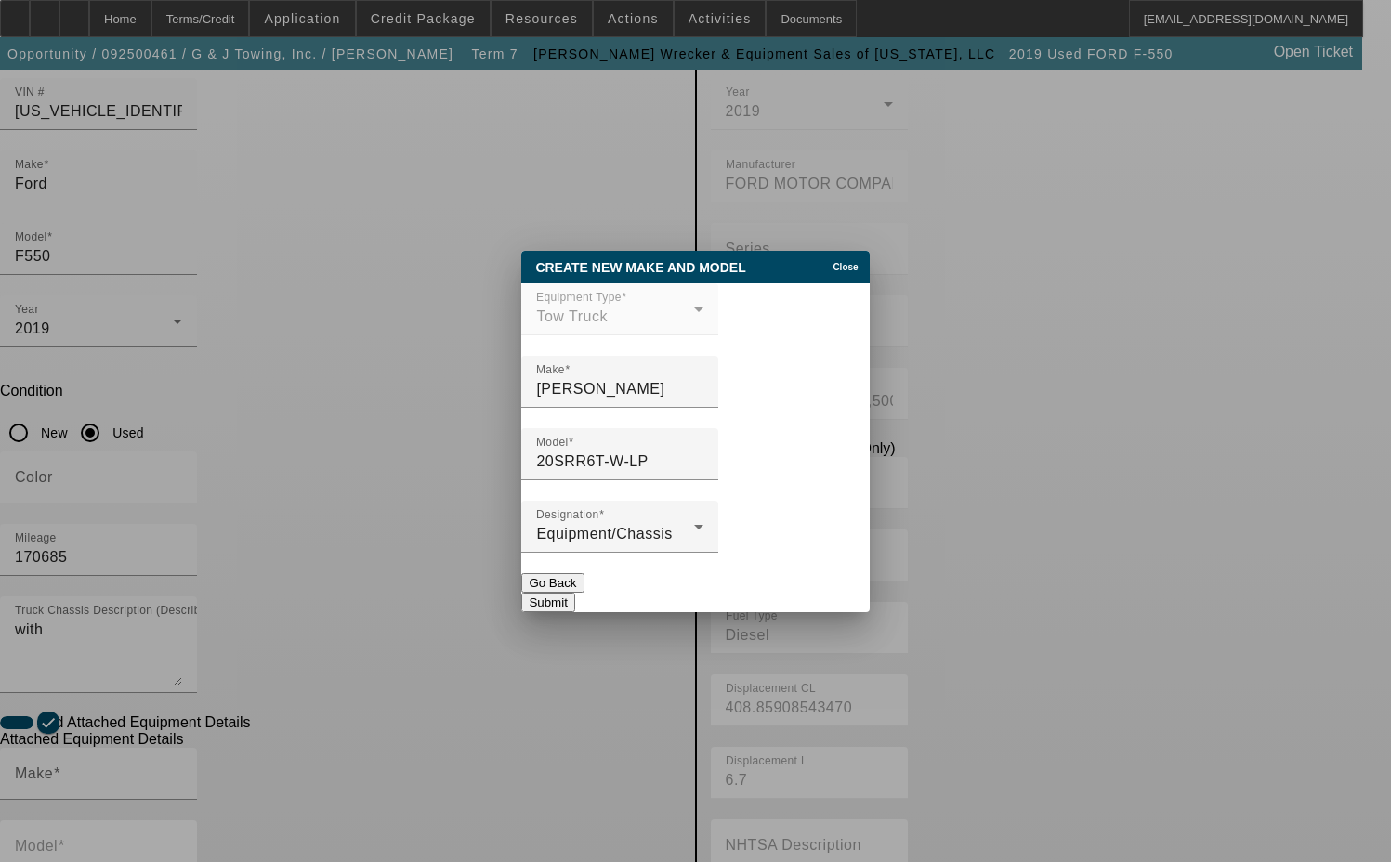
click at [574, 593] on button "Submit" at bounding box center [547, 603] width 53 height 20
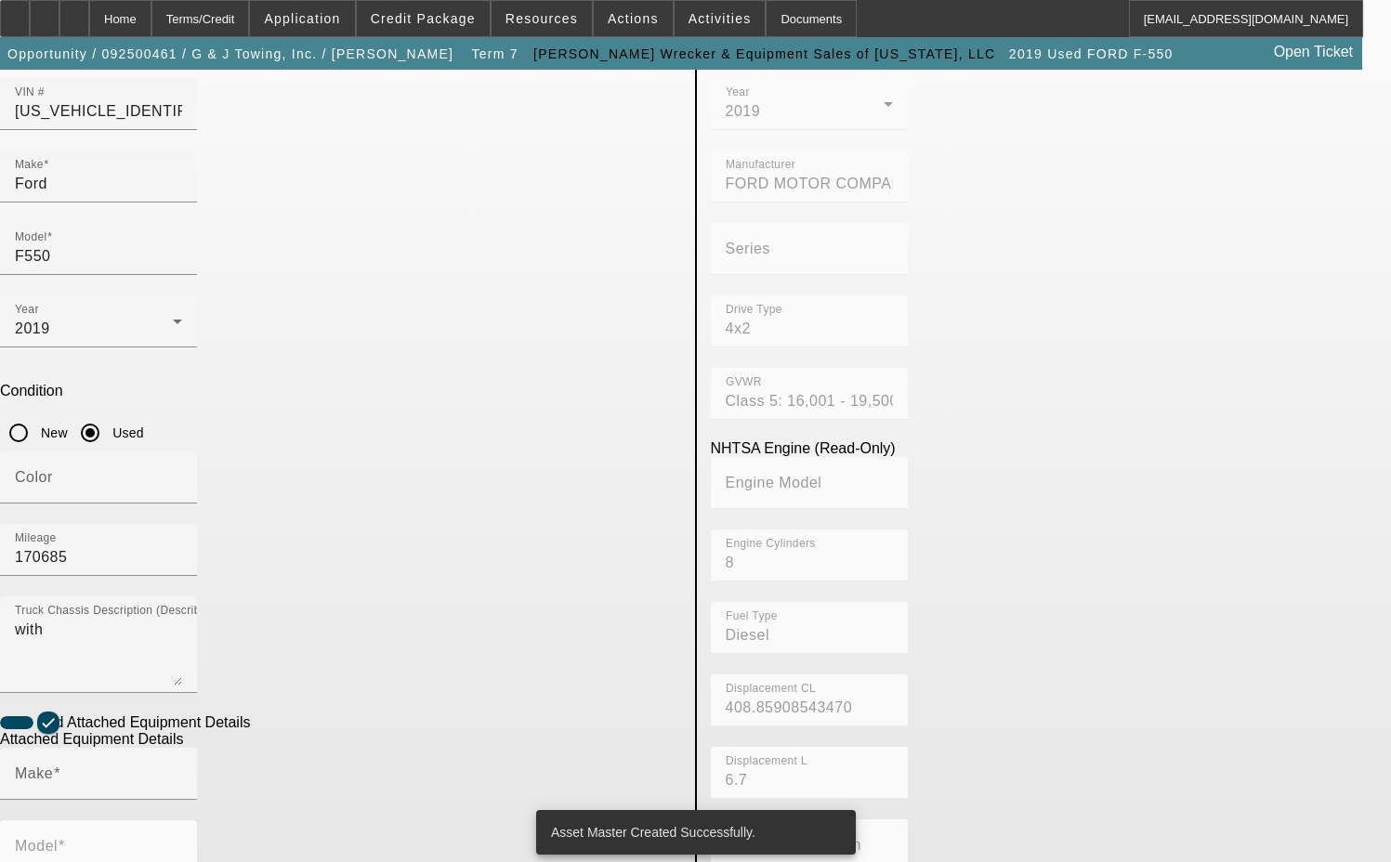
type input "Jerr-Dan"
type input "20SRR6T-W-LP"
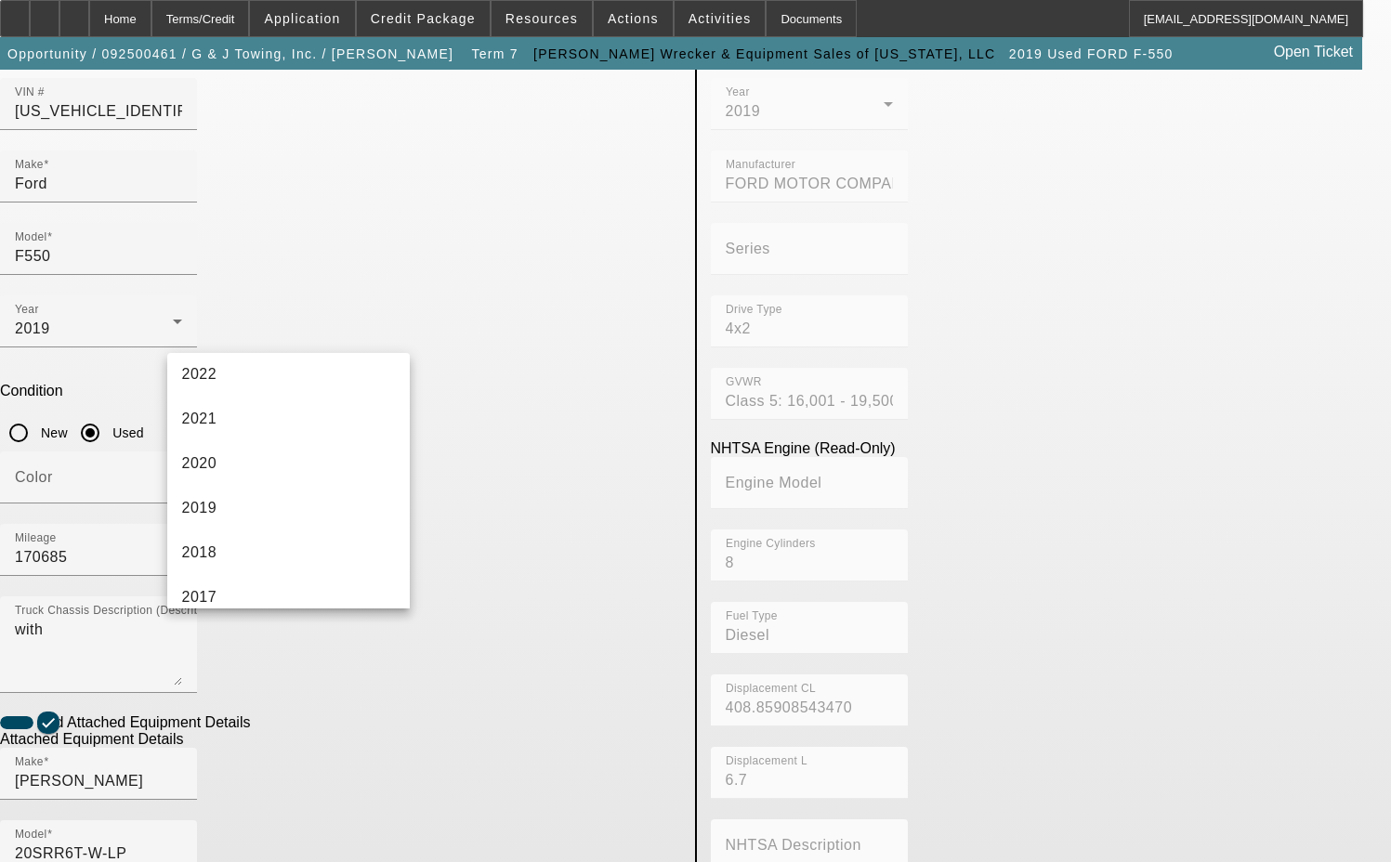
scroll to position [279, 0]
click at [238, 508] on mat-option "2019" at bounding box center [288, 505] width 243 height 45
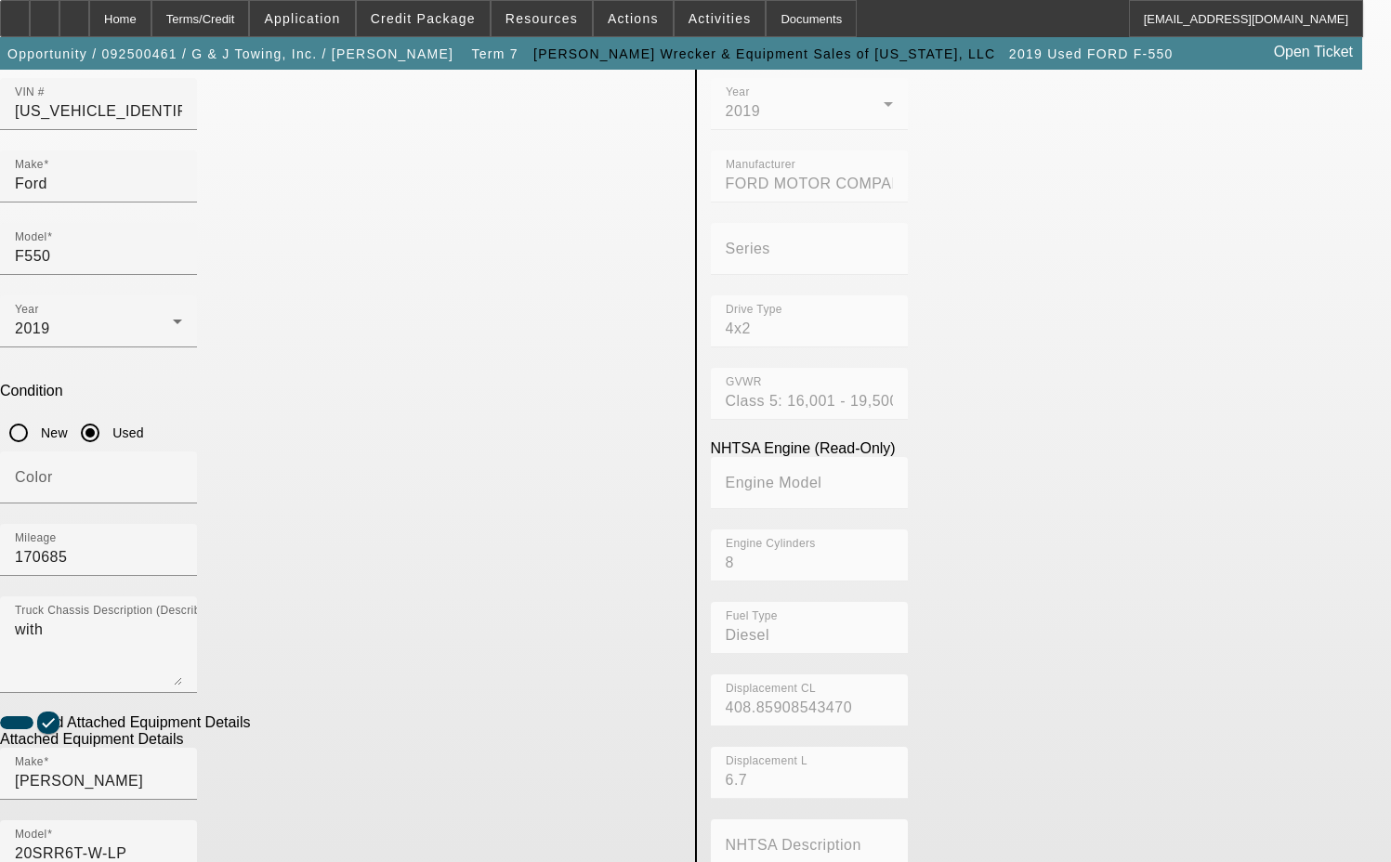
radio input "true"
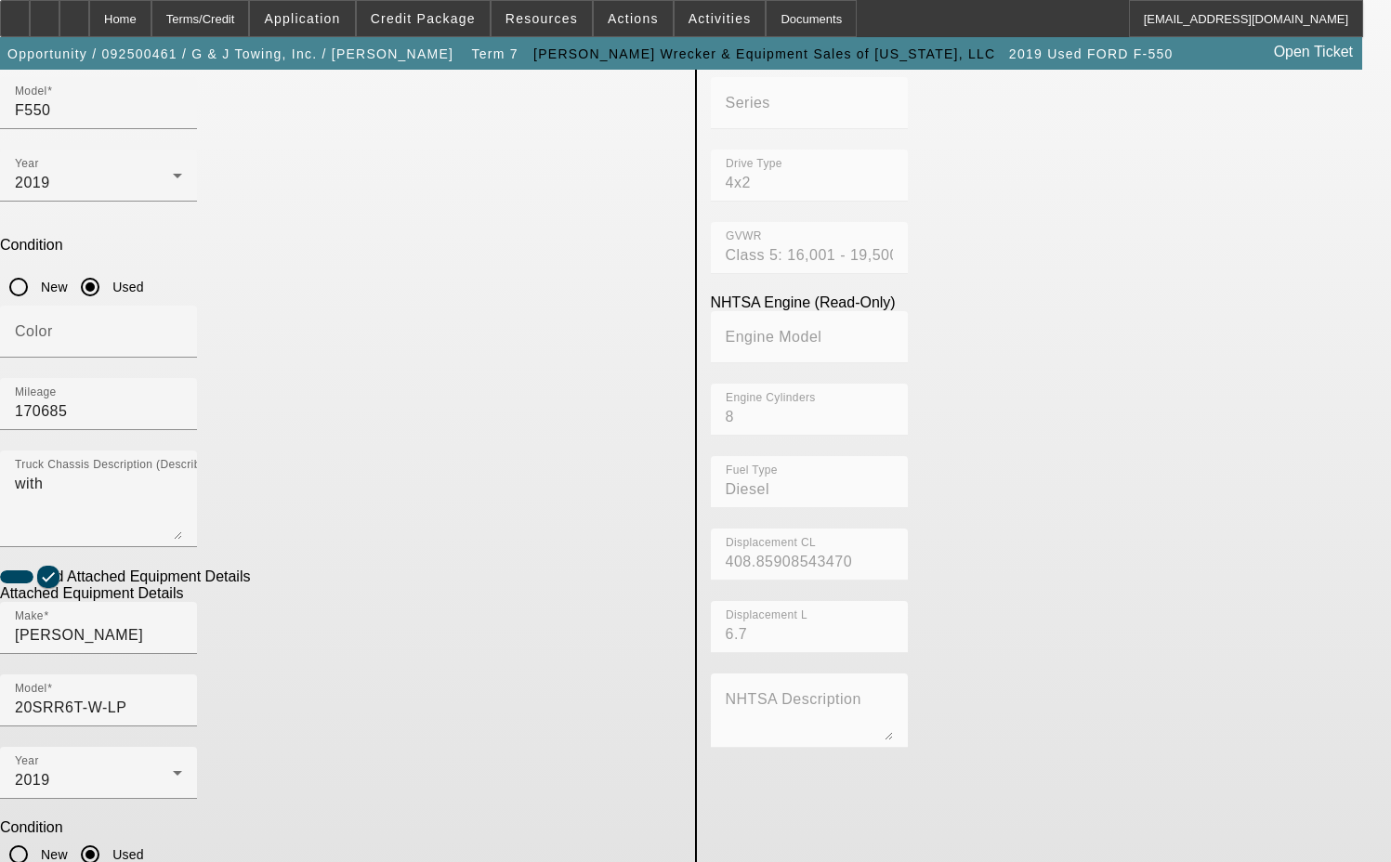
scroll to position [334, 0]
type input "220017734"
type textarea "includes all accessories, attachments and options"
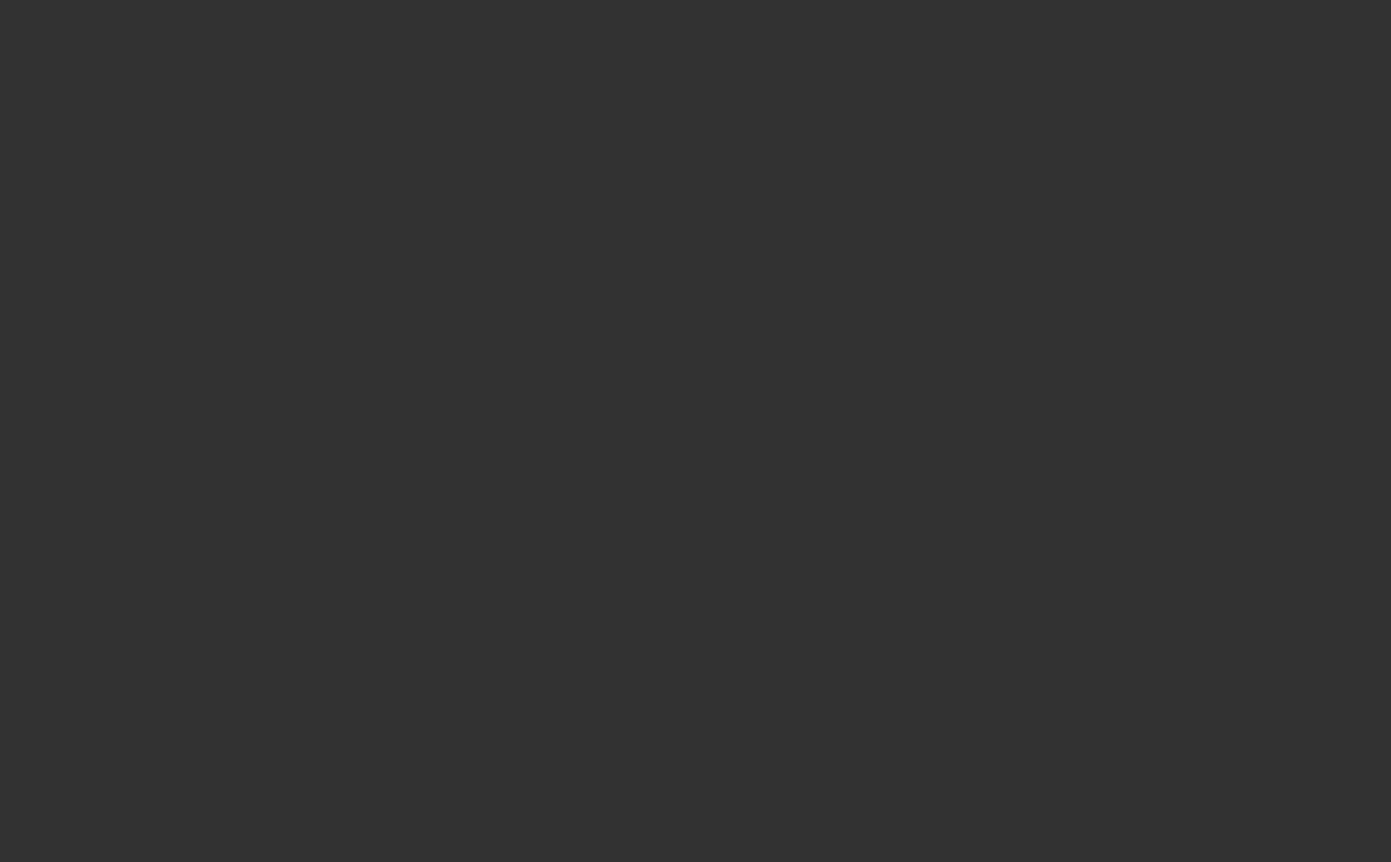
select select "3"
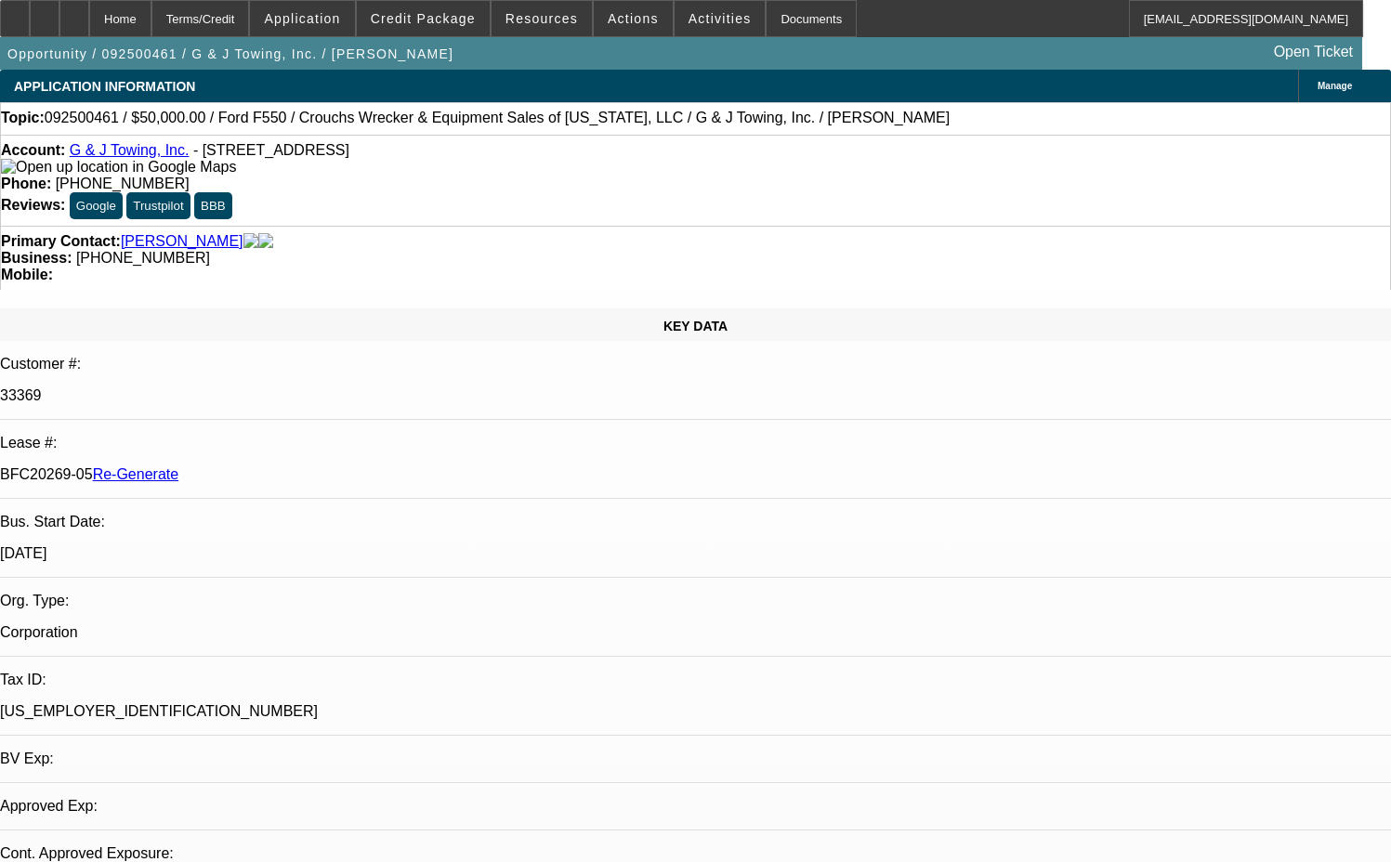
select select "0"
select select "2"
select select "0"
select select "1"
select select "2"
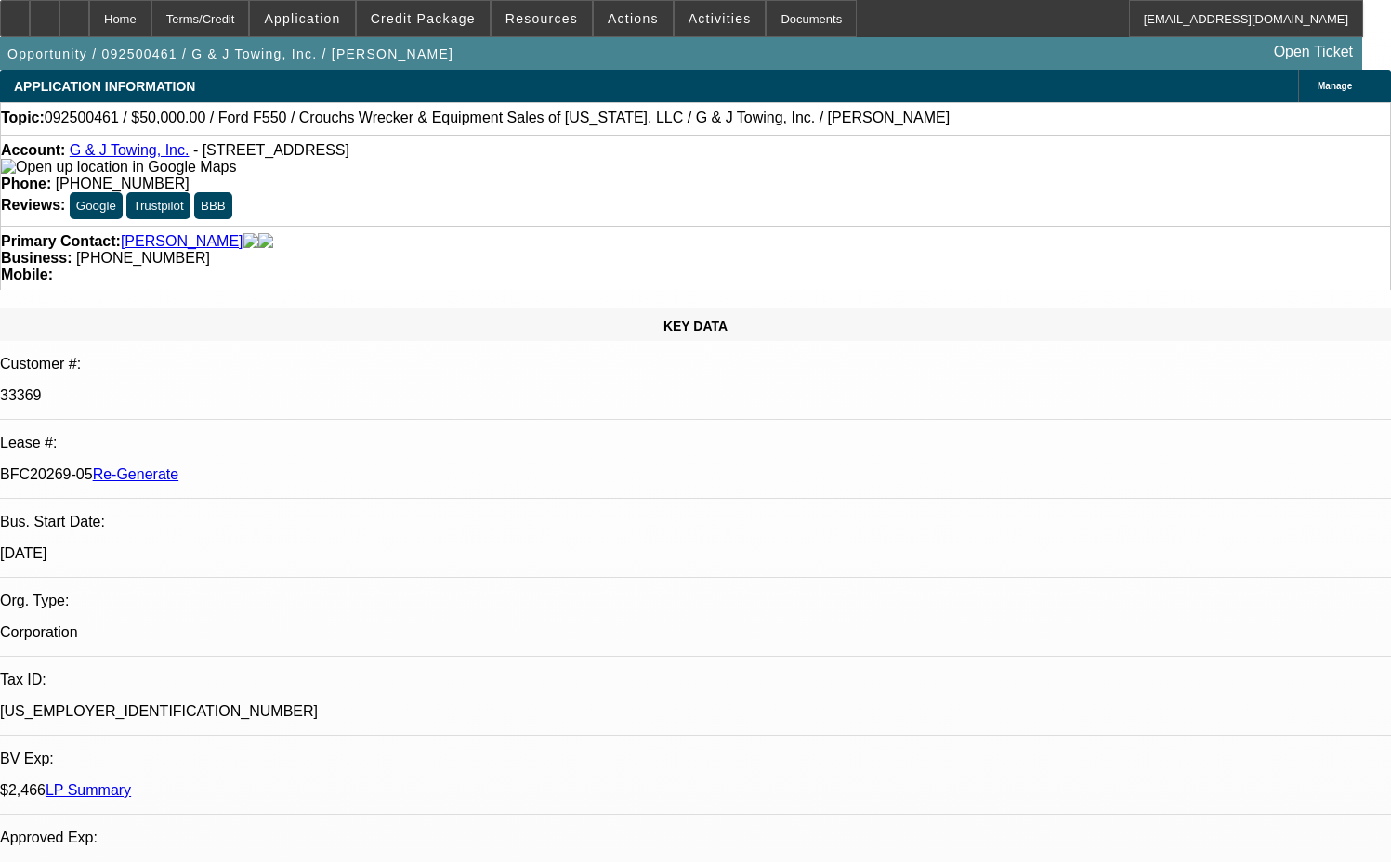
select select "6"
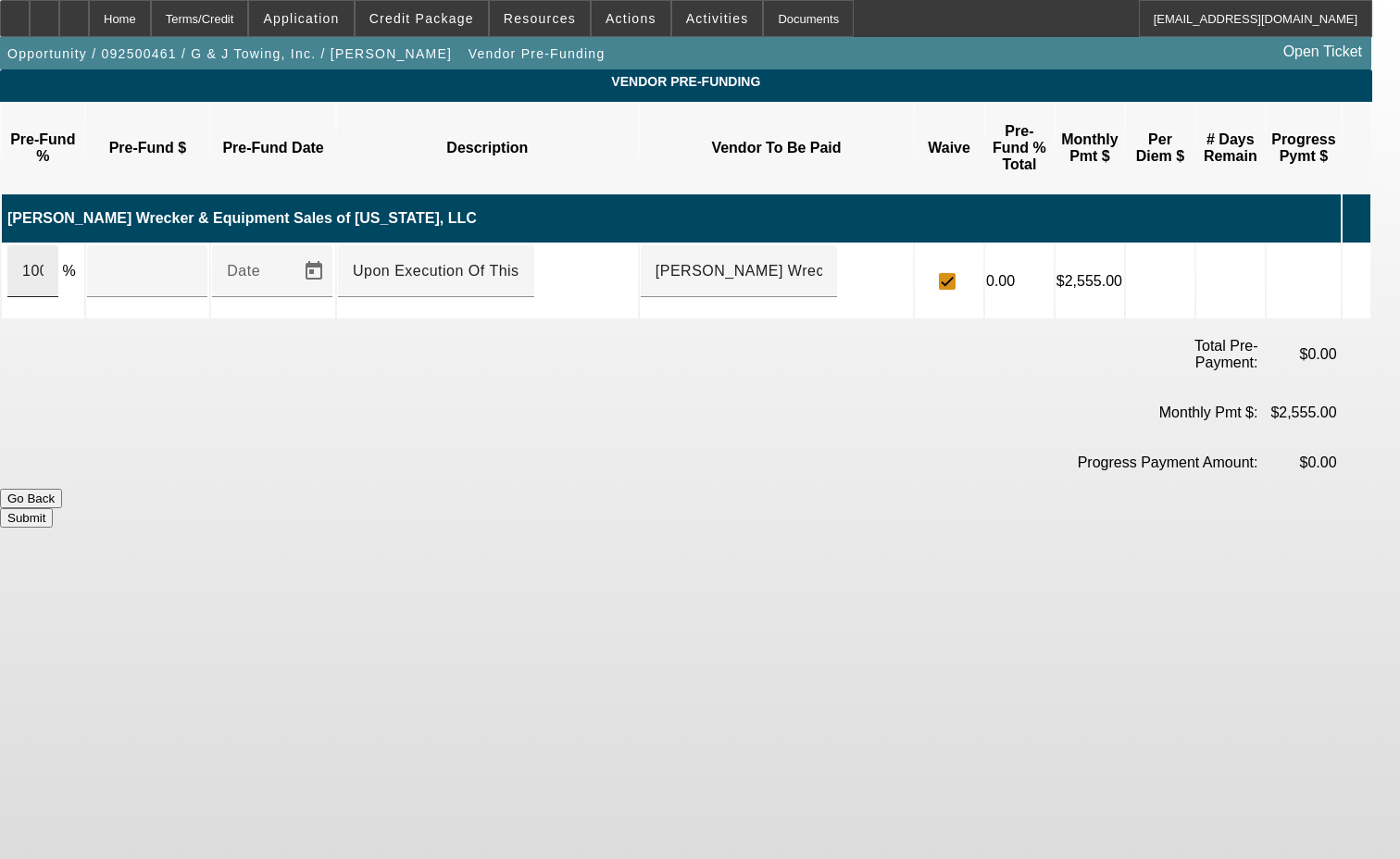
click at [59, 245] on div "100" at bounding box center [32, 271] width 51 height 52
type input "$52,968.41"
click at [409, 260] on input "Upon Execution Of This Agreement" at bounding box center [435, 271] width 166 height 22
type input "Upon execution of this agreement"
click at [53, 508] on button "Submit" at bounding box center [26, 518] width 53 height 20
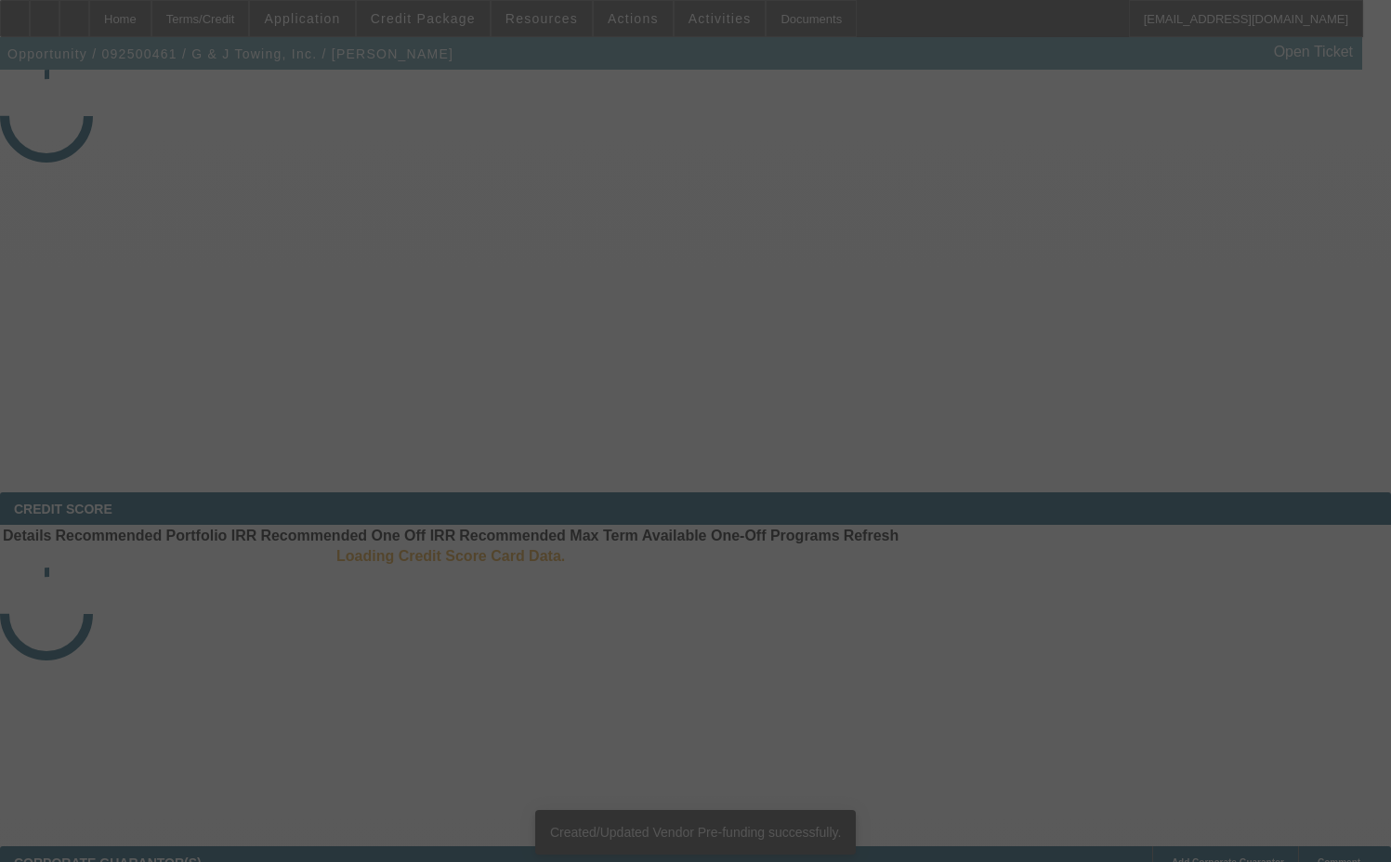
select select "3"
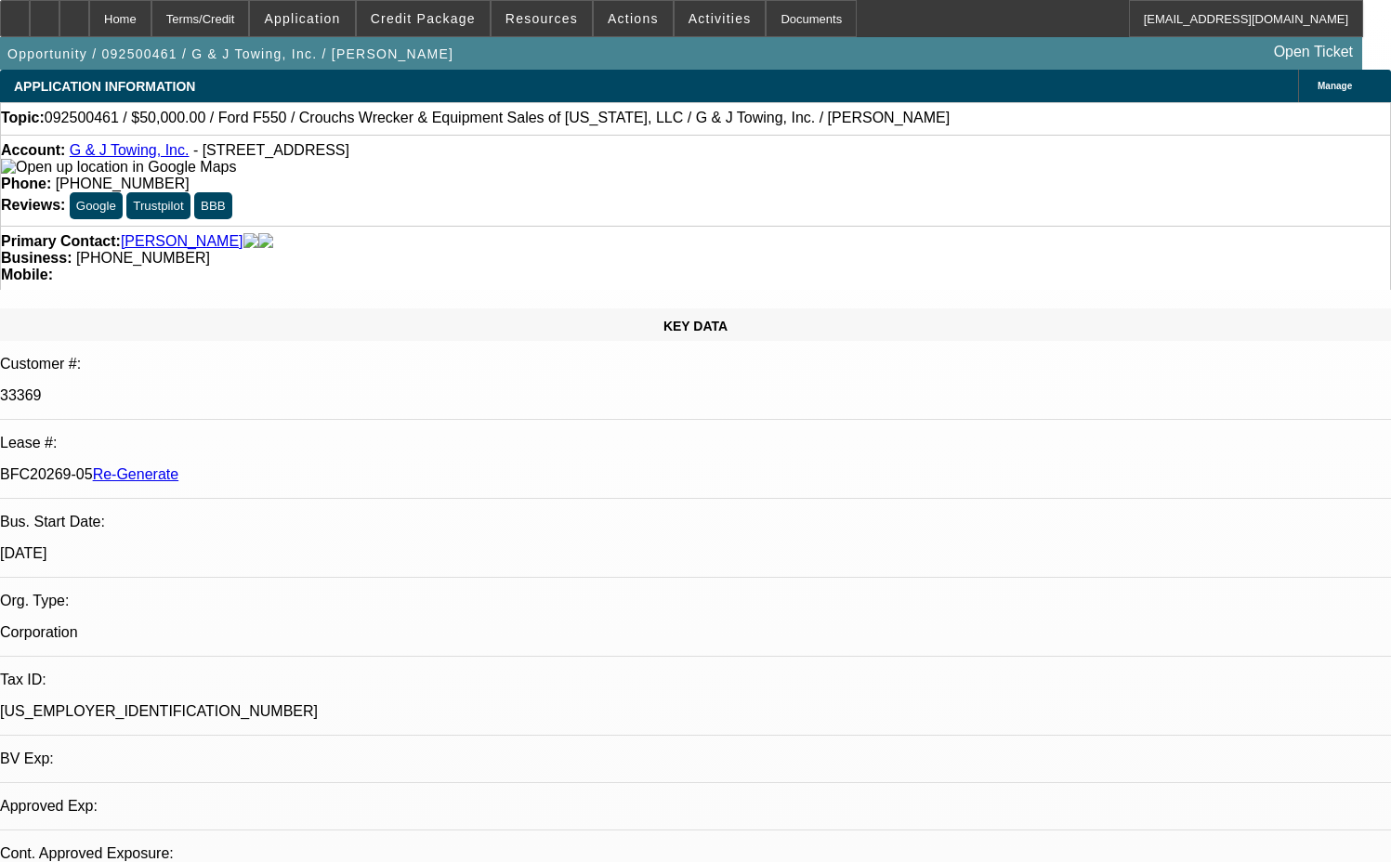
select select "0"
select select "2"
select select "0"
select select "1"
select select "2"
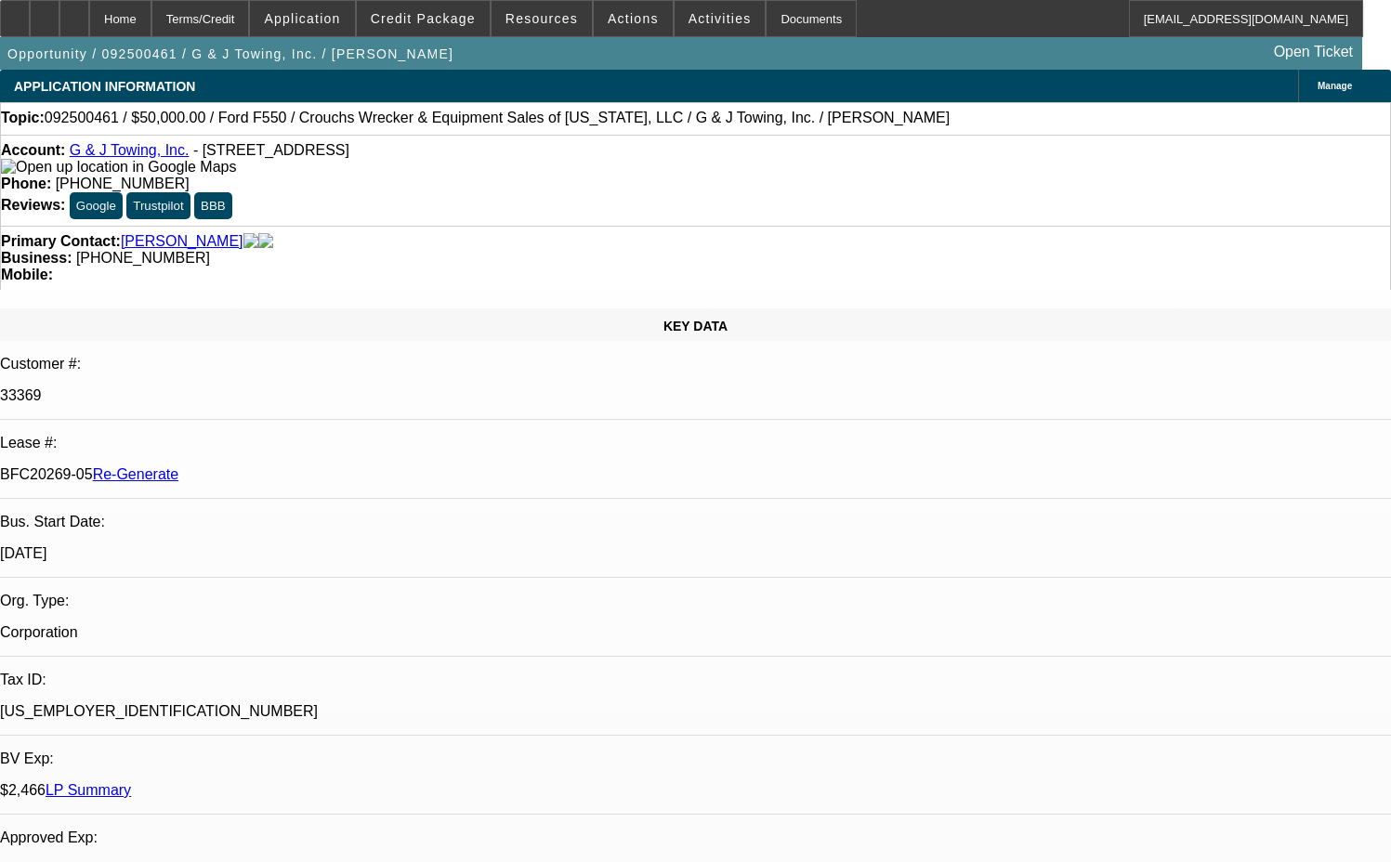
select select "6"
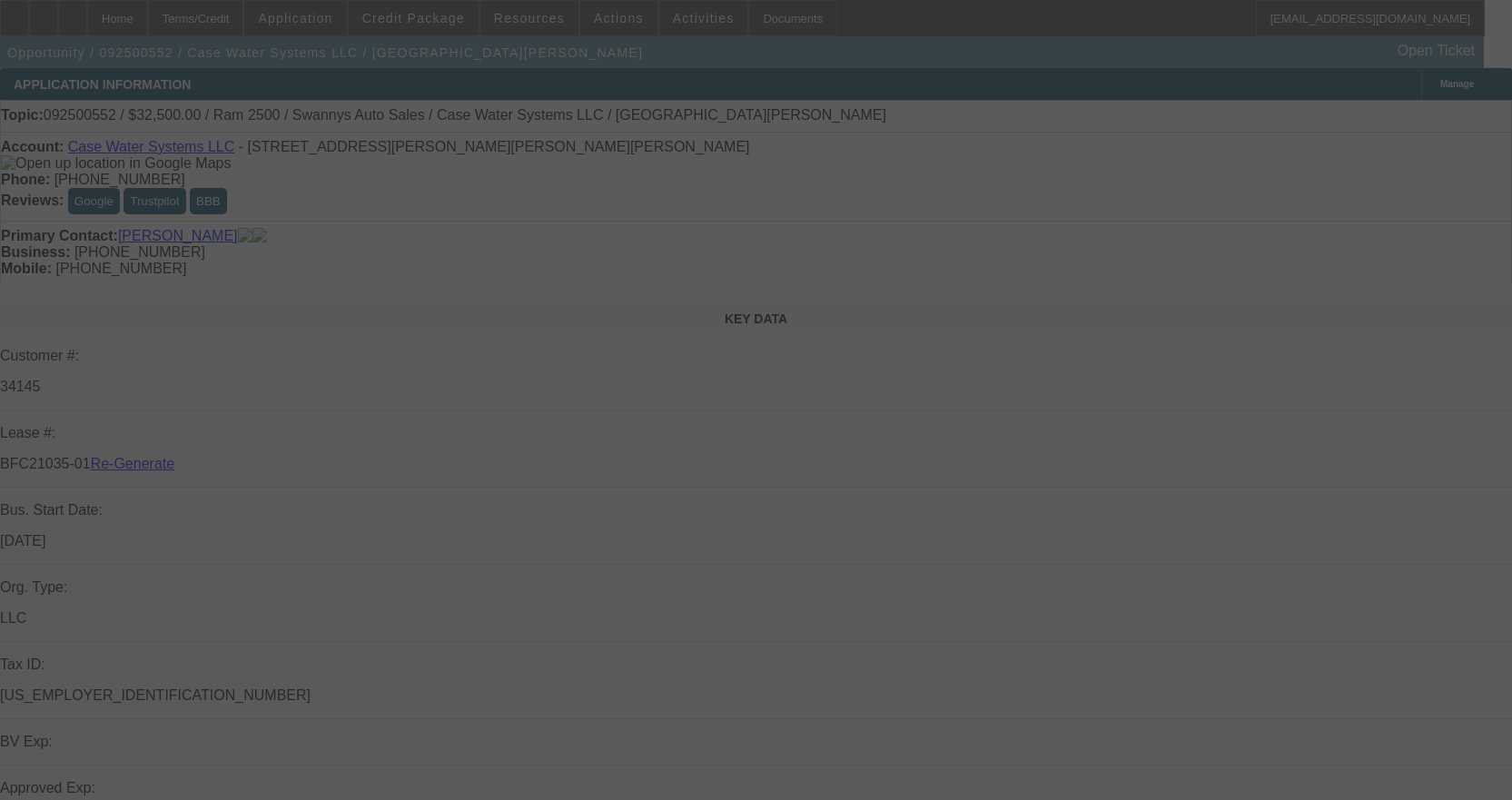
select select "4"
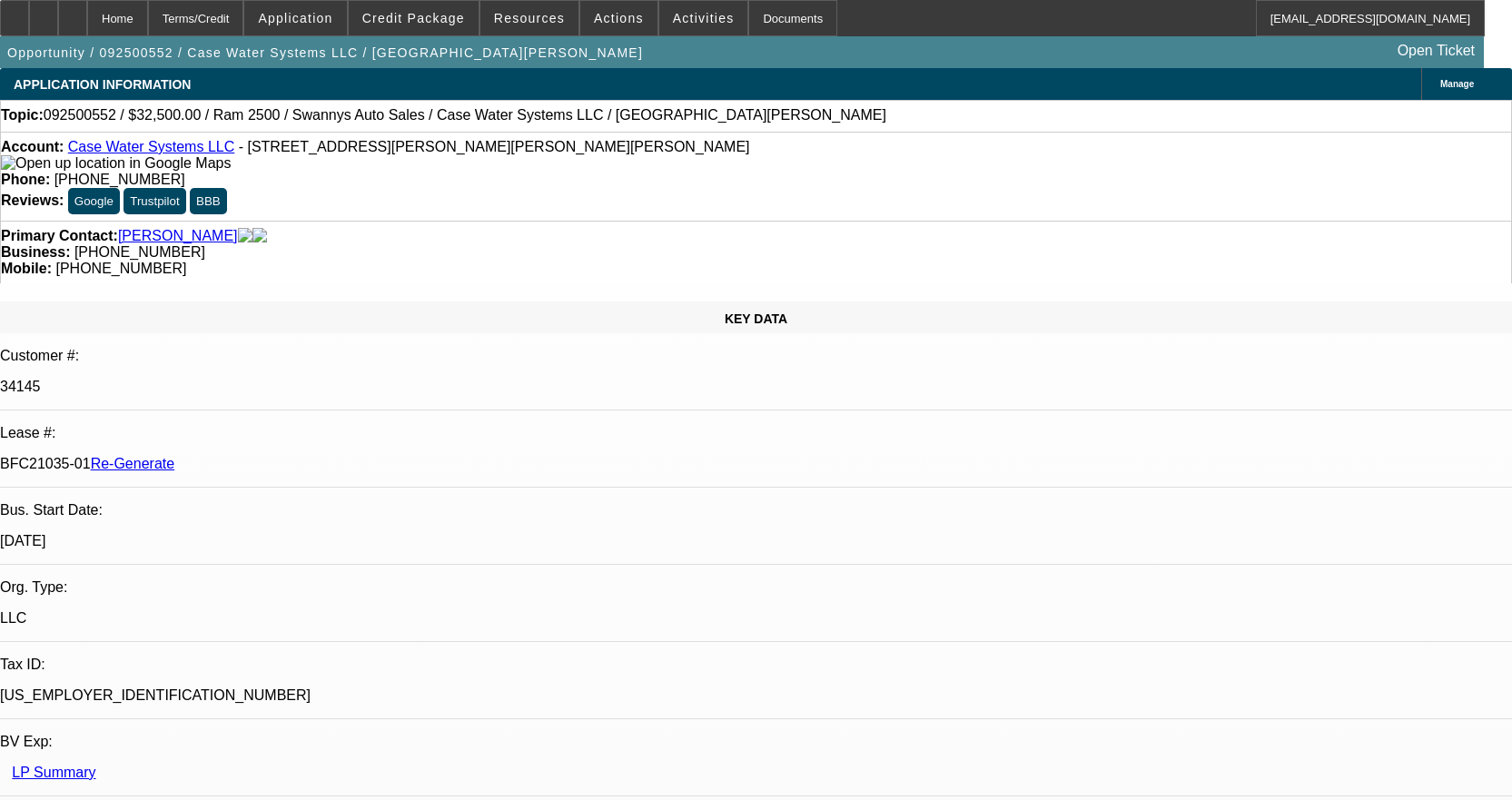
select select "0"
select select "2"
select select "0"
select select "6"
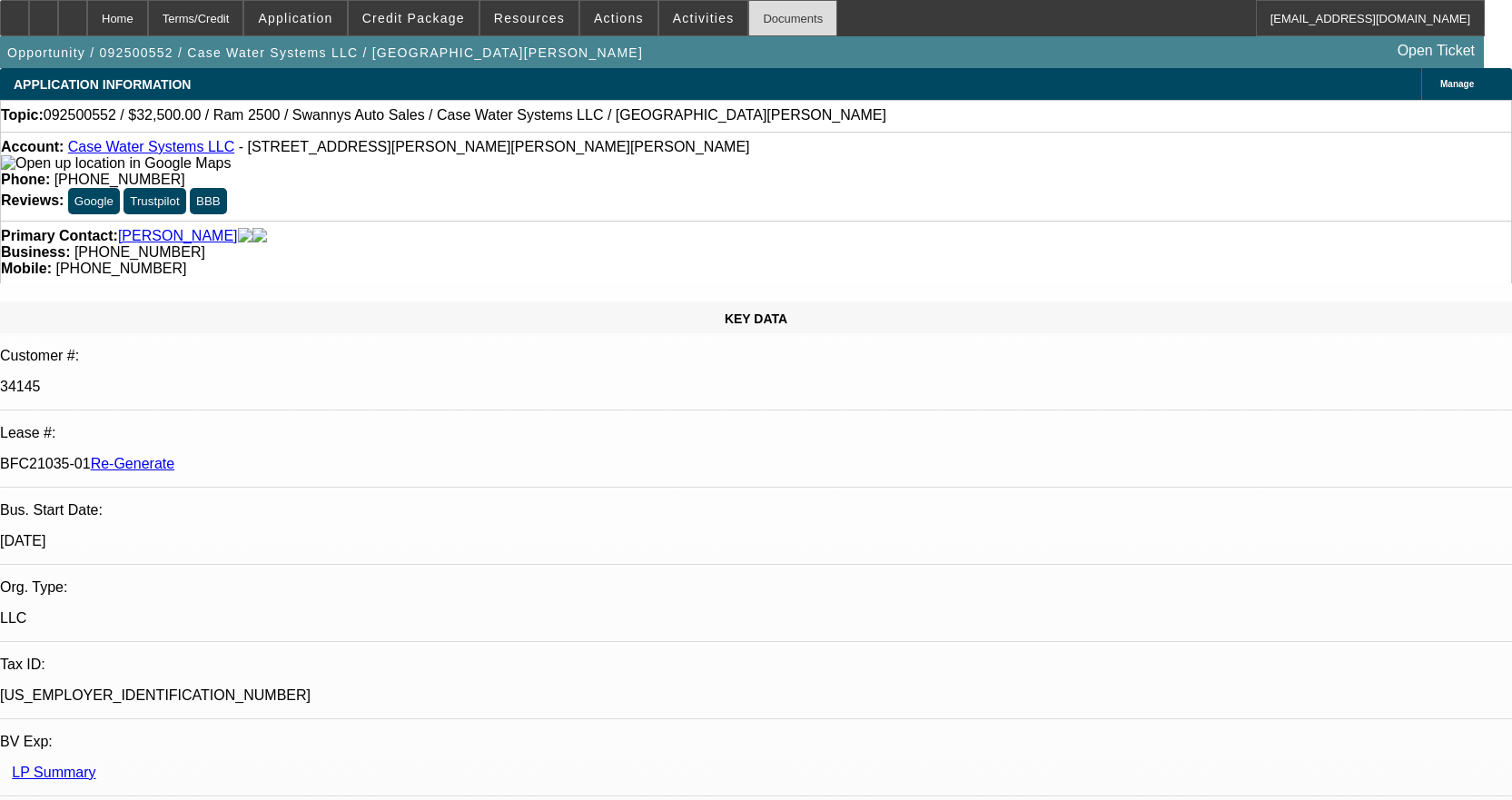
click at [761, 8] on div "Documents" at bounding box center [793, 18] width 89 height 36
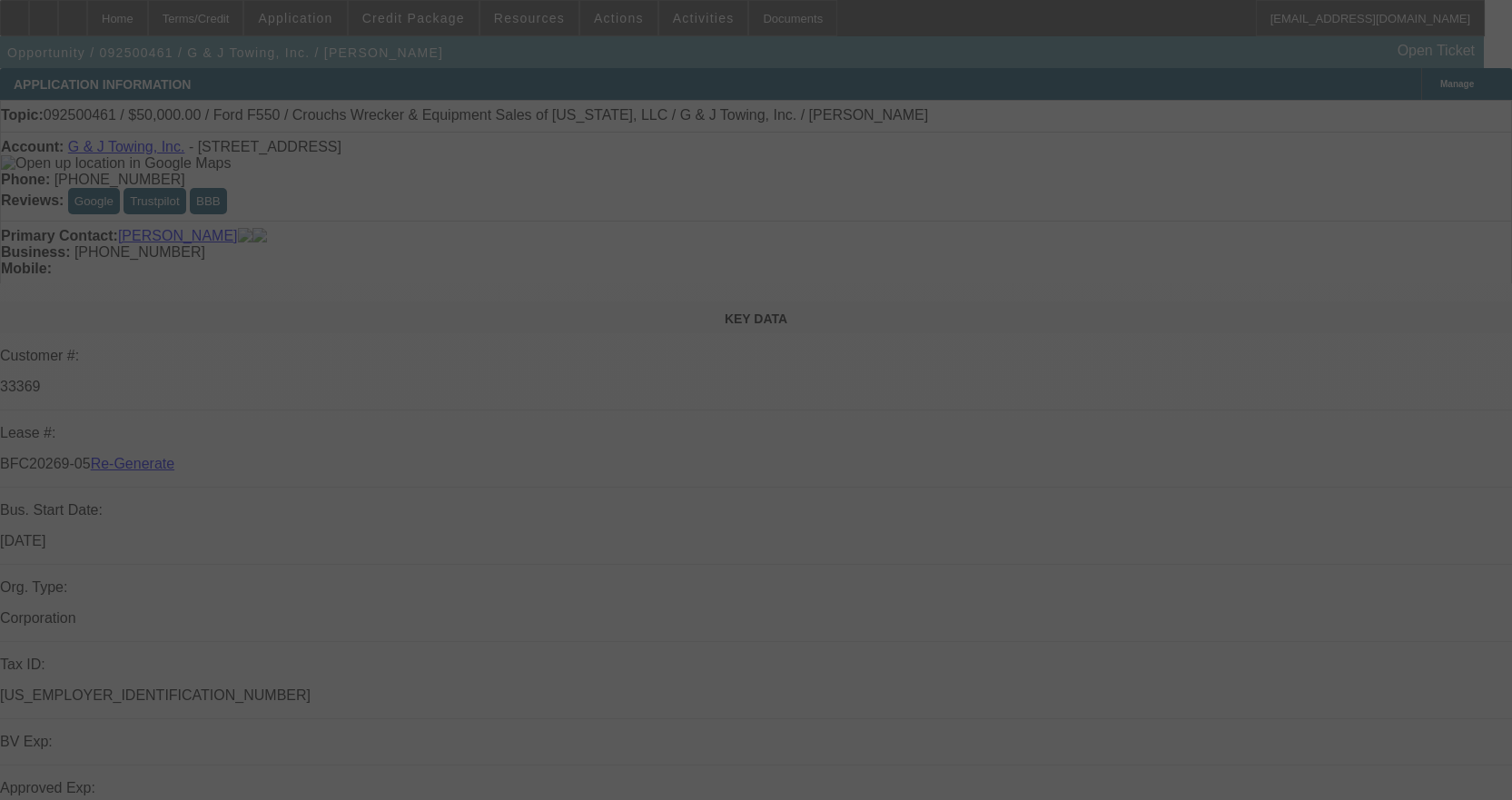
select select "3"
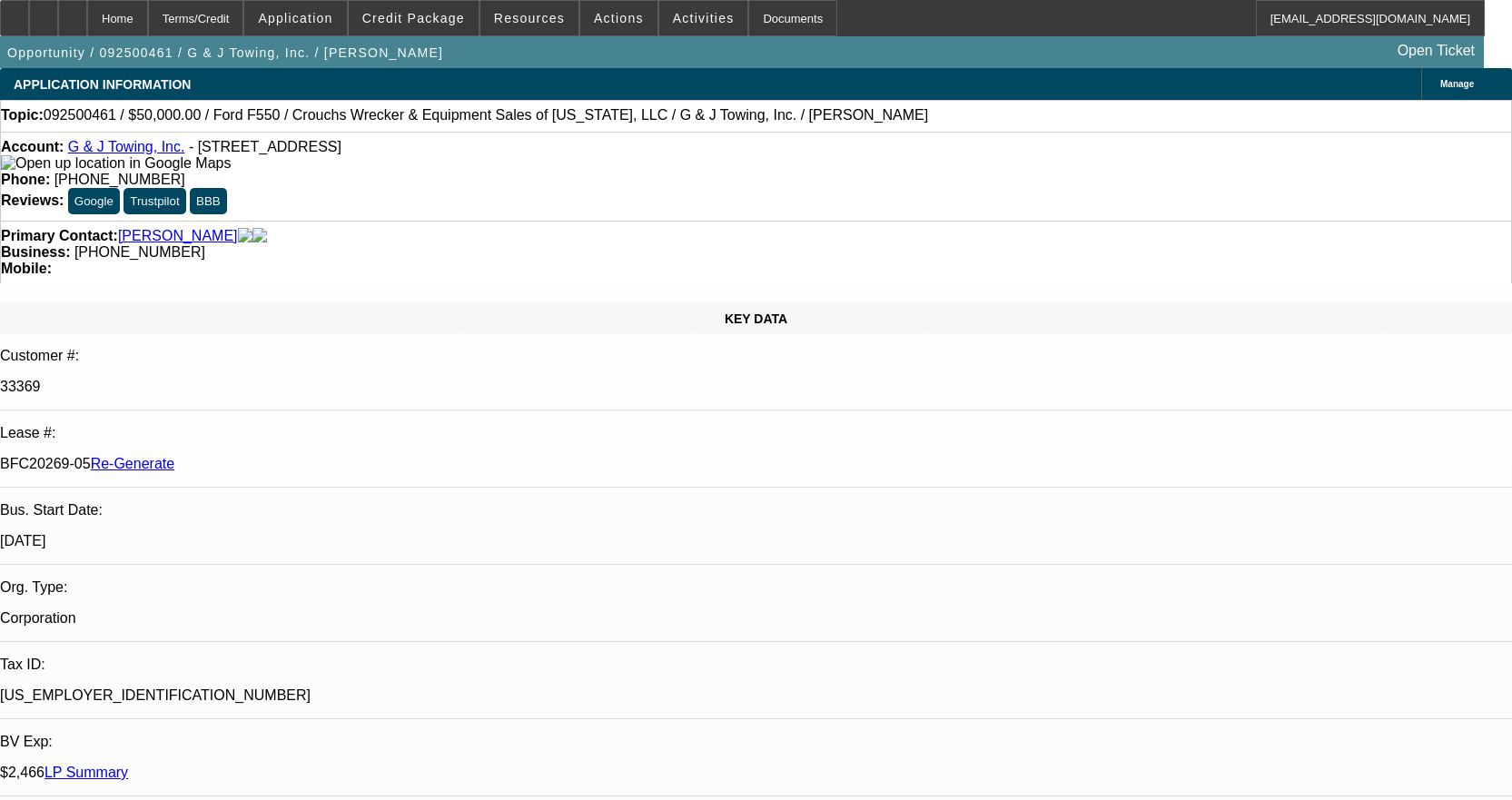
select select "0"
select select "2"
select select "0"
select select "6"
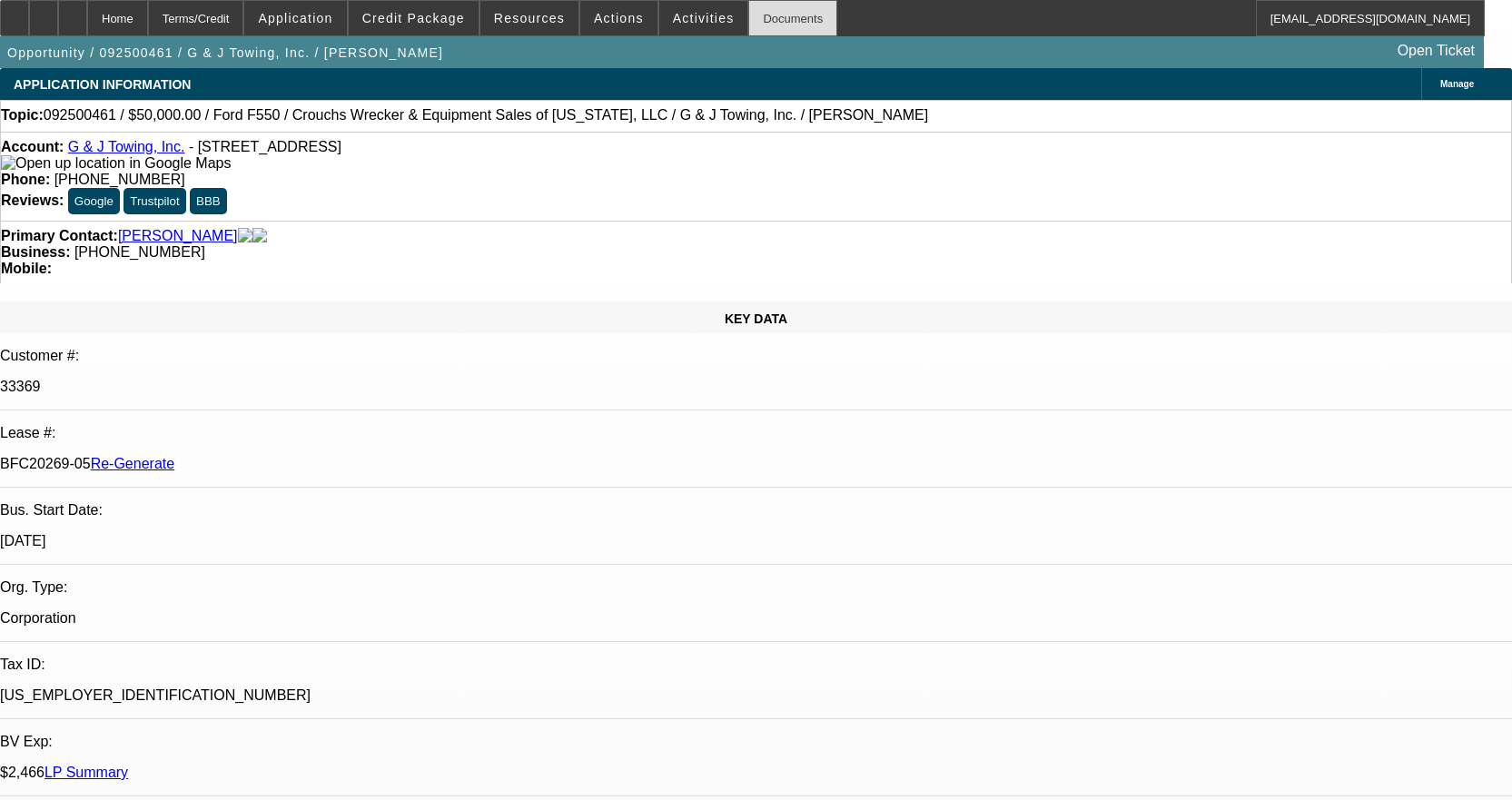
click at [749, 16] on div "Documents" at bounding box center [793, 18] width 89 height 36
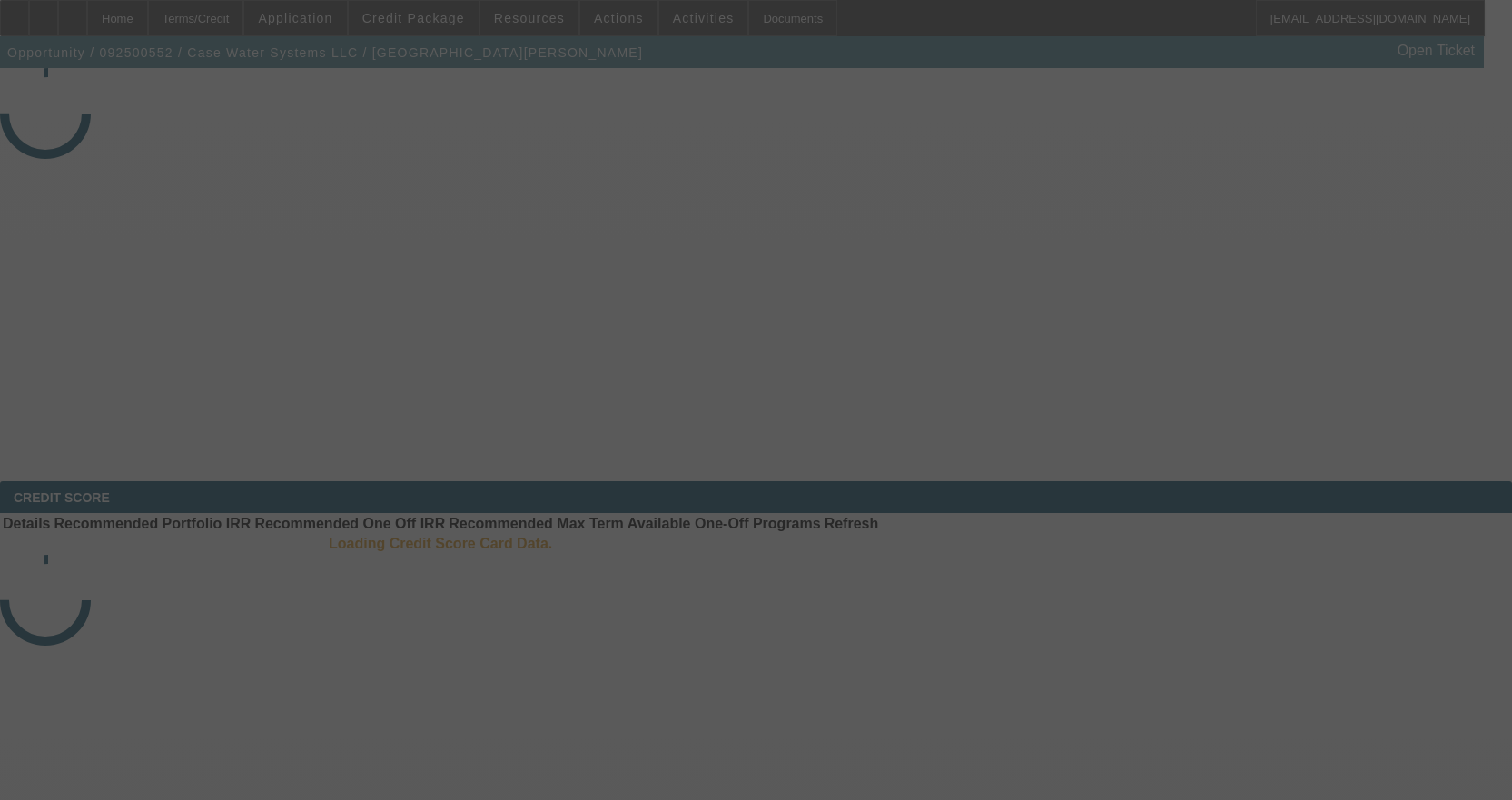
select select "4"
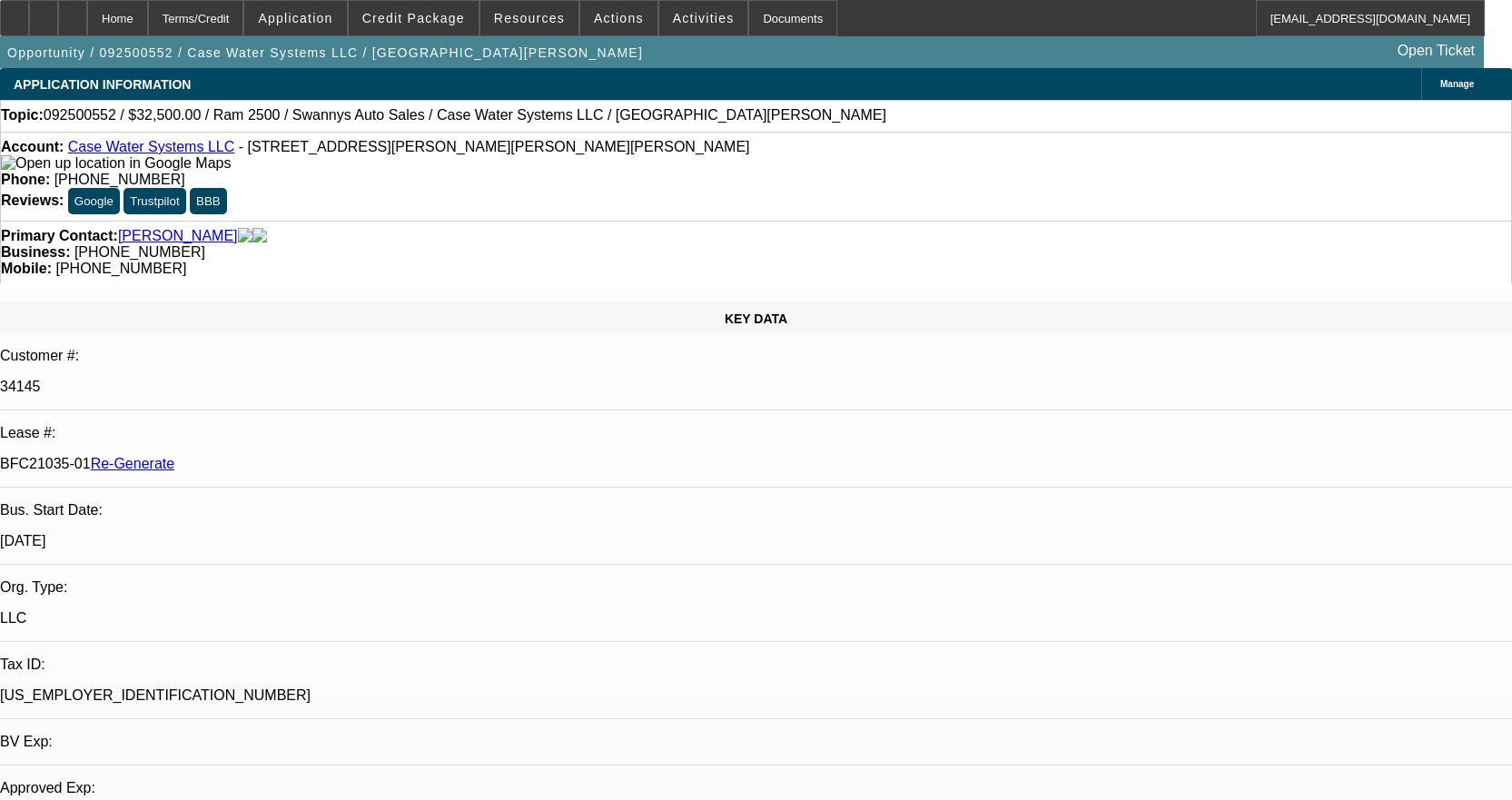
select select "0"
select select "2"
select select "0"
select select "6"
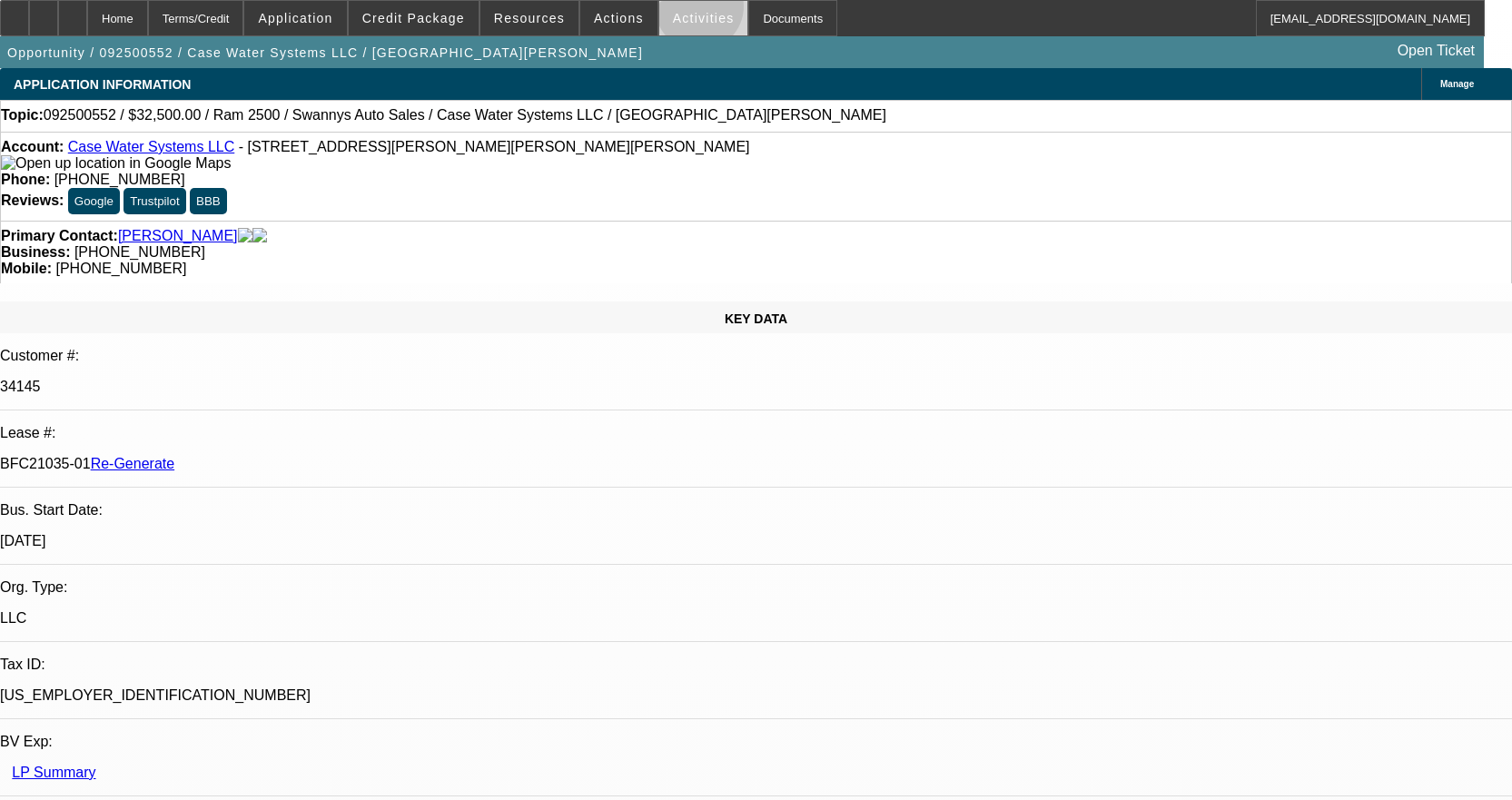
click at [680, 11] on span "Activities" at bounding box center [703, 18] width 62 height 15
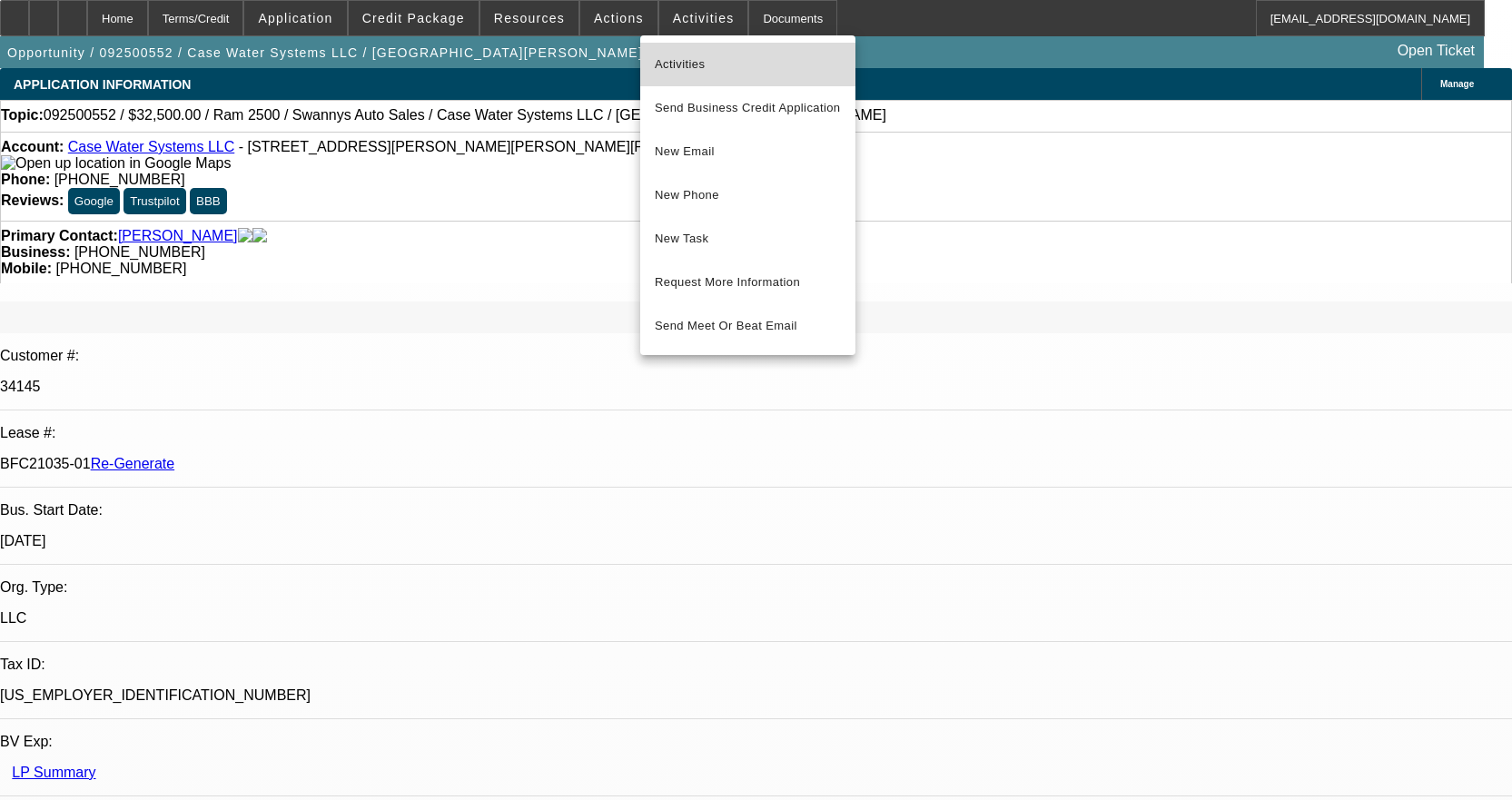
click at [678, 69] on span "Activities" at bounding box center [748, 64] width 186 height 21
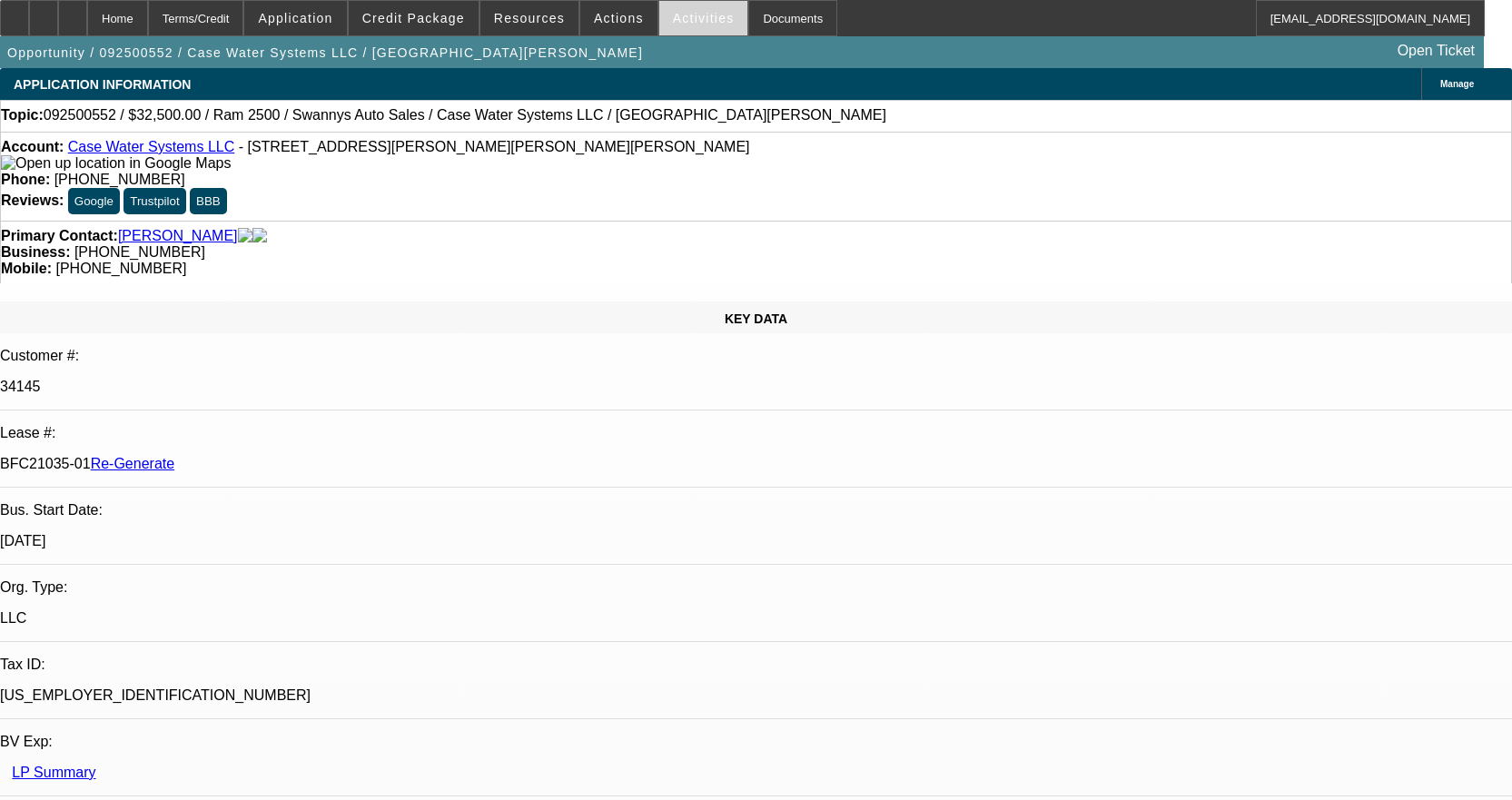
click at [675, 24] on span "Activities" at bounding box center [703, 18] width 62 height 15
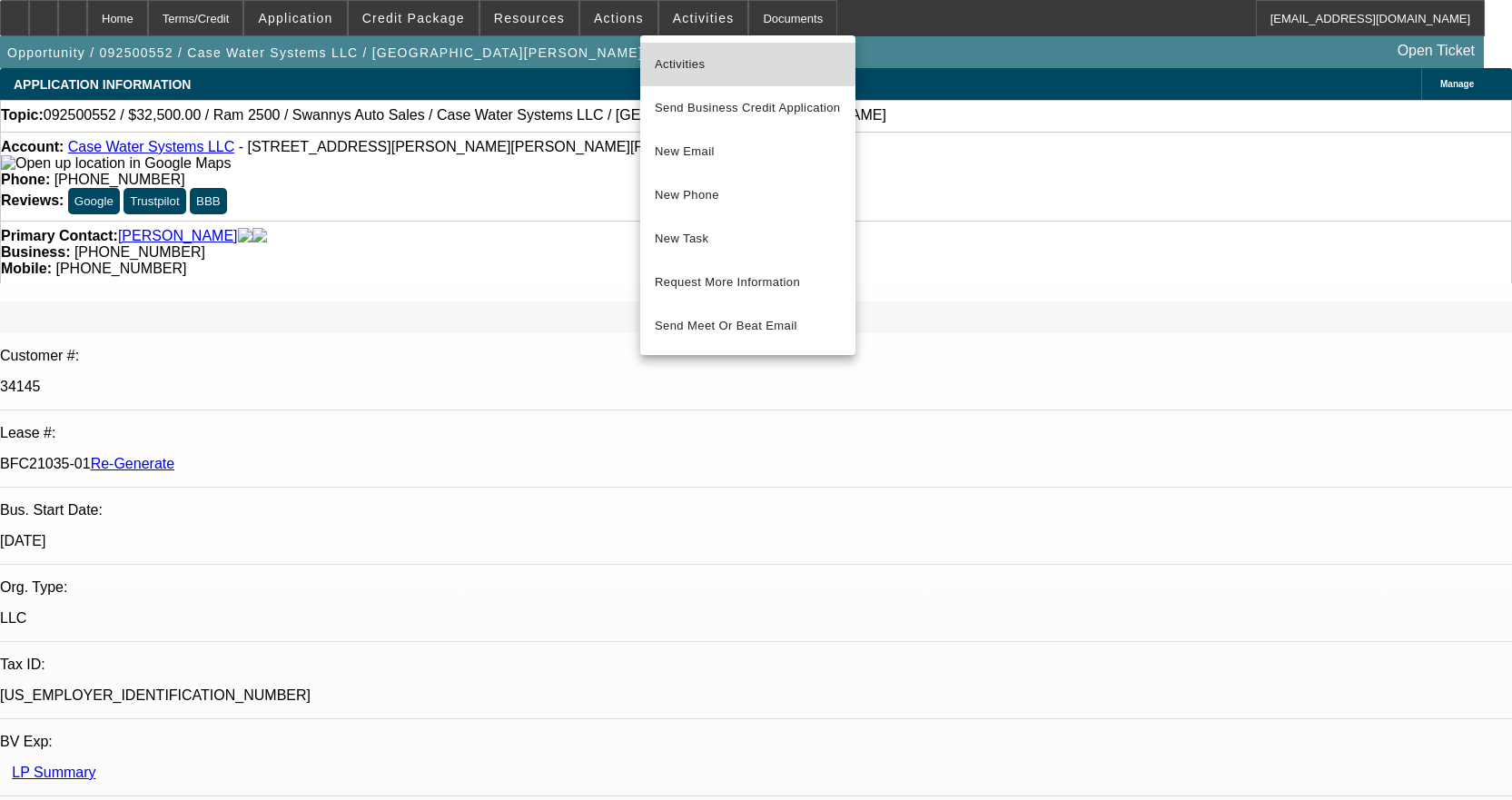
click at [673, 58] on span "Activities" at bounding box center [748, 64] width 186 height 21
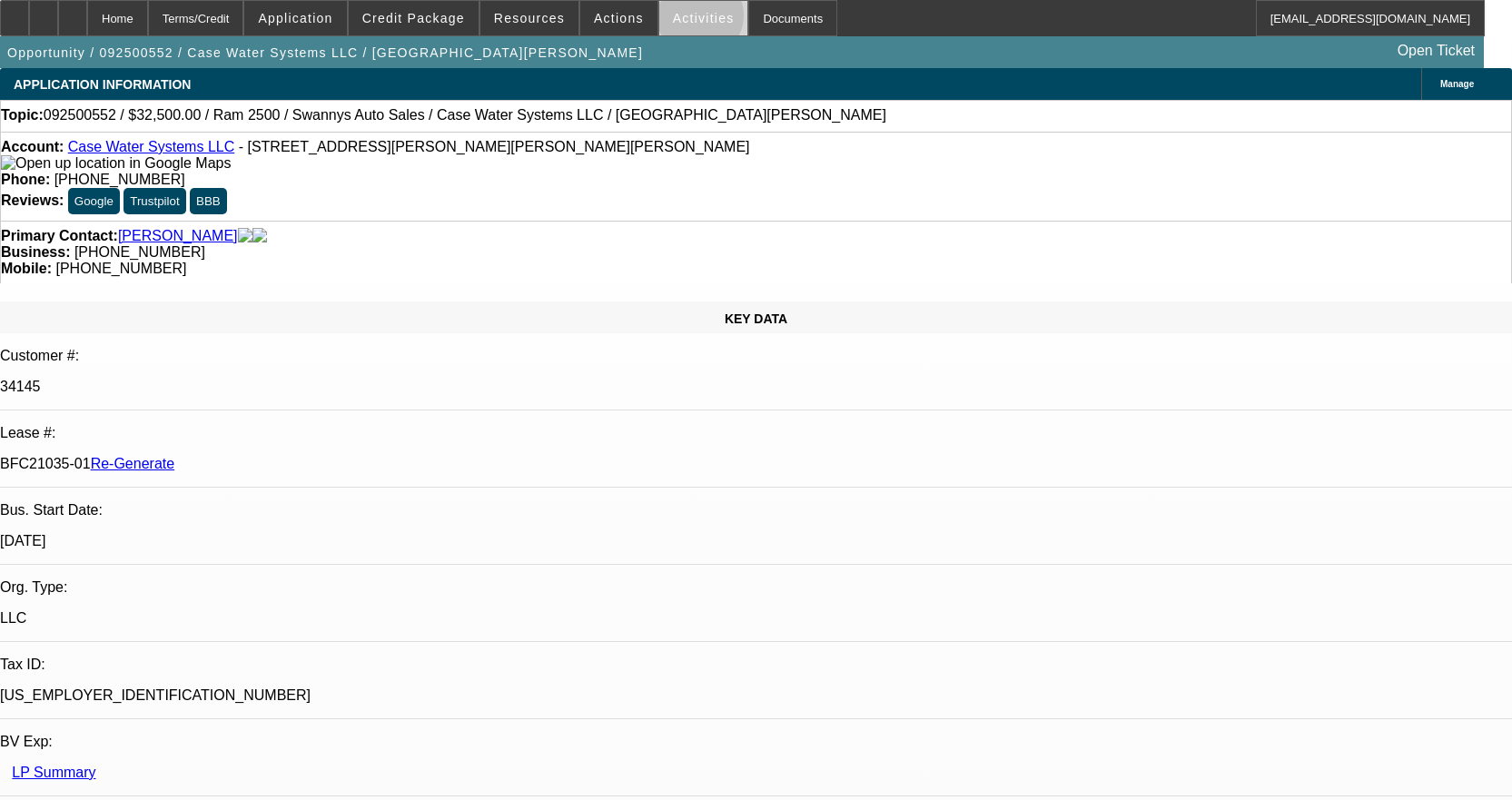
click at [681, 20] on span "Activities" at bounding box center [703, 18] width 62 height 15
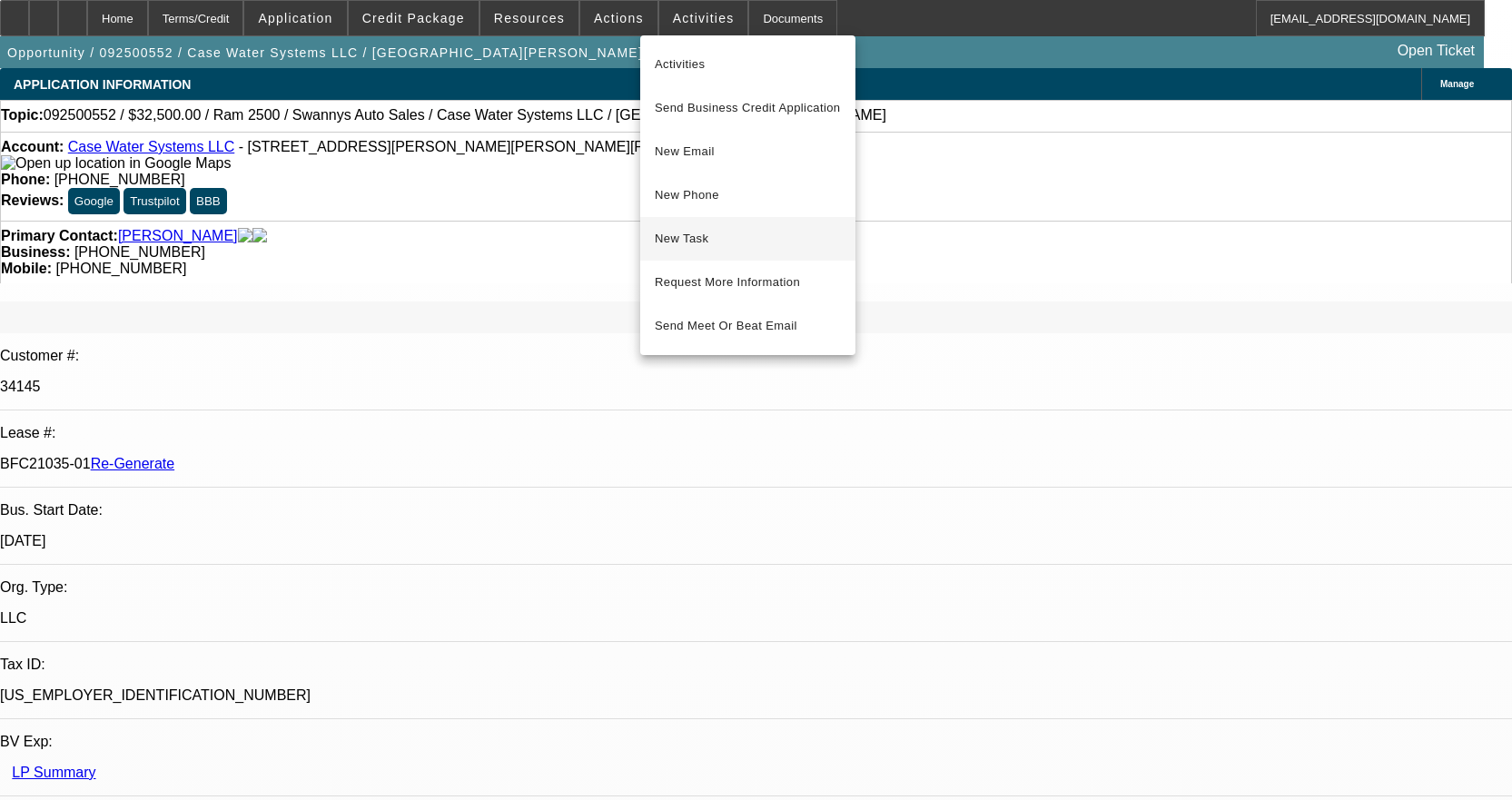
click at [687, 235] on span "New Task" at bounding box center [748, 238] width 186 height 21
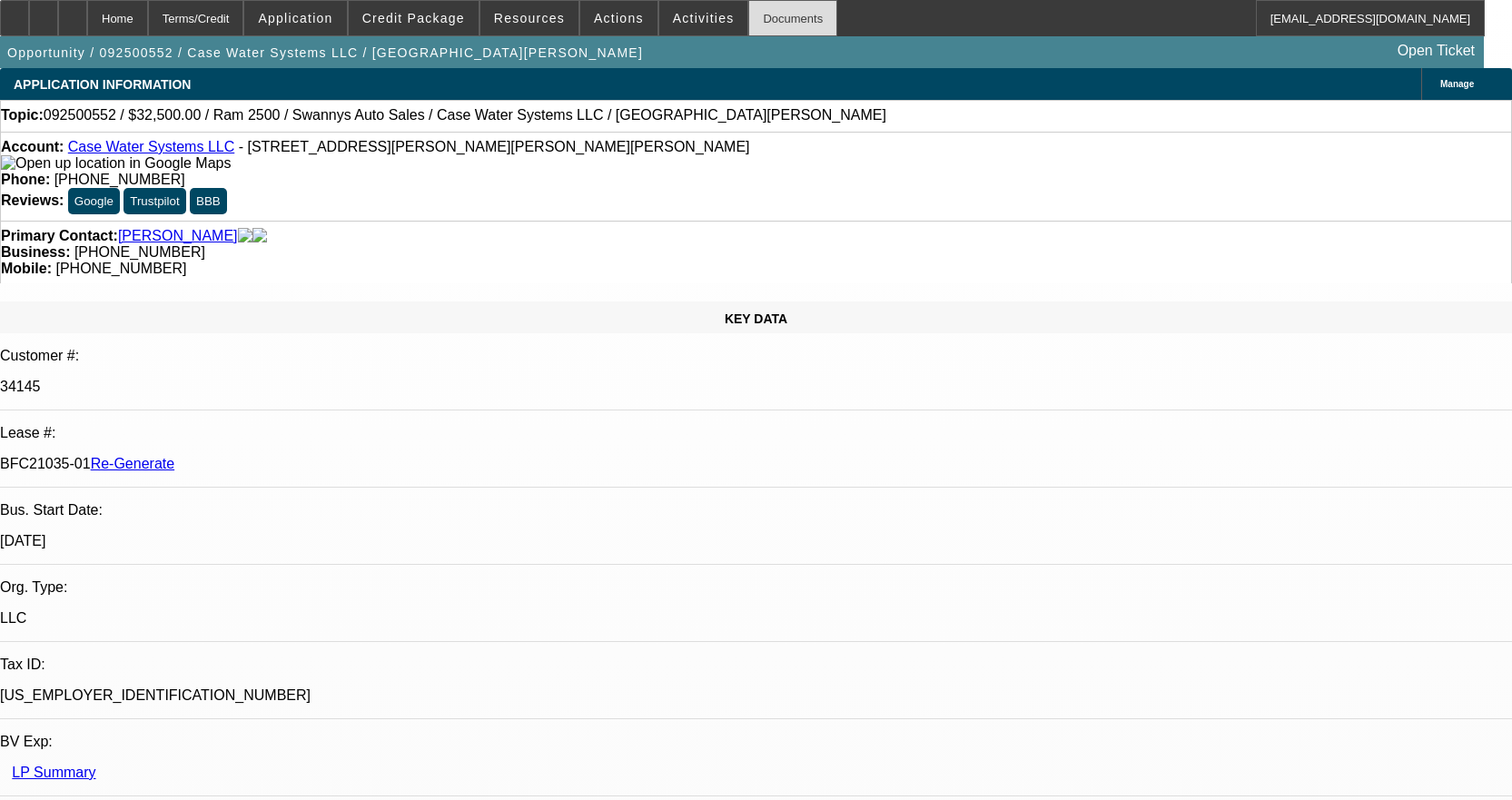
click at [761, 20] on div "Documents" at bounding box center [793, 18] width 89 height 36
click at [618, 22] on span "Actions" at bounding box center [619, 18] width 50 height 15
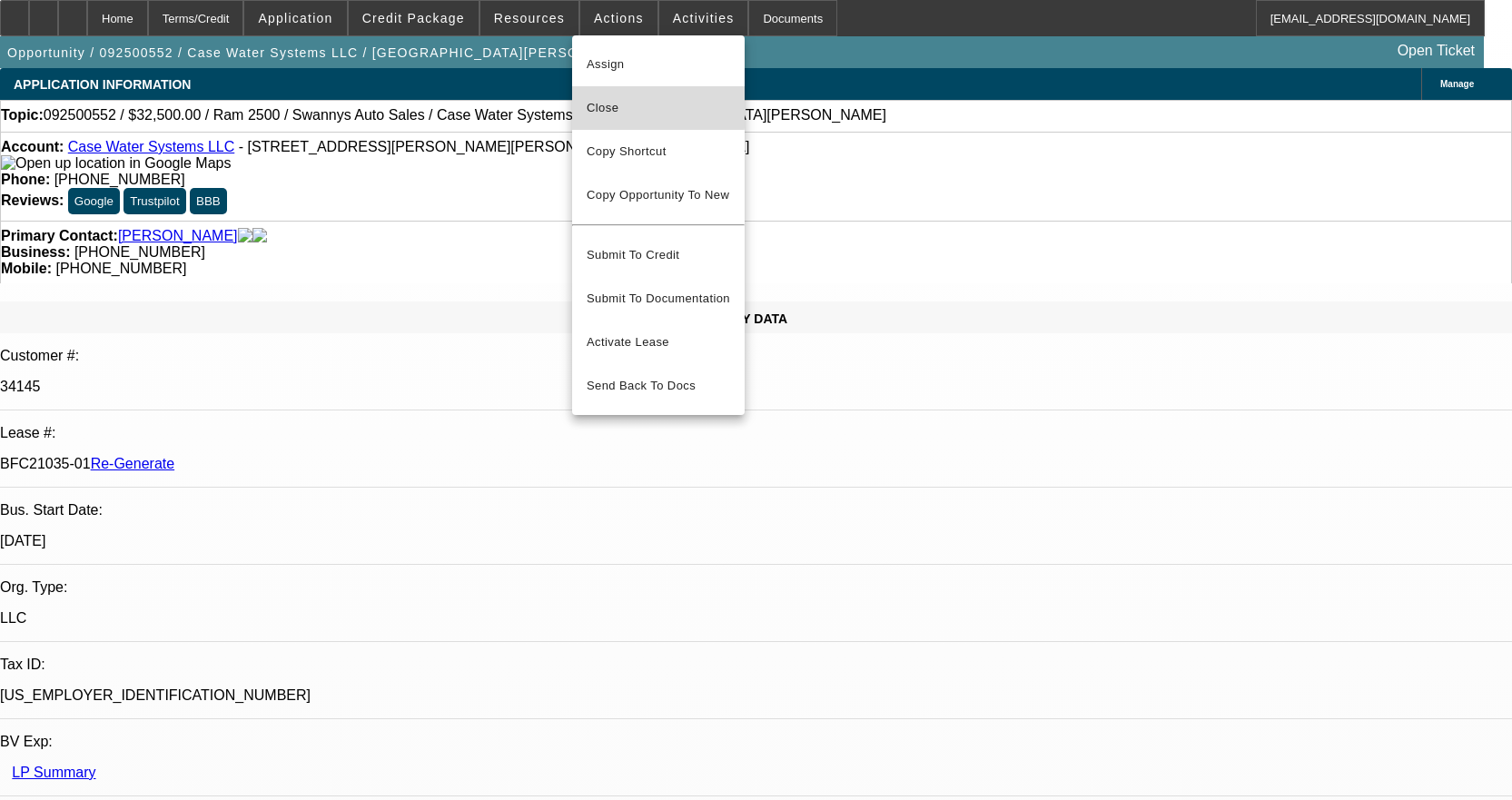
click at [616, 107] on span "Close" at bounding box center [658, 107] width 144 height 21
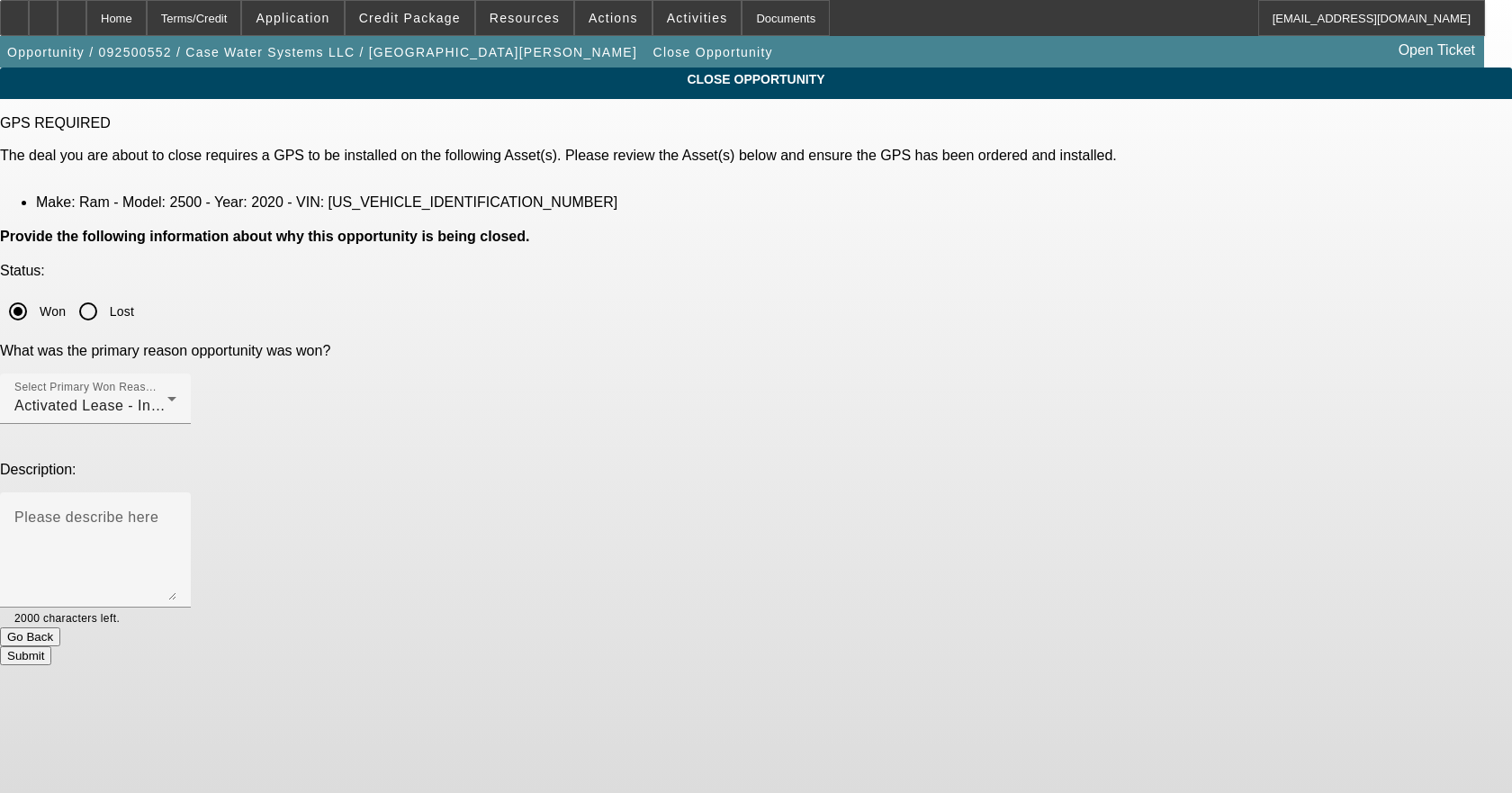
click at [51, 646] on button "Submit" at bounding box center [25, 656] width 51 height 19
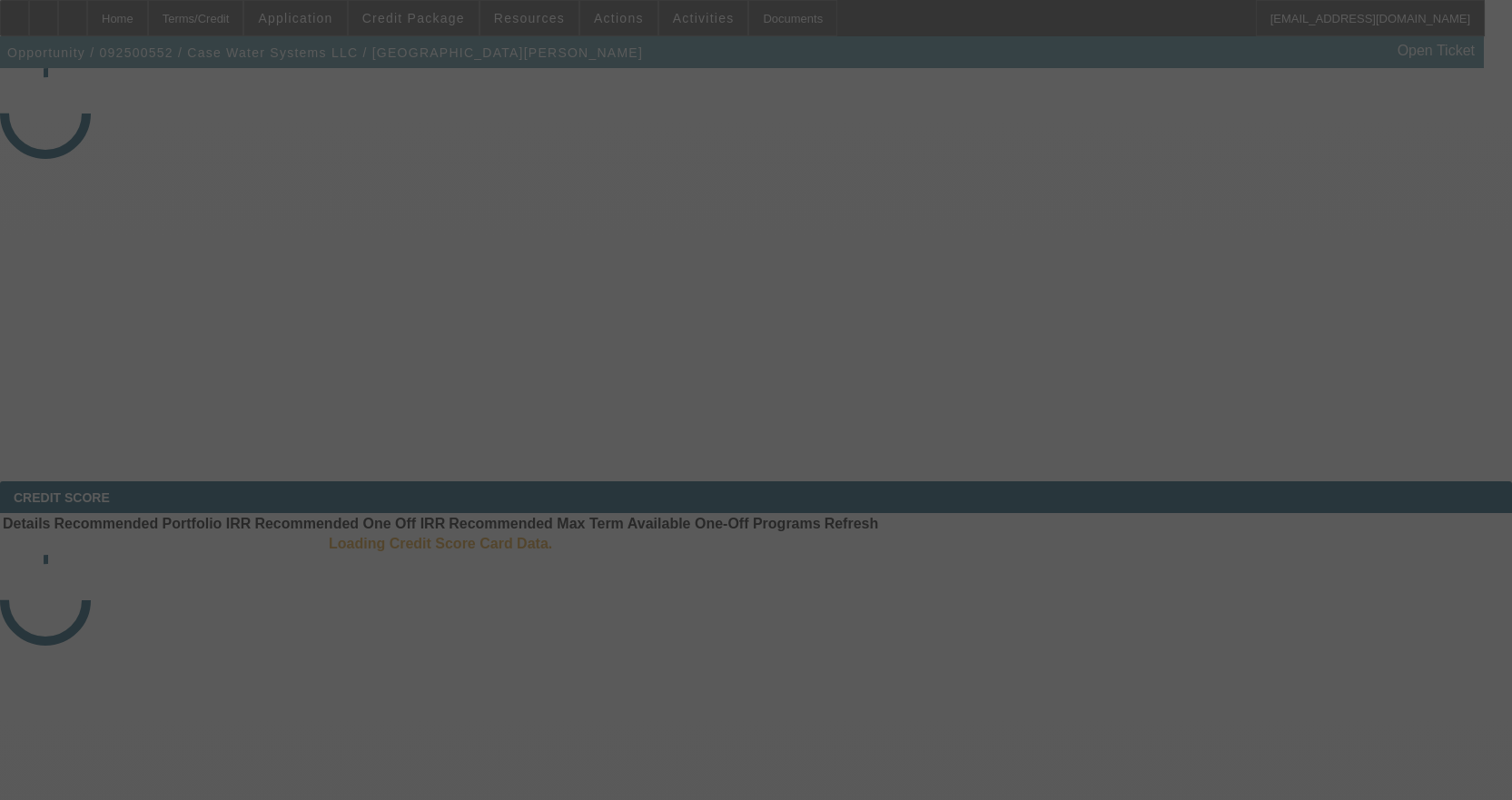
select select "4"
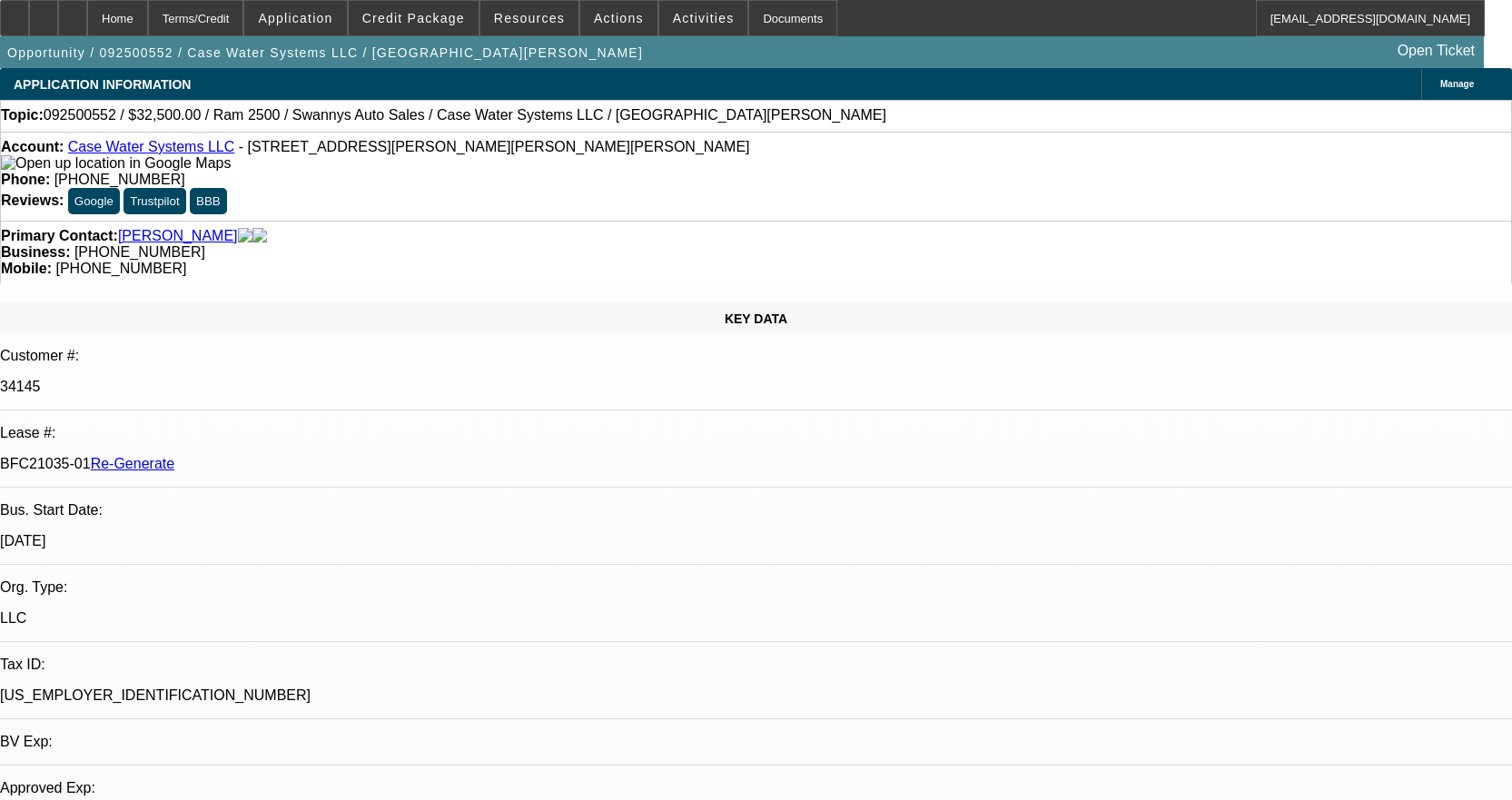
select select "0"
select select "2"
select select "0"
select select "6"
